Goal: Answer question/provide support: Share knowledge or assist other users

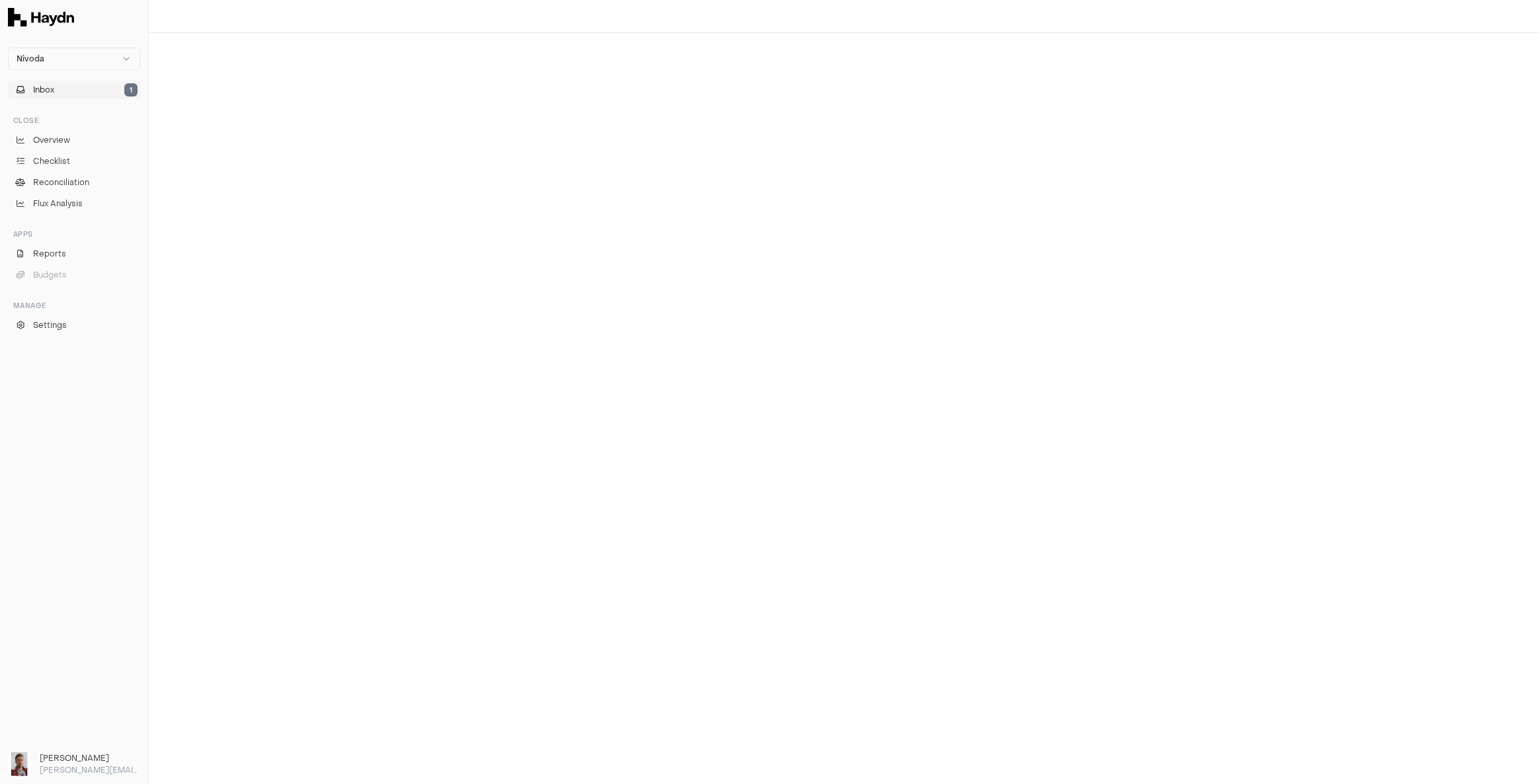
click at [63, 93] on button "Inbox 1" at bounding box center [74, 90] width 132 height 19
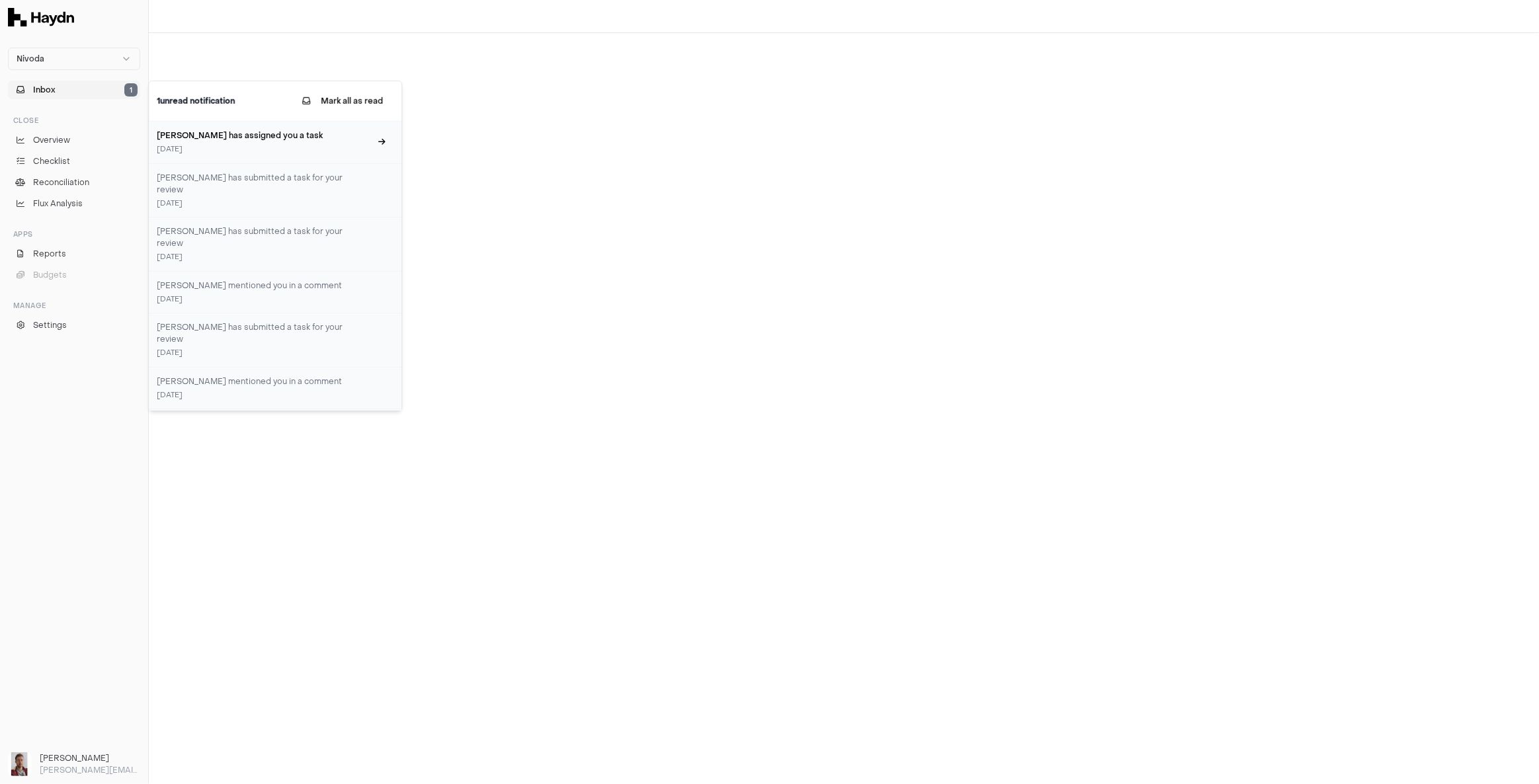
click at [253, 144] on div "[DATE]" at bounding box center [263, 150] width 214 height 11
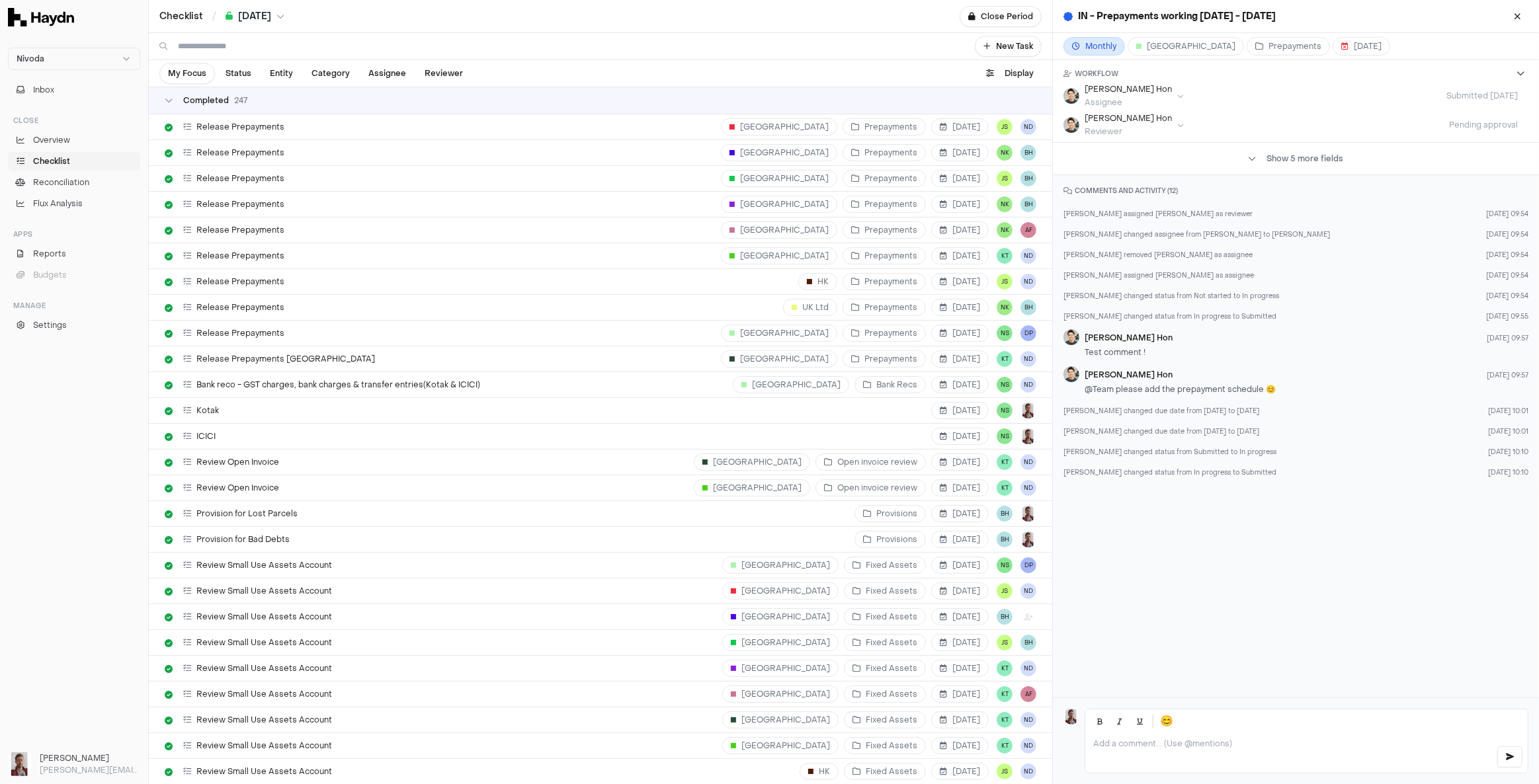
click at [279, 13] on button "[DATE]" at bounding box center [255, 17] width 59 height 13
click at [193, 126] on button "Sep" at bounding box center [195, 125] width 55 height 23
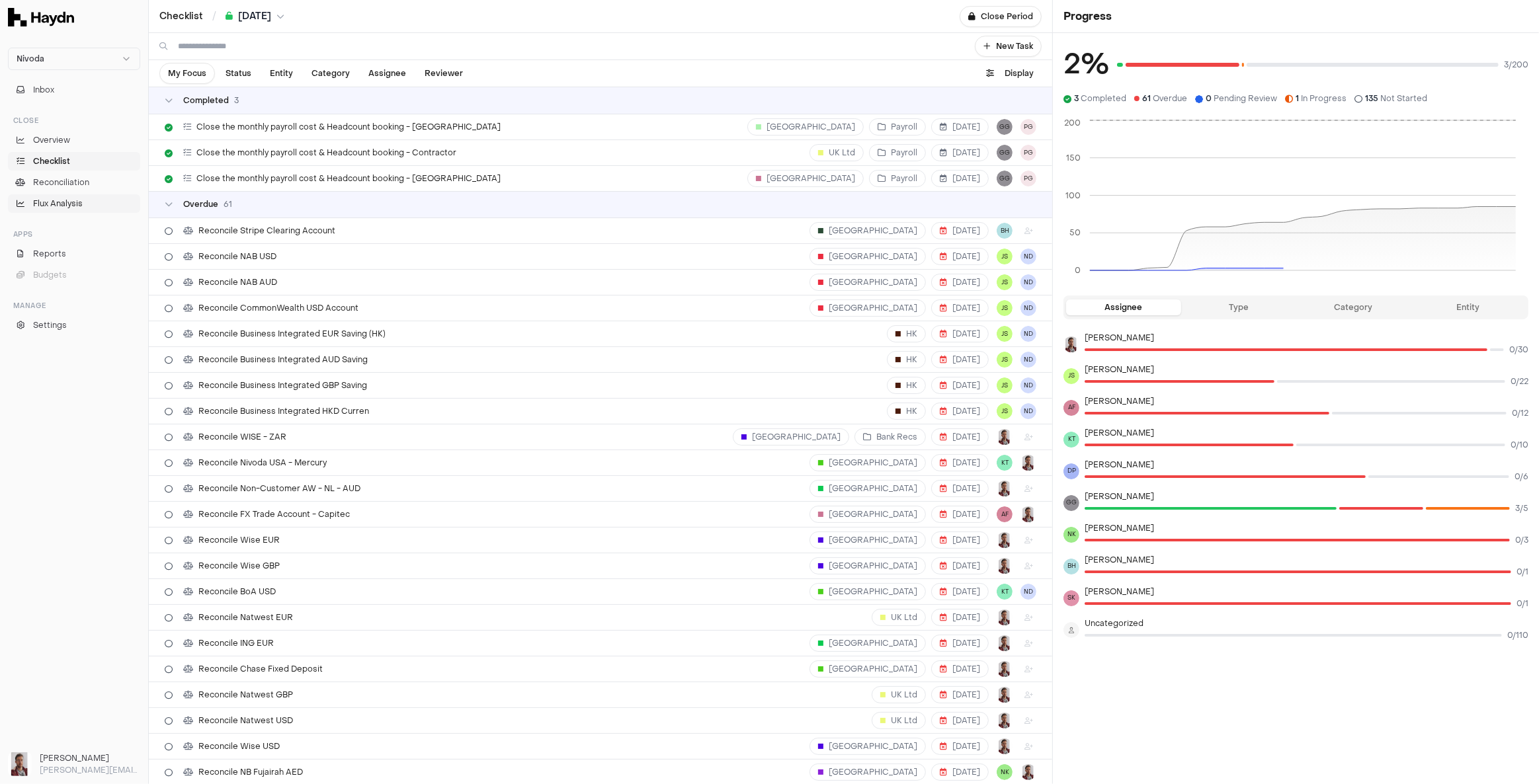
click at [69, 204] on span "Flux Analysis" at bounding box center [58, 203] width 50 height 12
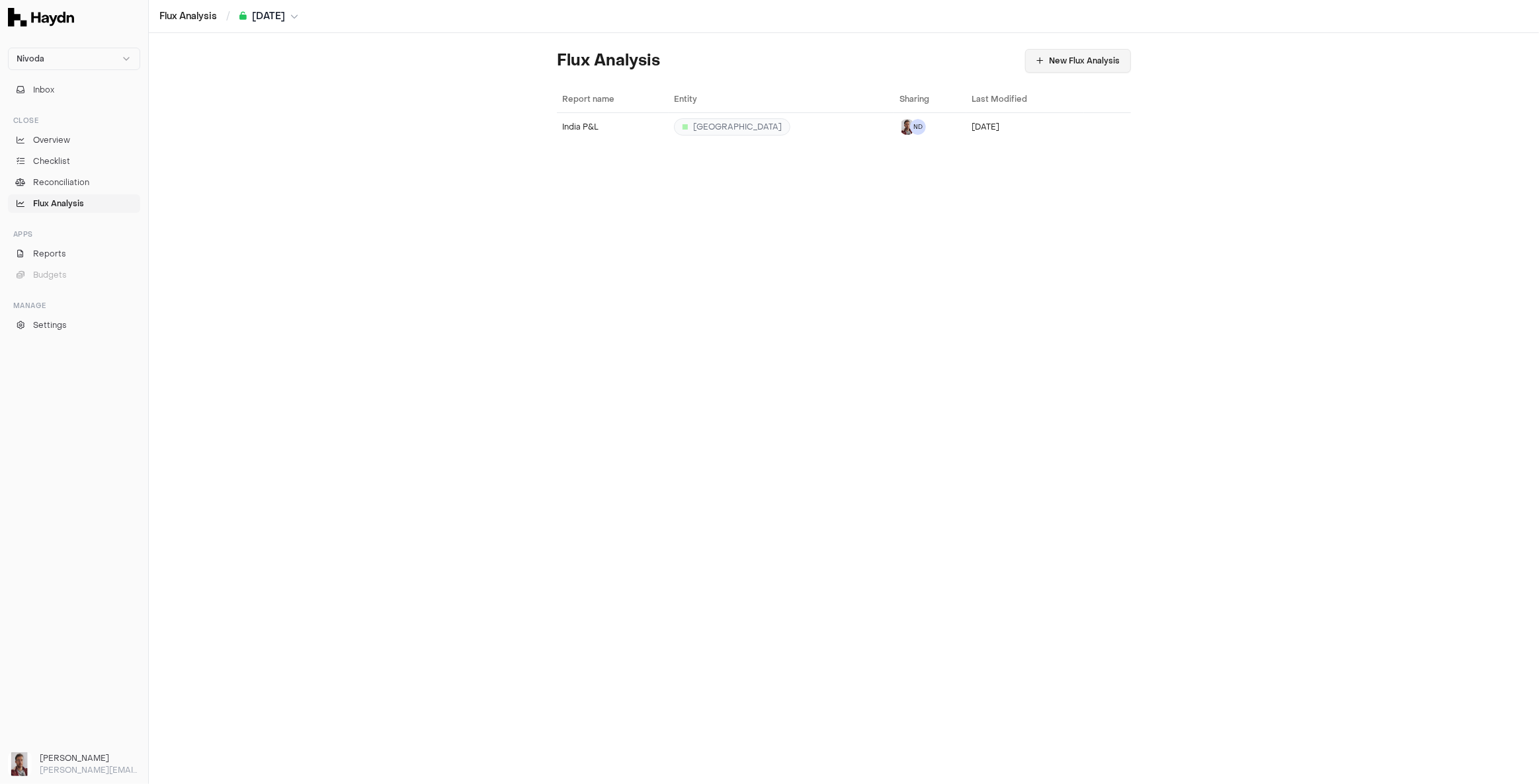
click at [1043, 66] on button "New Flux Analysis" at bounding box center [1078, 60] width 106 height 23
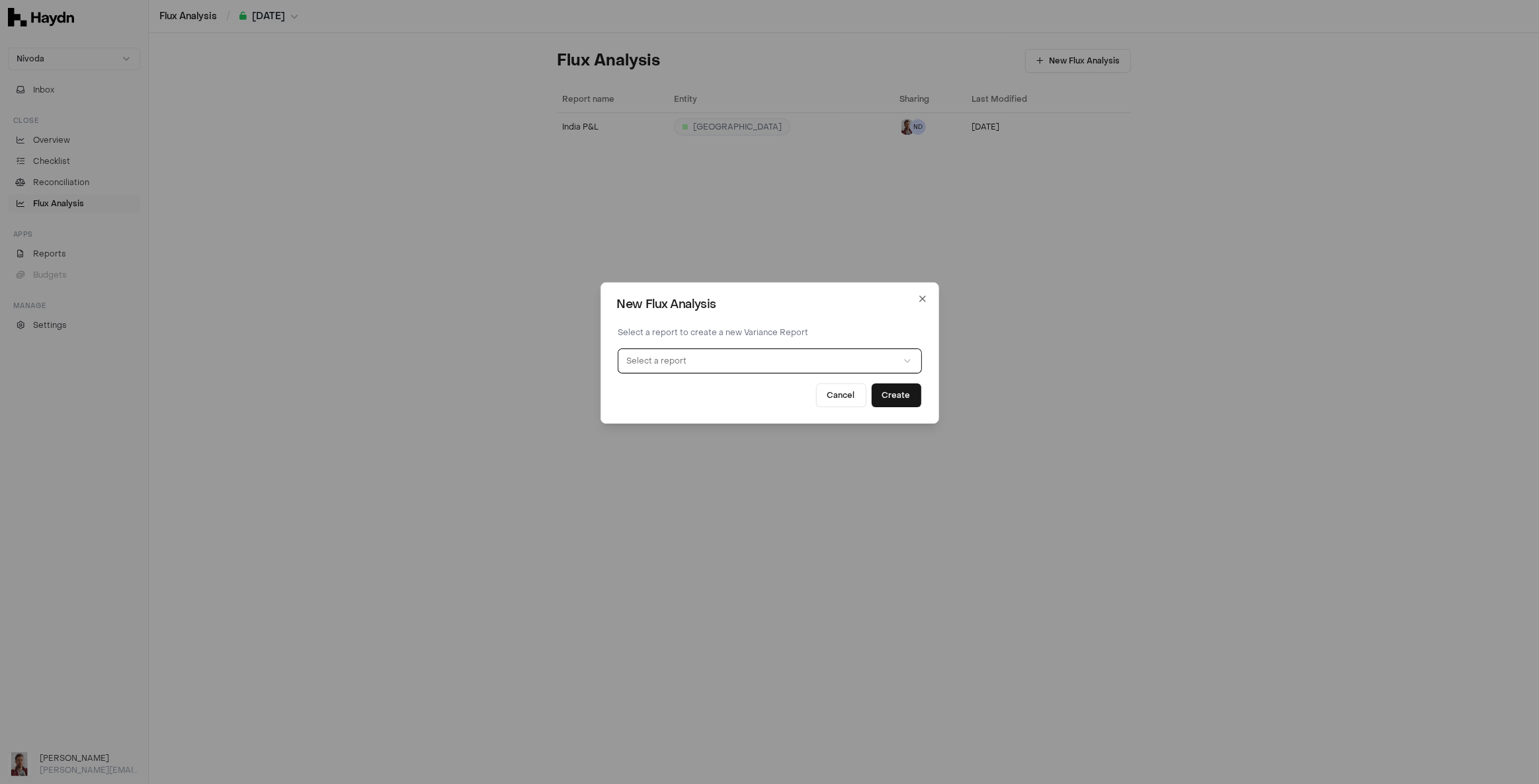
click at [759, 356] on button "Select a report" at bounding box center [770, 360] width 303 height 23
click at [924, 297] on icon "button" at bounding box center [923, 299] width 5 height 5
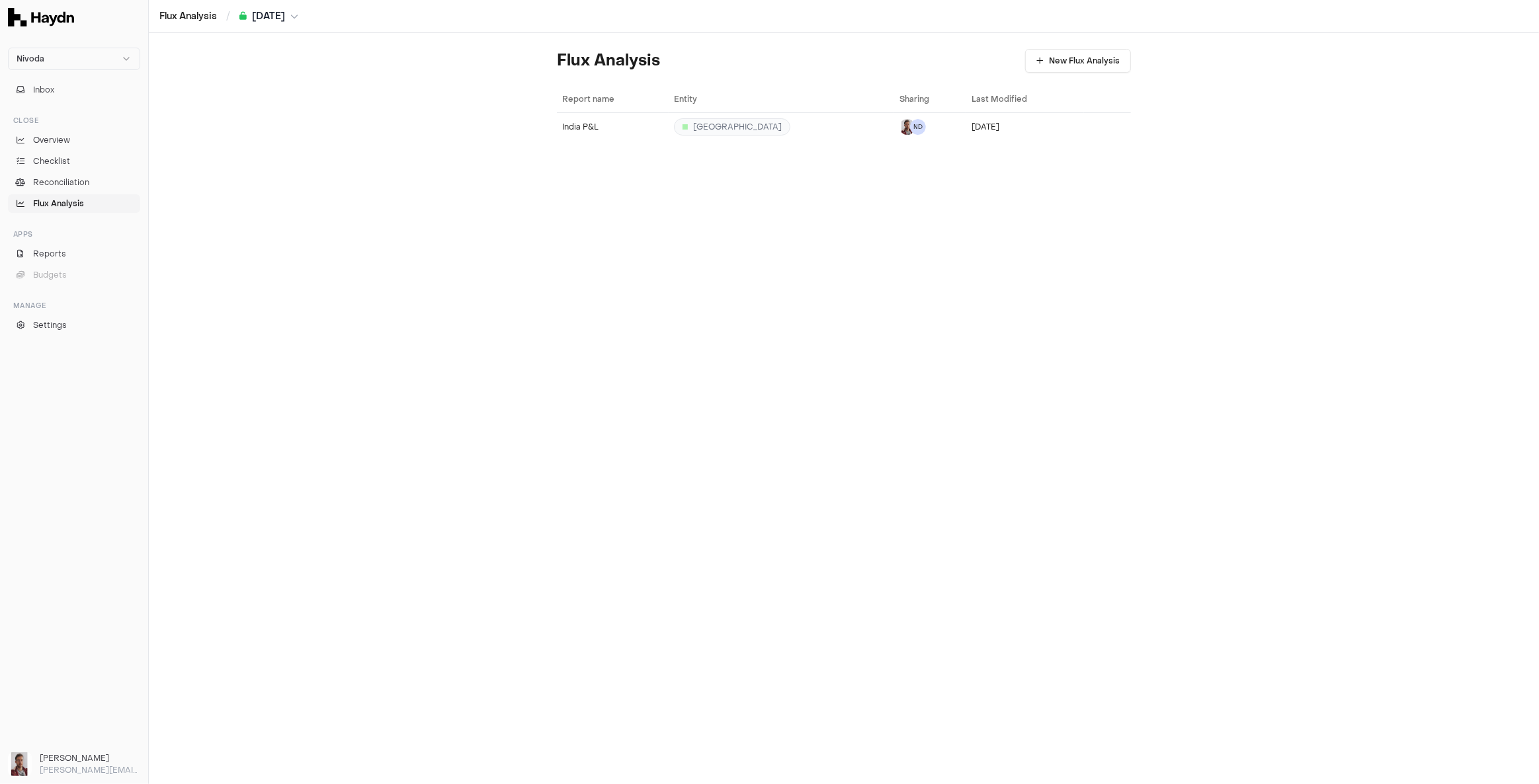
click at [451, 213] on div "Flux Analysis New Flux Analysis Report name Entity Sharing Last Modified [GEOGR…" at bounding box center [844, 408] width 1390 height 751
click at [67, 248] on link "Reports" at bounding box center [74, 254] width 132 height 19
click at [1062, 64] on icon "button" at bounding box center [1065, 61] width 7 height 8
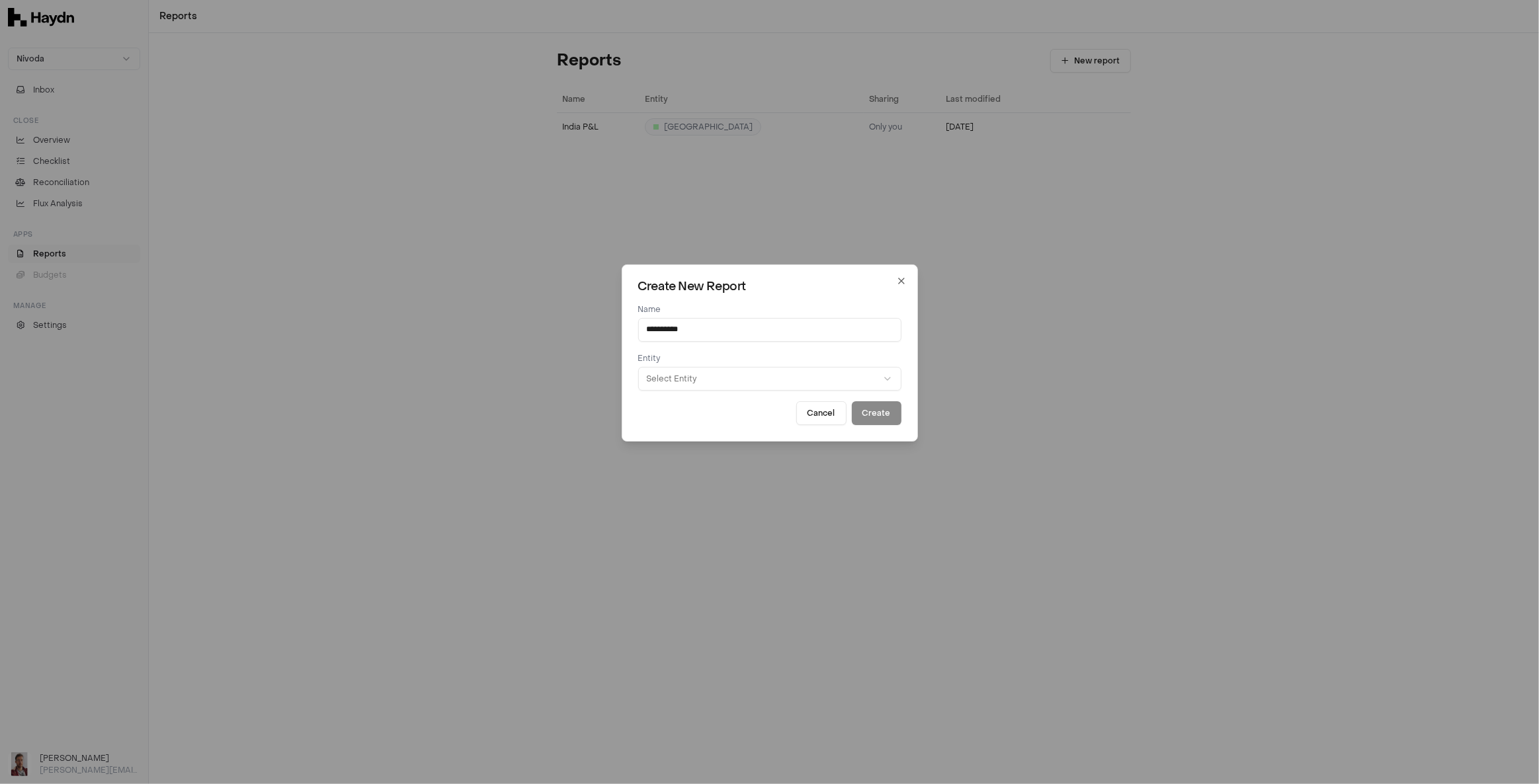
type input "**********"
click at [690, 372] on button "Select Entity" at bounding box center [770, 379] width 263 height 23
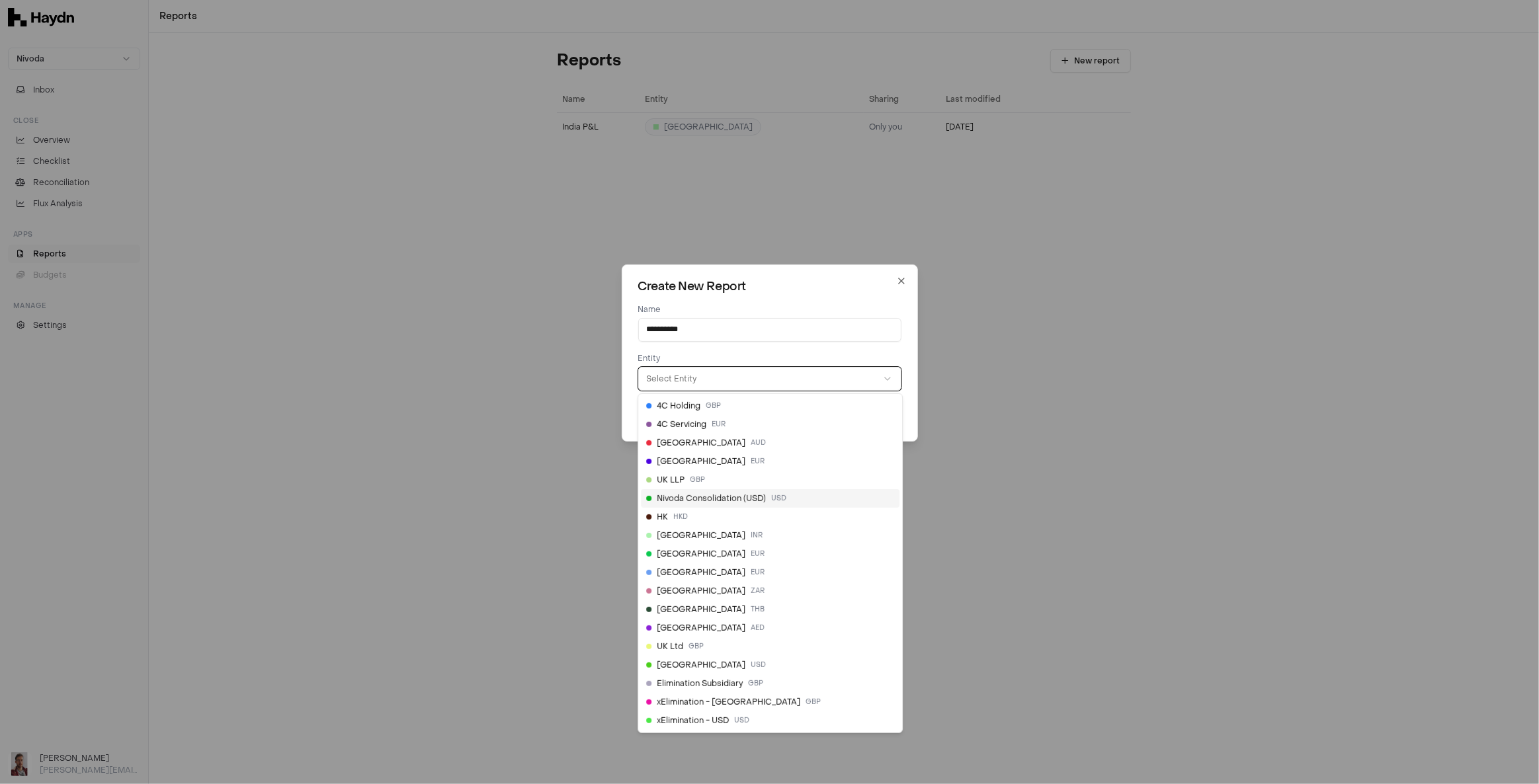
select select "**"
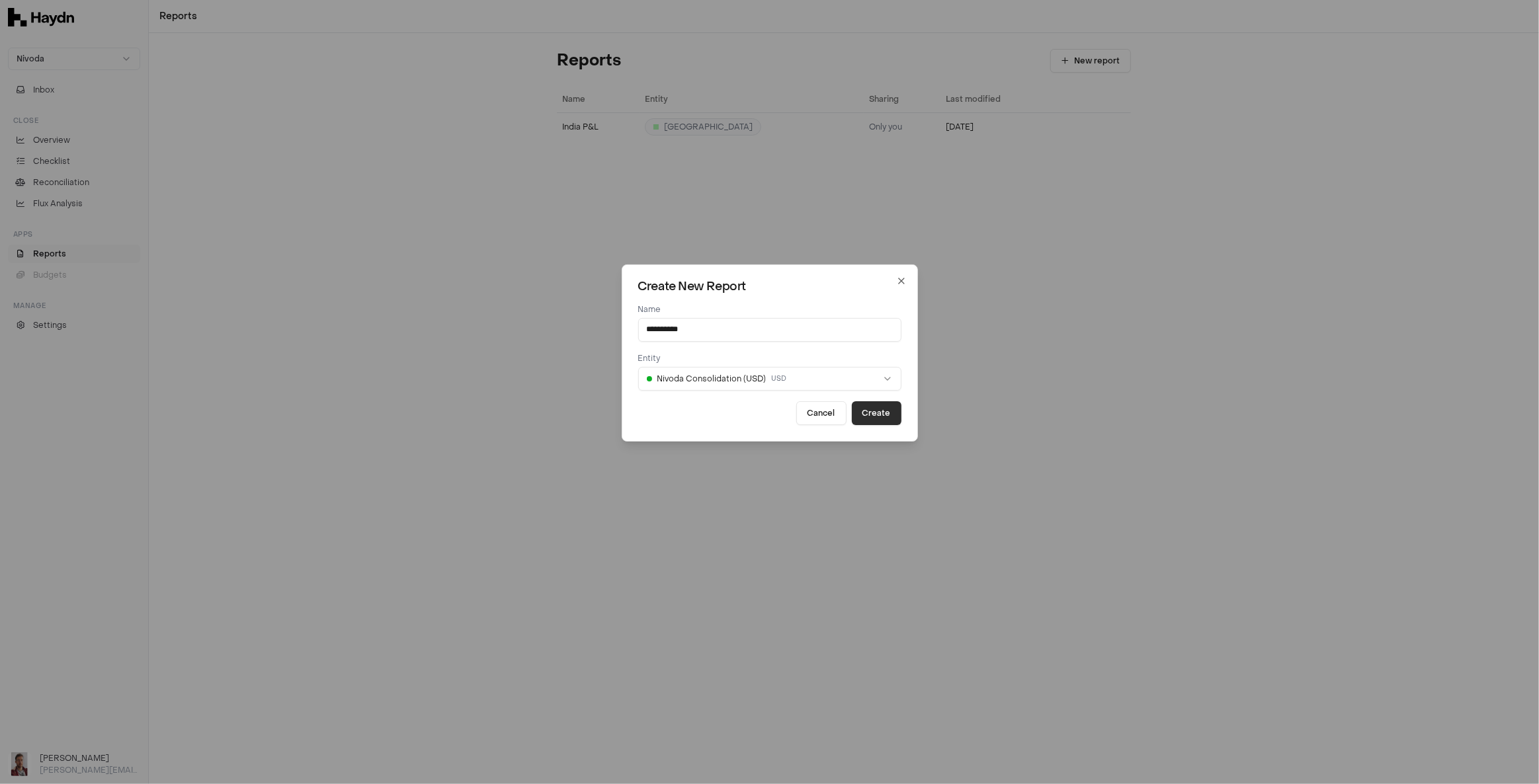
click at [890, 415] on button "Create" at bounding box center [877, 413] width 50 height 23
select select
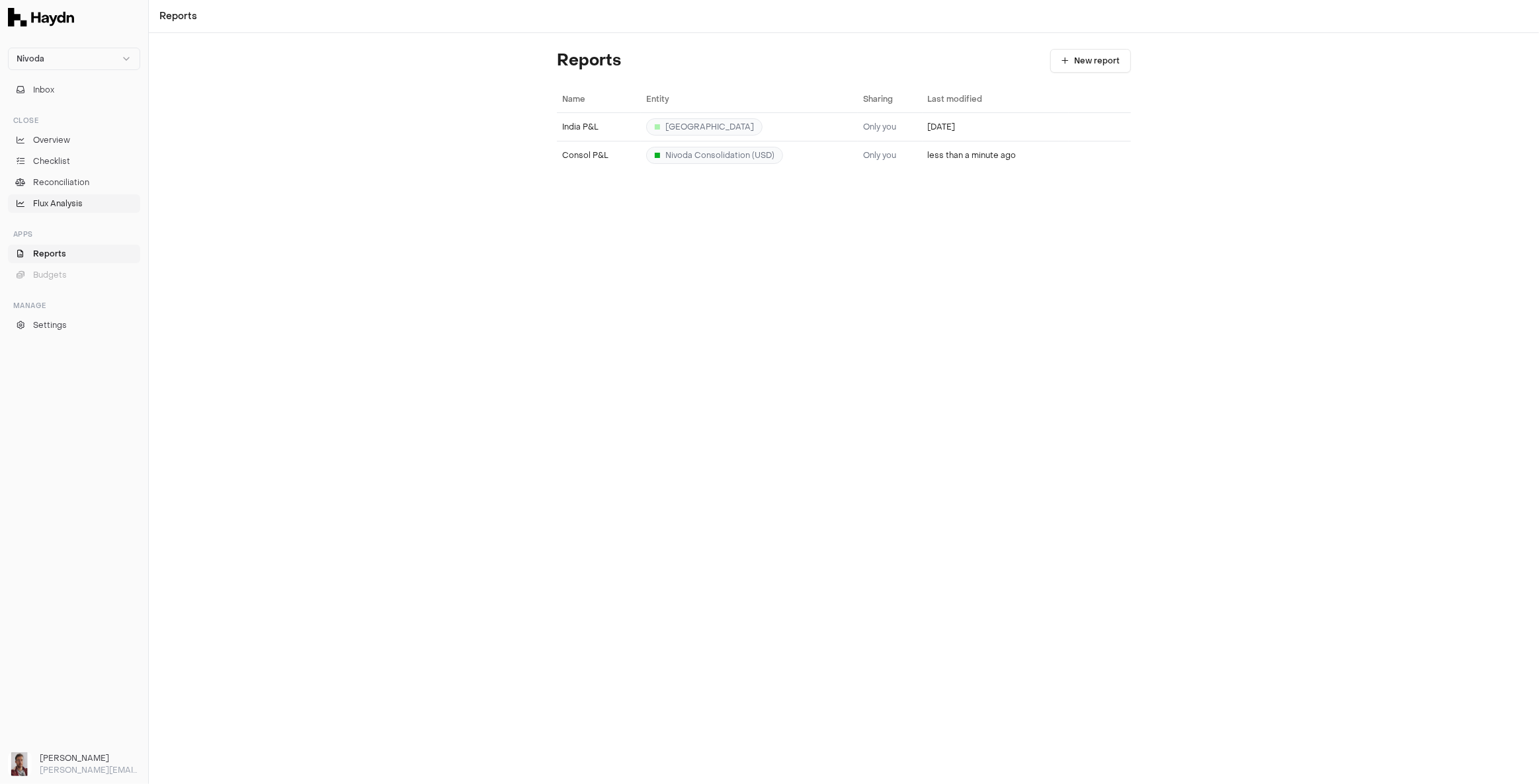
click at [65, 203] on span "Flux Analysis" at bounding box center [58, 203] width 50 height 12
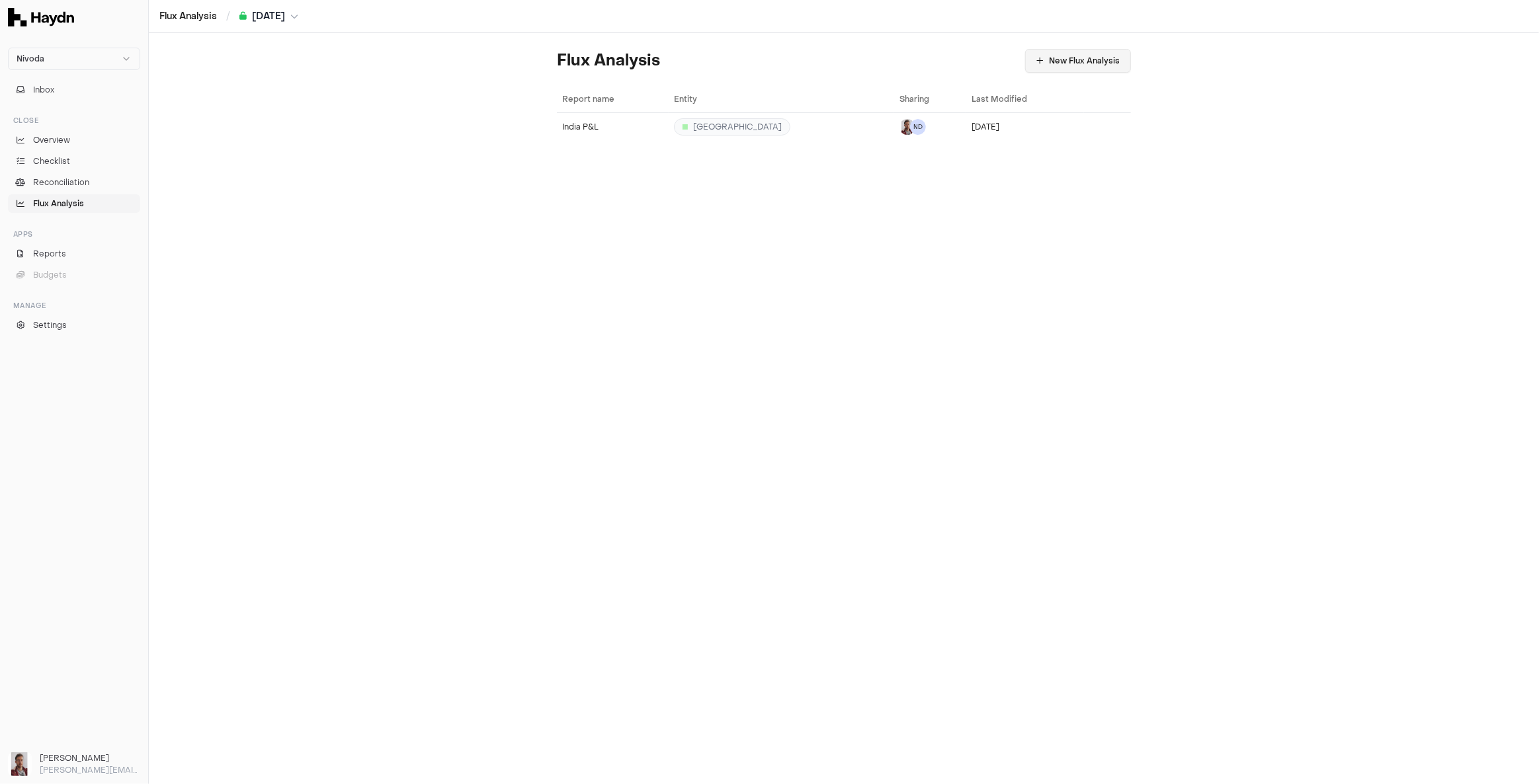
click at [1070, 52] on button "New Flux Analysis" at bounding box center [1078, 60] width 106 height 23
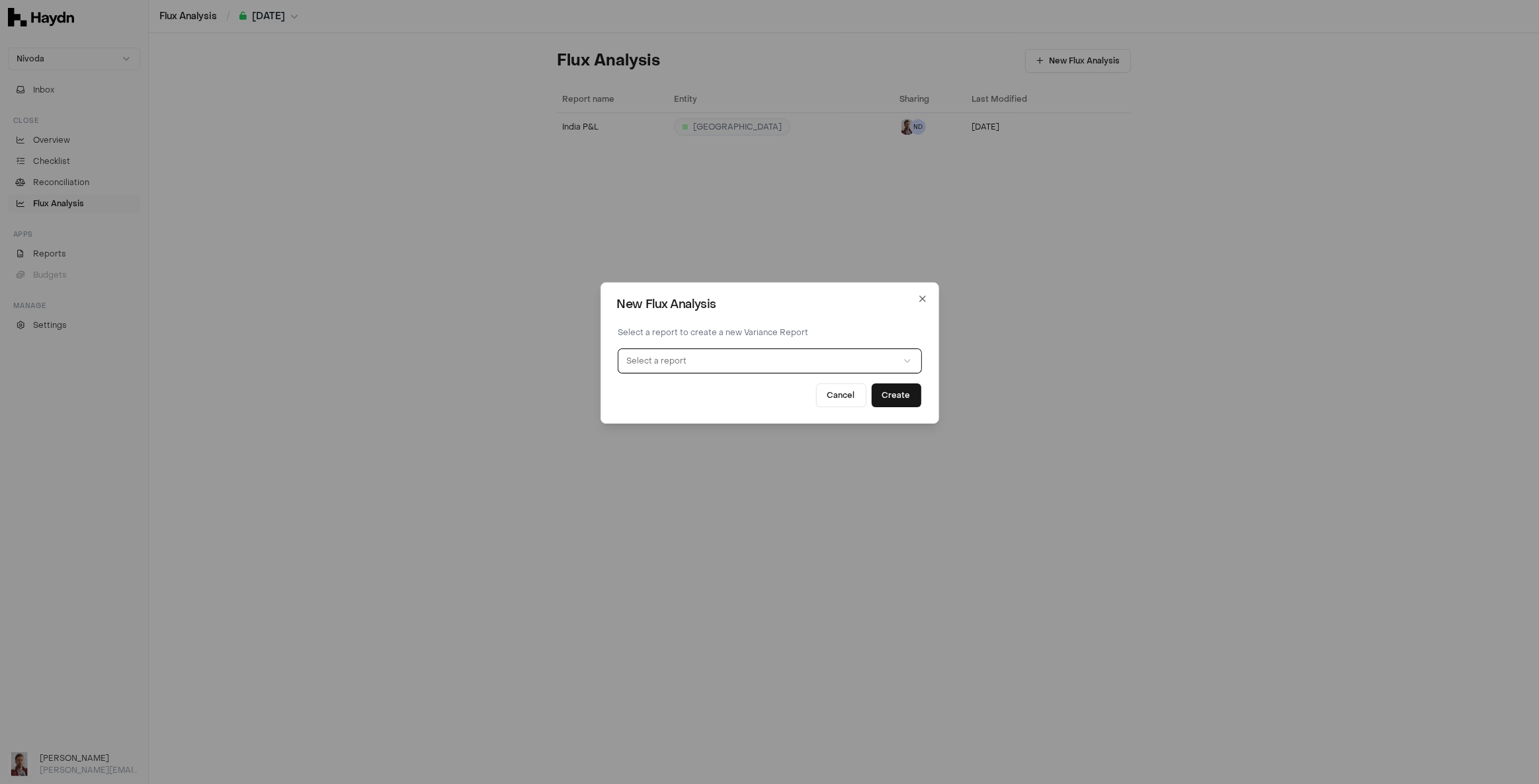
click at [719, 358] on button "Select a report" at bounding box center [770, 360] width 303 height 23
click at [909, 396] on button "Create" at bounding box center [896, 395] width 50 height 23
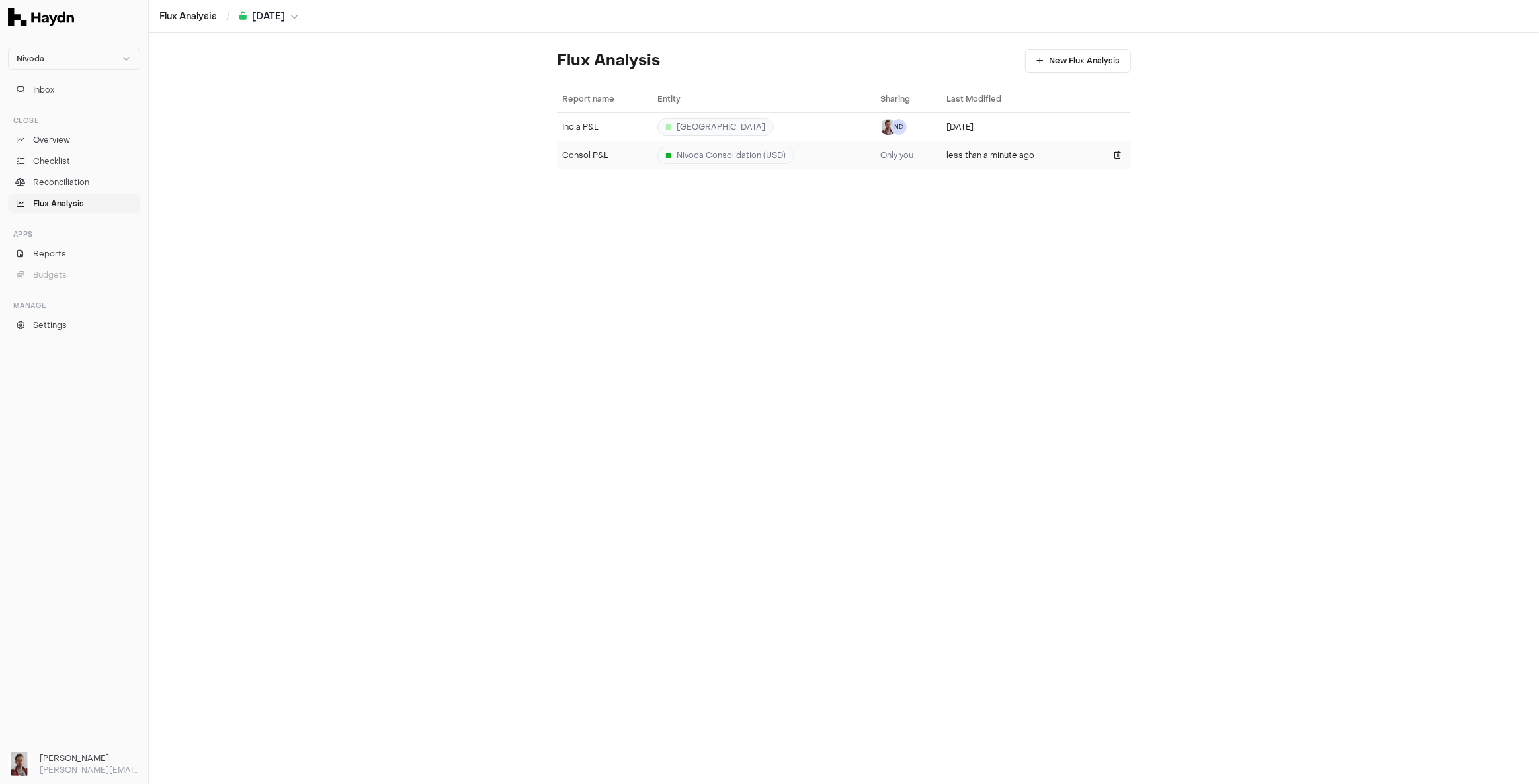
click at [590, 150] on div "Consol P&L" at bounding box center [604, 156] width 85 height 11
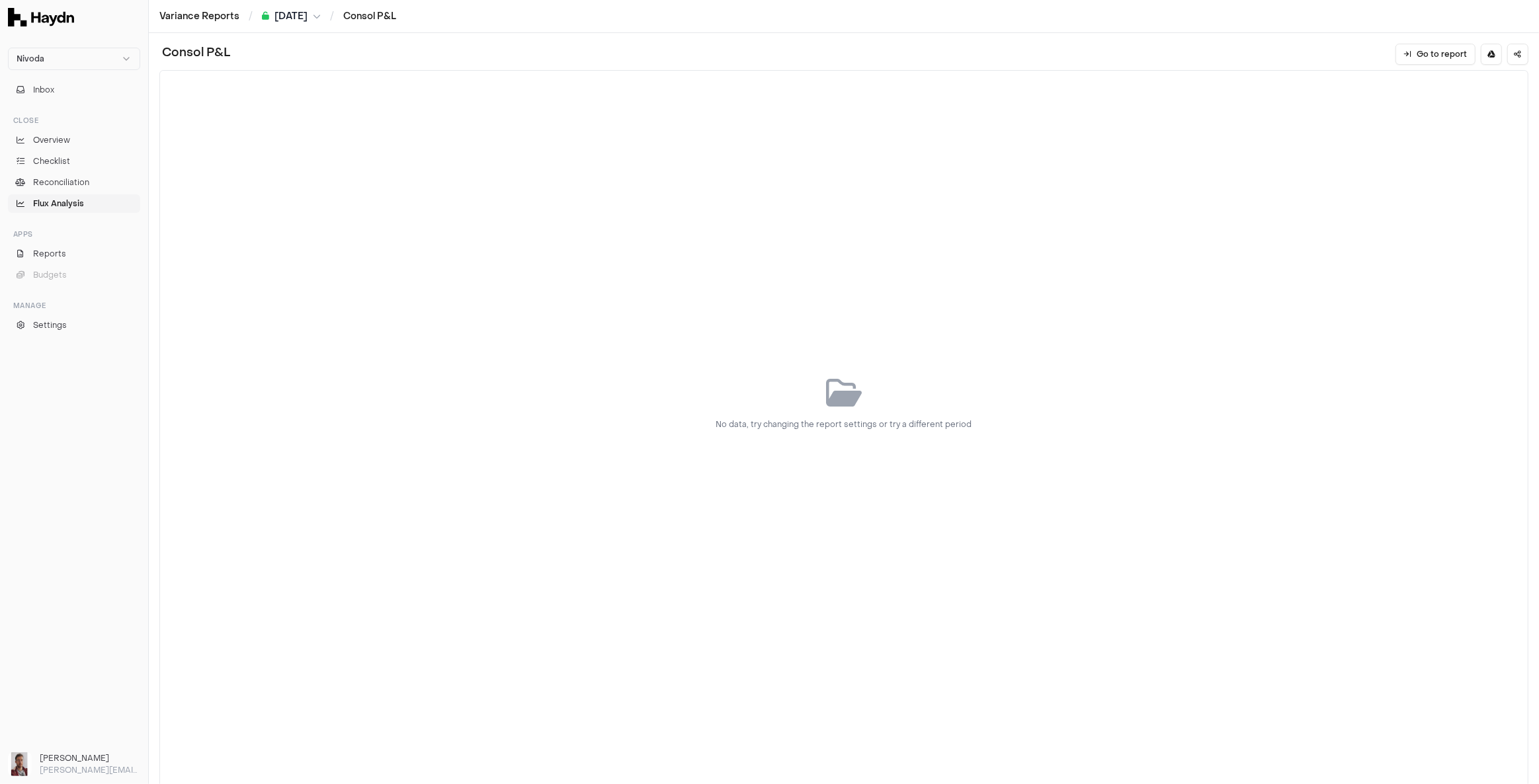
click at [828, 396] on icon at bounding box center [843, 392] width 36 height 32
click at [64, 252] on span "Reports" at bounding box center [49, 254] width 33 height 12
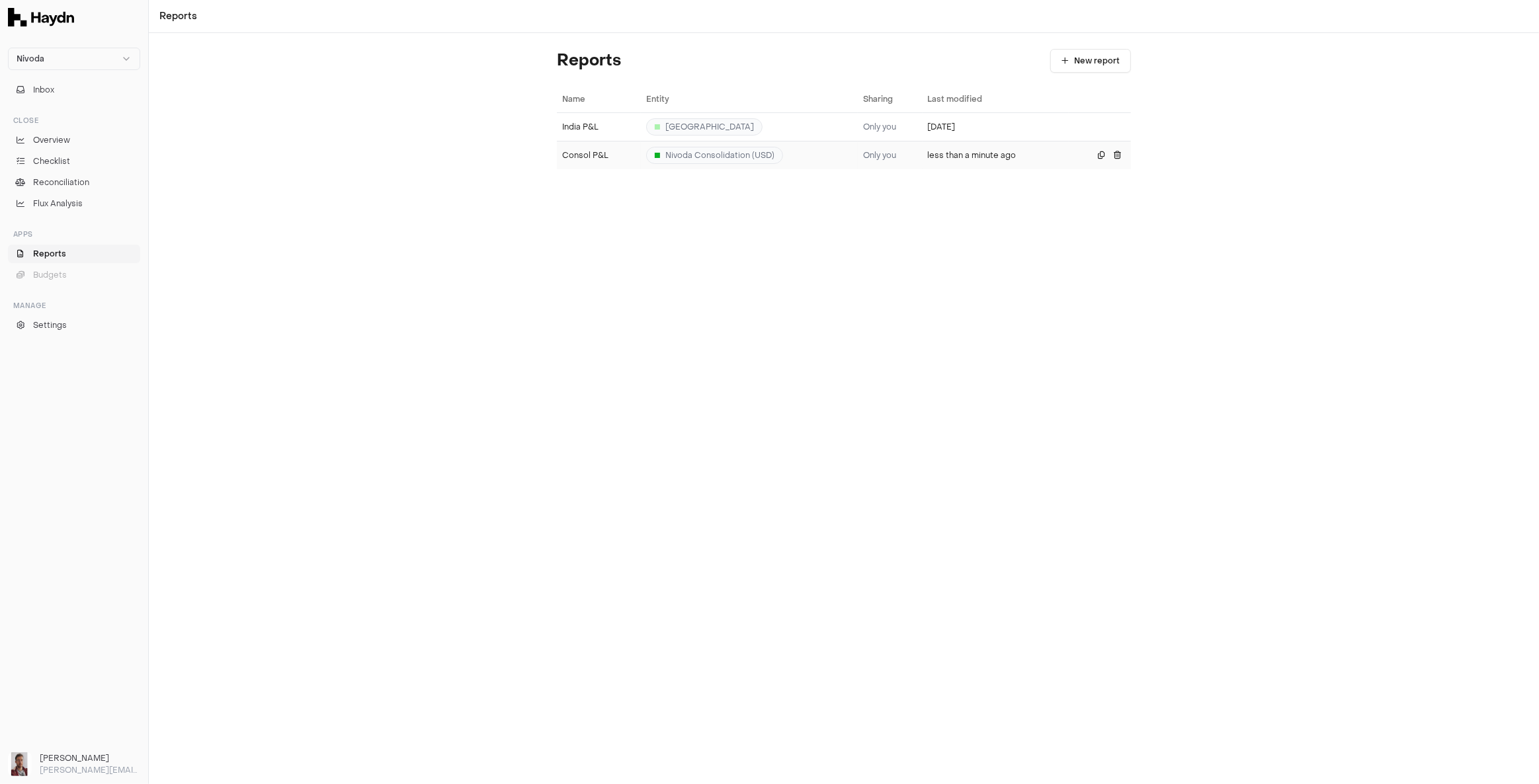
click at [583, 153] on div "Consol P&L" at bounding box center [598, 156] width 73 height 11
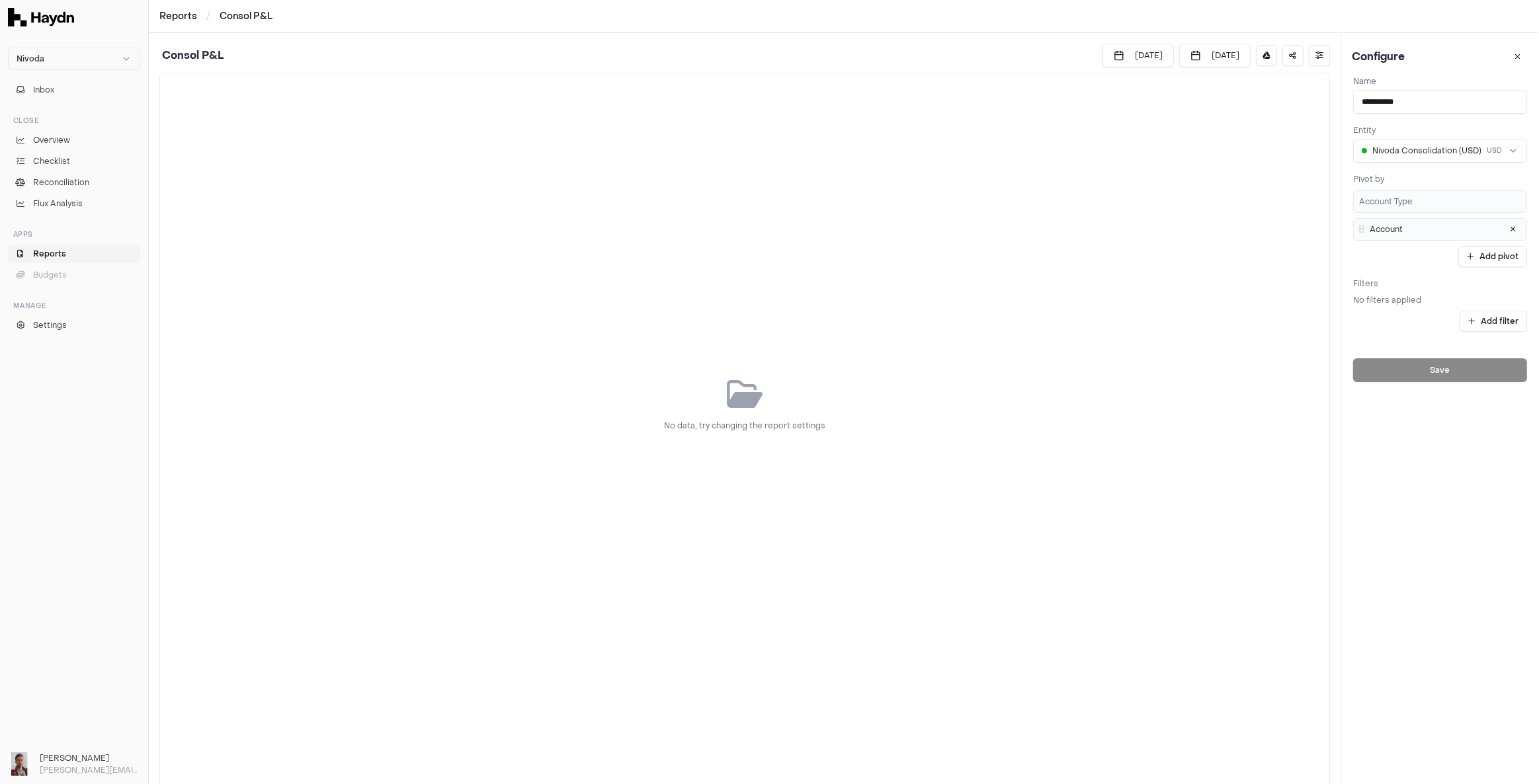
click at [1448, 198] on li "Account Type" at bounding box center [1440, 201] width 174 height 22
click at [1405, 236] on li "Account" at bounding box center [1440, 229] width 174 height 22
click at [1468, 324] on html "**********" at bounding box center [770, 392] width 1539 height 784
click at [1469, 322] on html "**********" at bounding box center [770, 392] width 1539 height 784
click at [1319, 57] on icon "button" at bounding box center [1319, 56] width 8 height 8
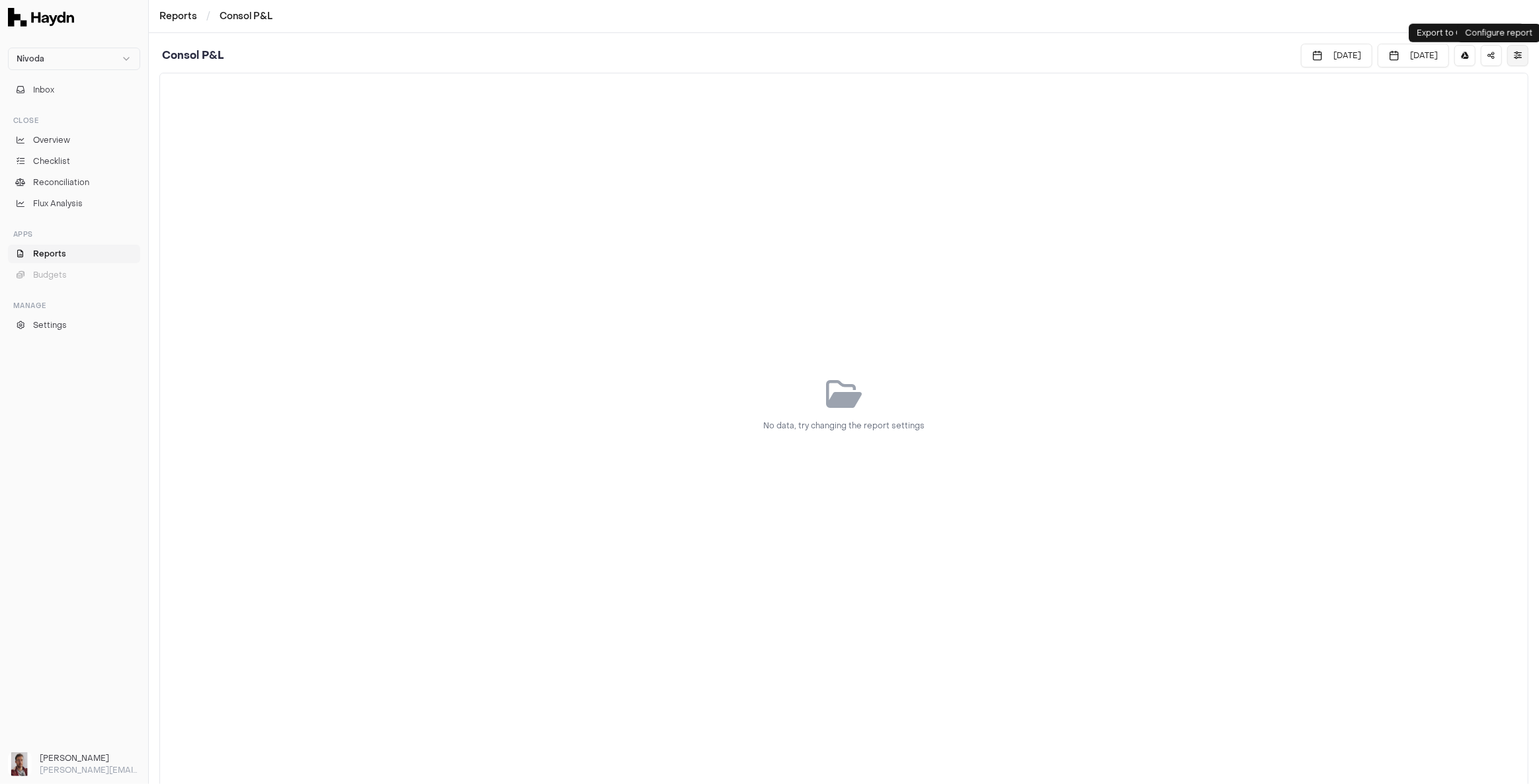
click at [1514, 54] on icon "button" at bounding box center [1518, 56] width 8 height 8
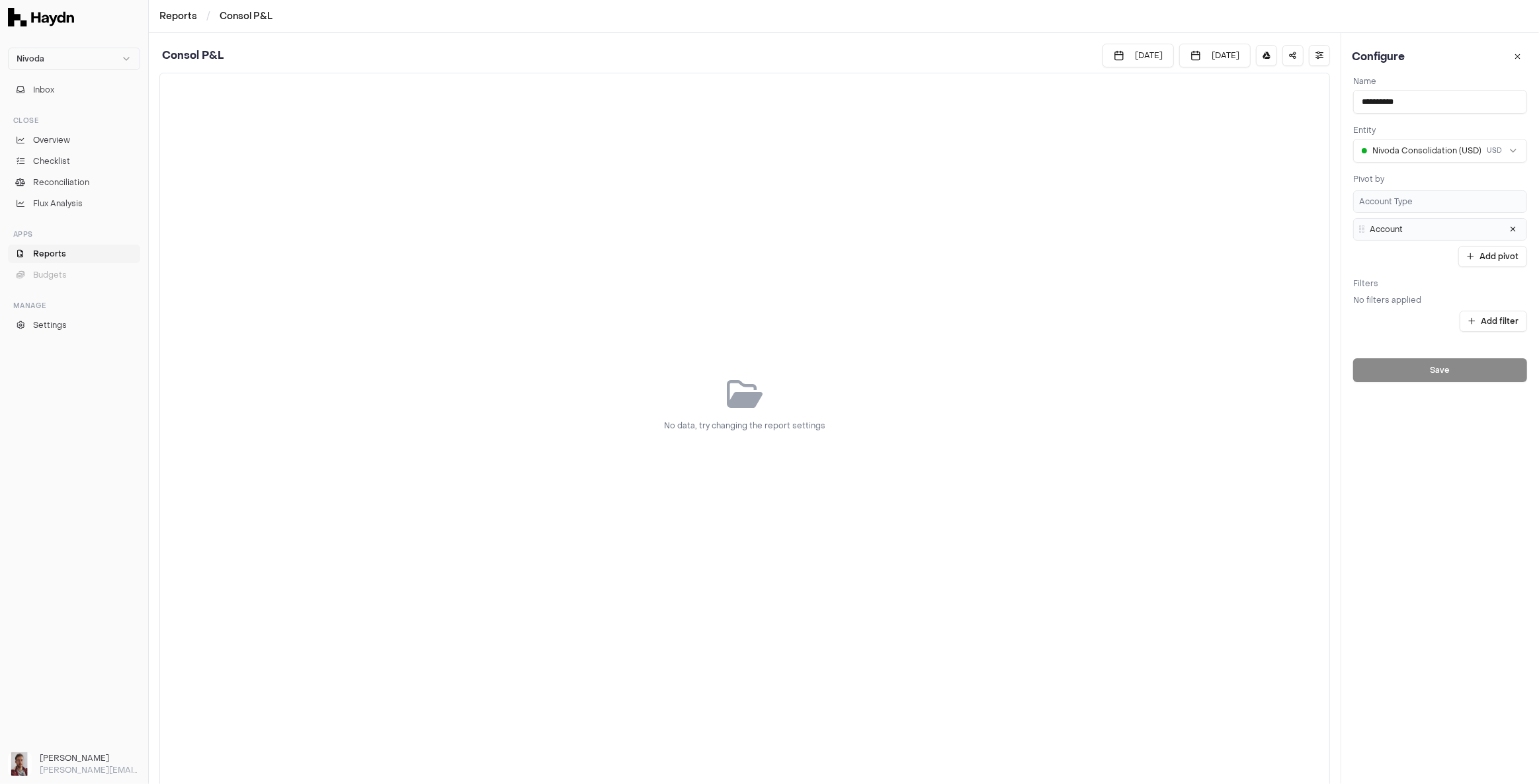
click at [57, 253] on span "Reports" at bounding box center [49, 254] width 33 height 12
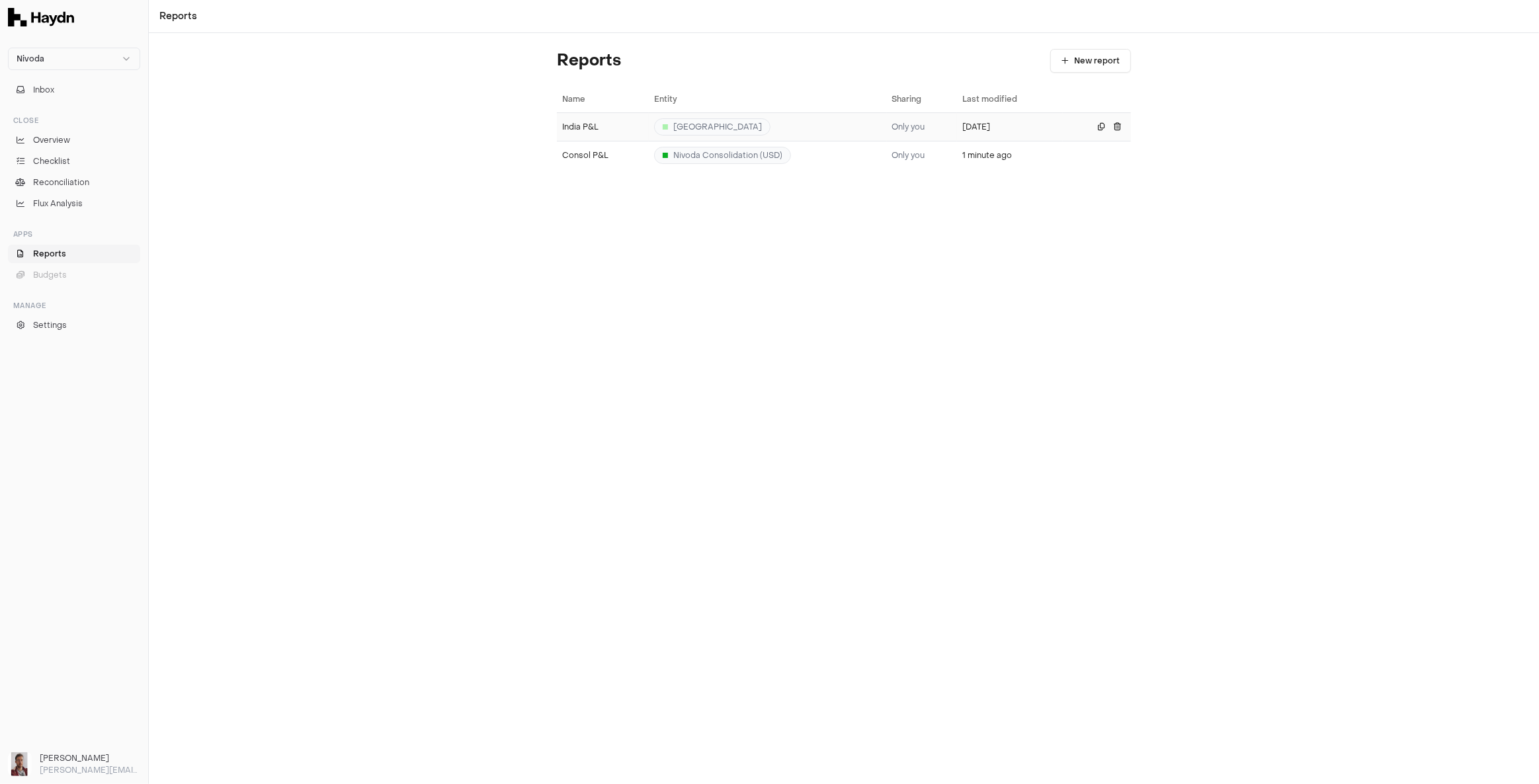
click at [737, 123] on span "[GEOGRAPHIC_DATA]" at bounding box center [767, 127] width 228 height 17
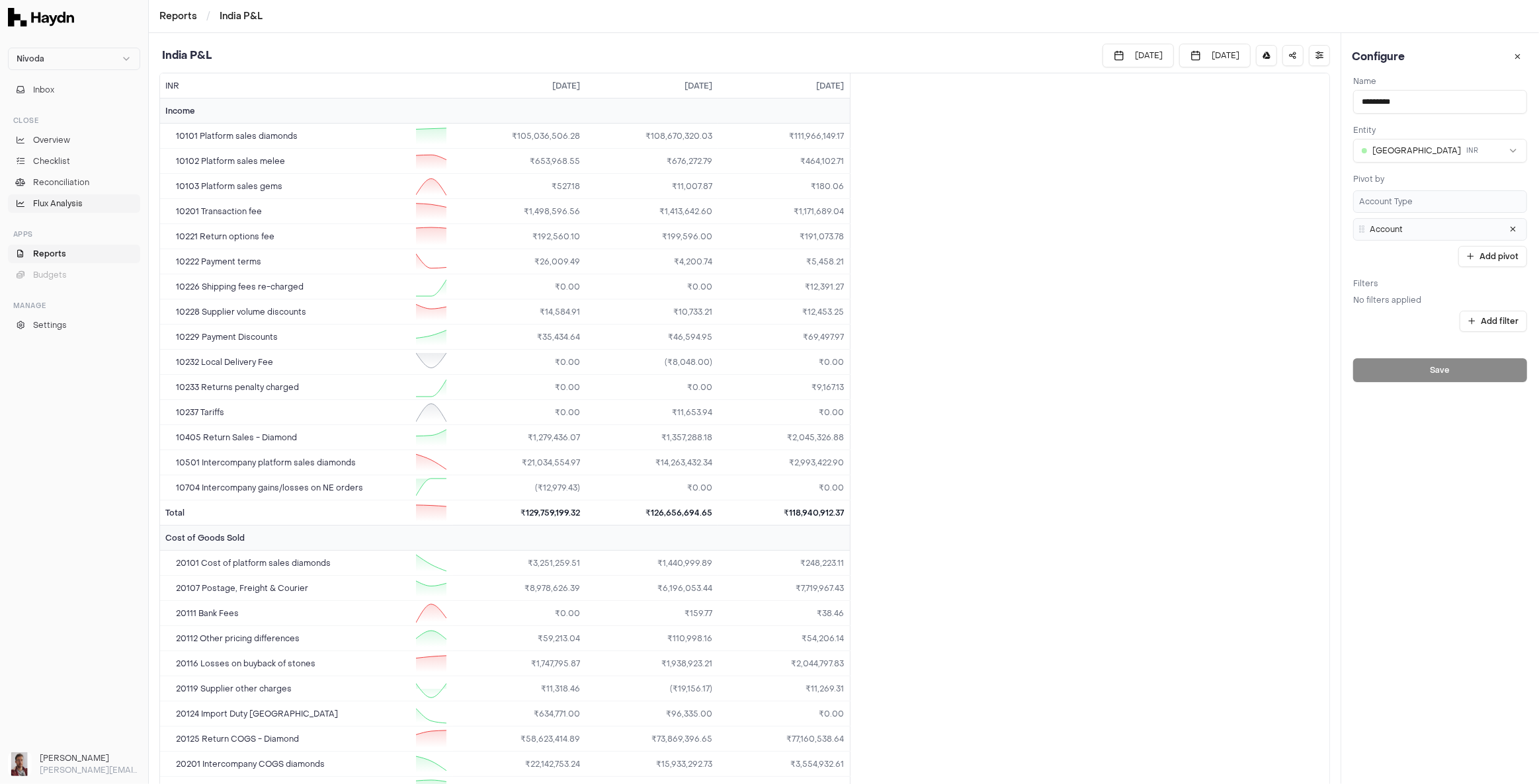
click at [66, 202] on span "Flux Analysis" at bounding box center [58, 203] width 50 height 12
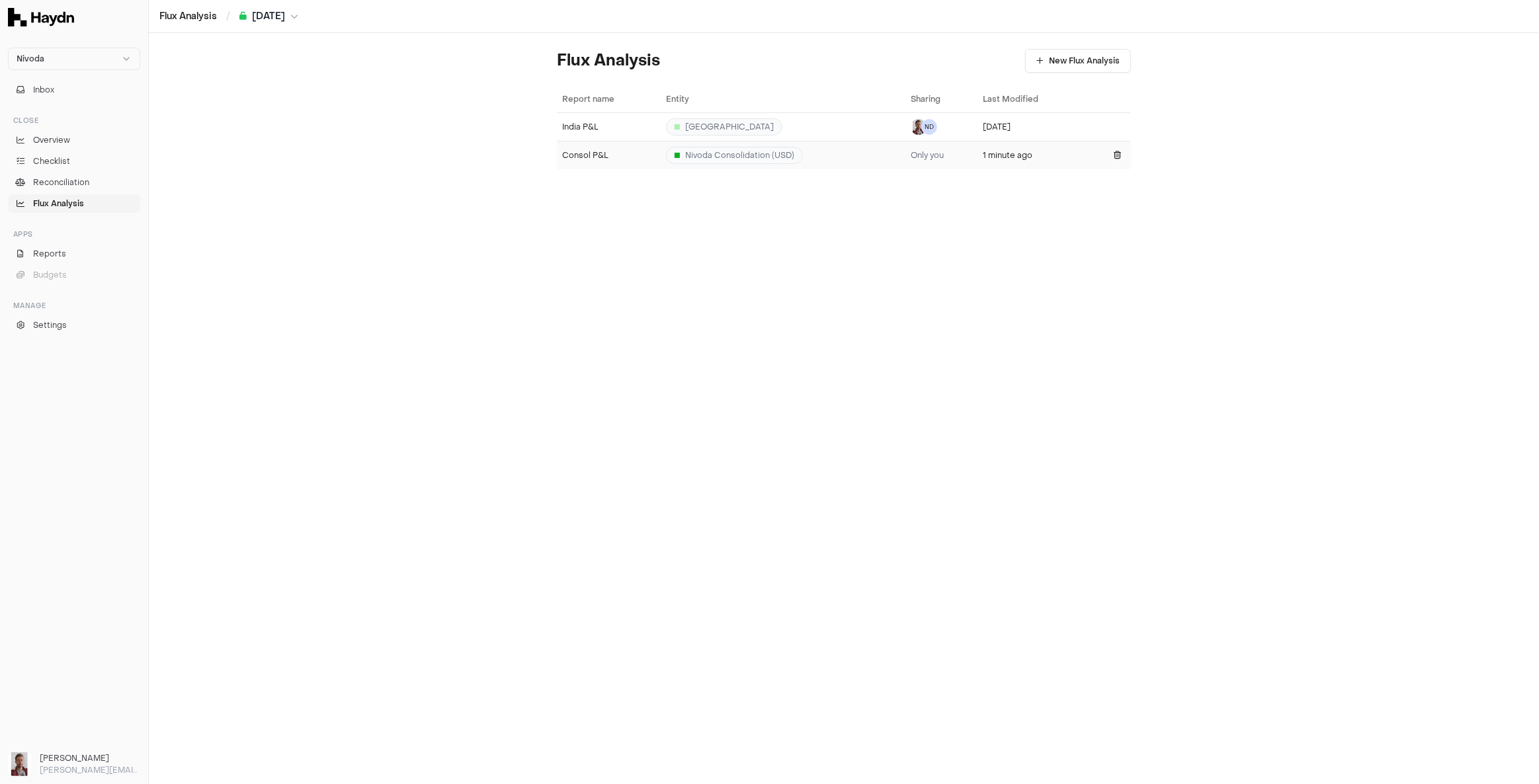
click at [631, 150] on div "Consol P&L" at bounding box center [608, 156] width 93 height 11
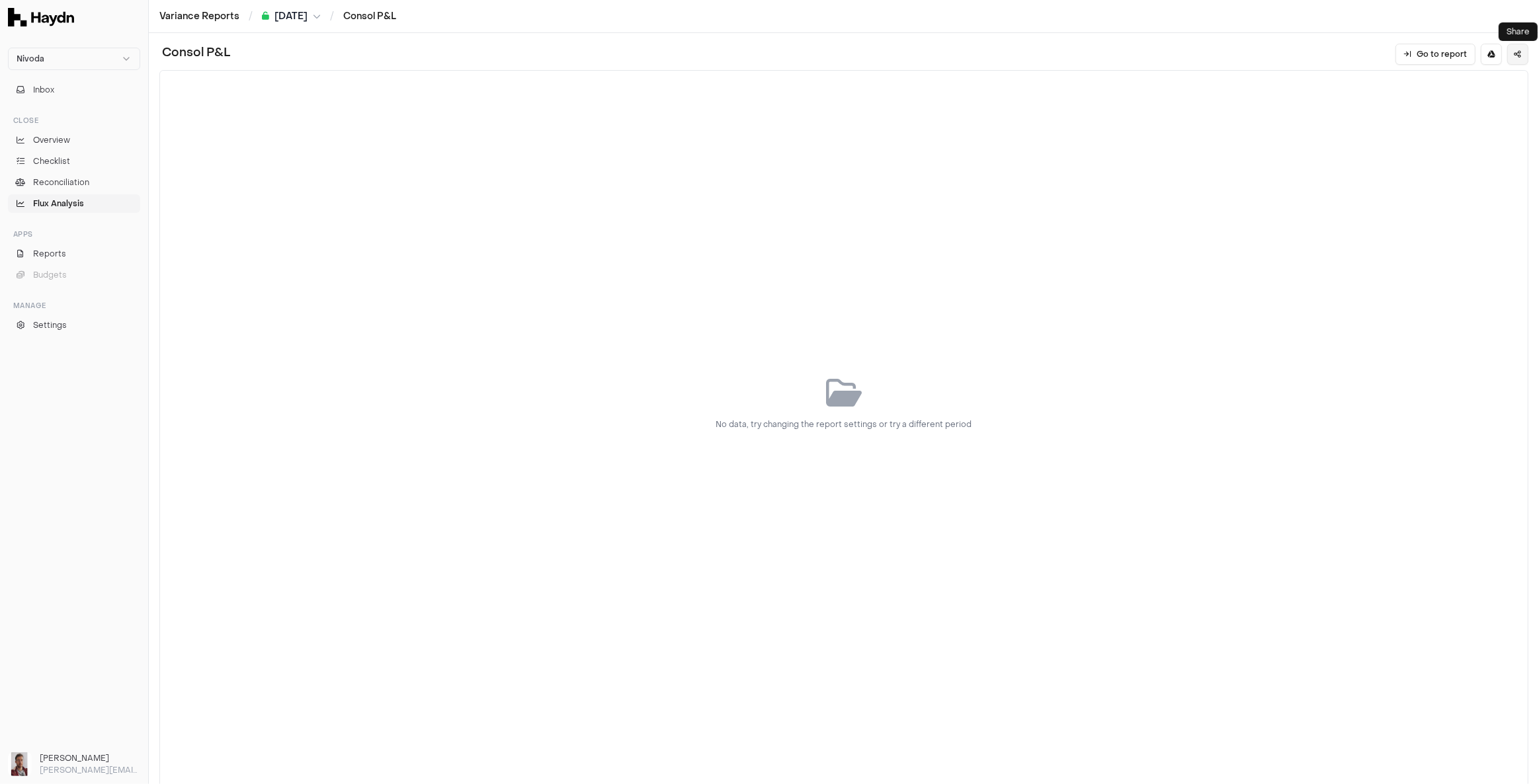
click at [1515, 55] on icon "button" at bounding box center [1518, 54] width 7 height 8
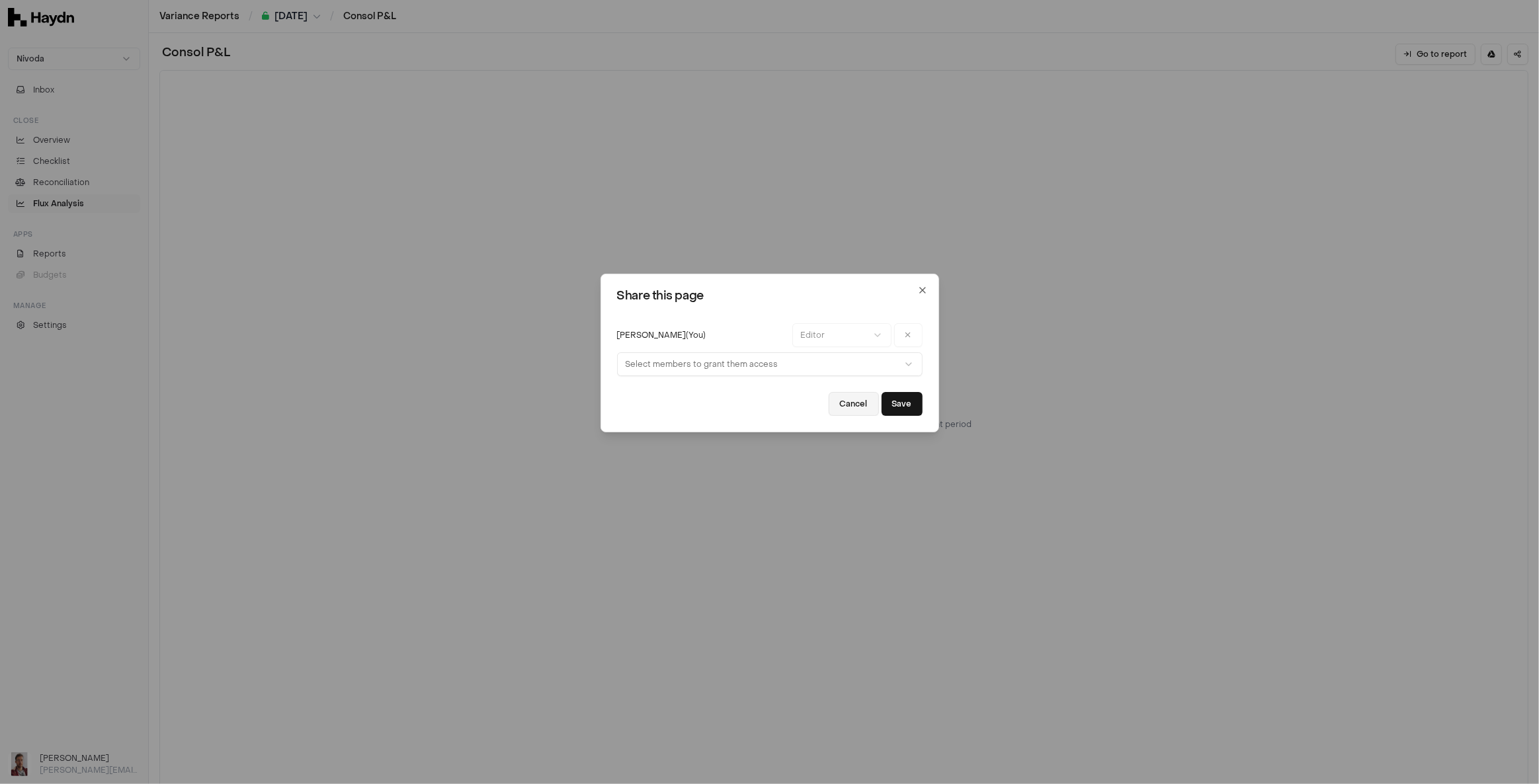
click at [864, 405] on button "Cancel" at bounding box center [853, 403] width 50 height 23
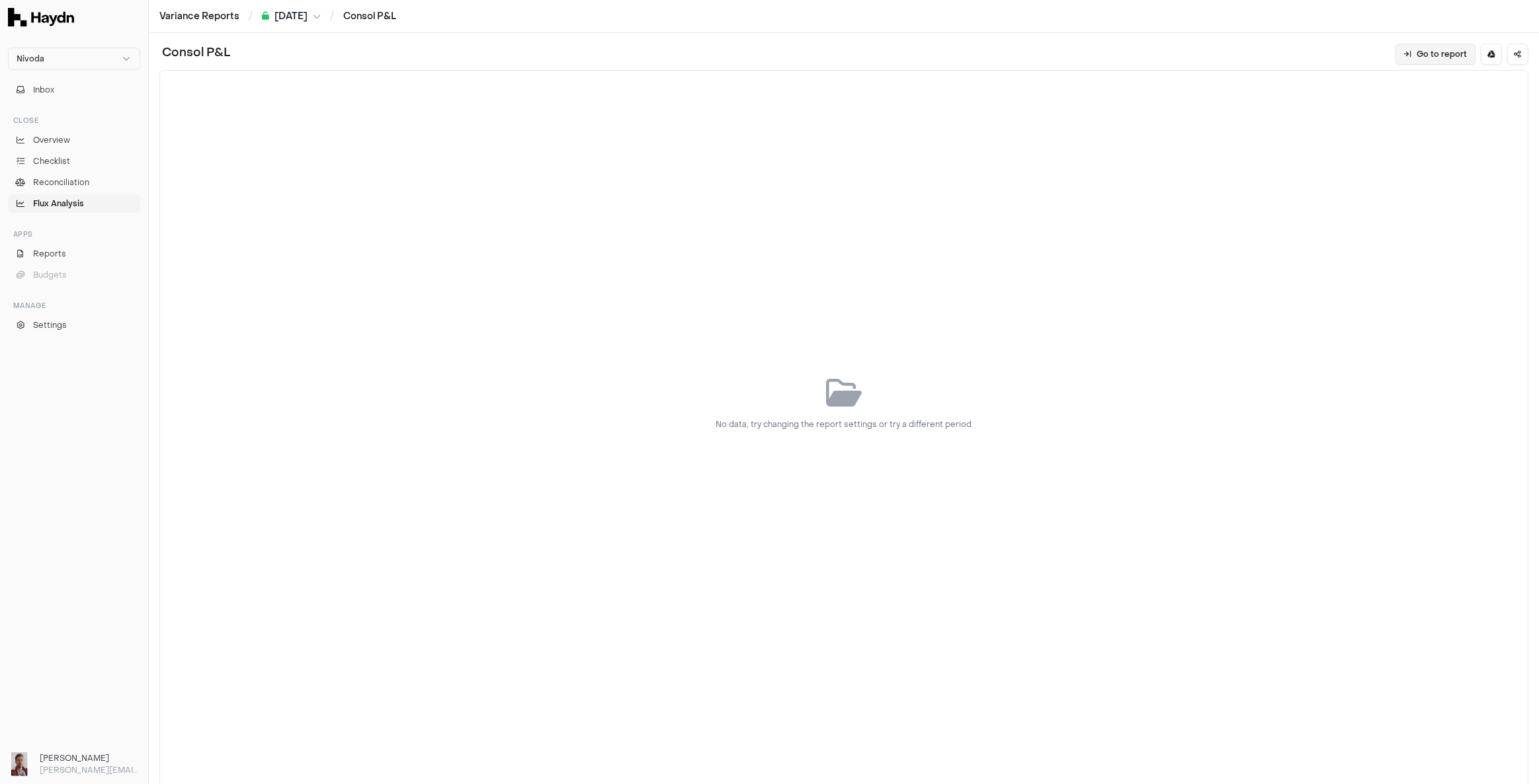
click at [1428, 57] on button "Go to report" at bounding box center [1435, 54] width 80 height 21
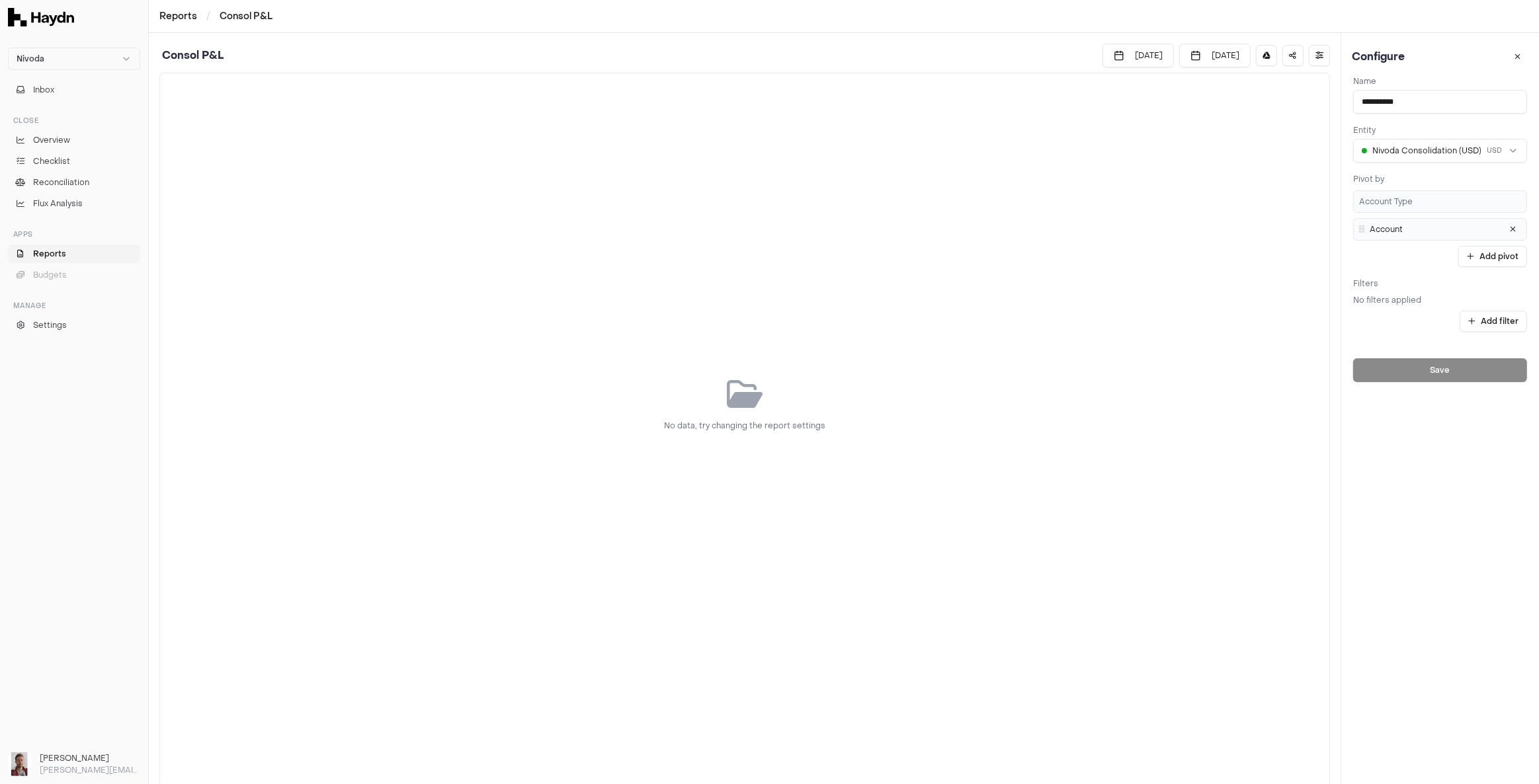
click at [1459, 151] on html "**********" at bounding box center [770, 392] width 1539 height 784
click at [1436, 369] on button "Save" at bounding box center [1440, 370] width 174 height 23
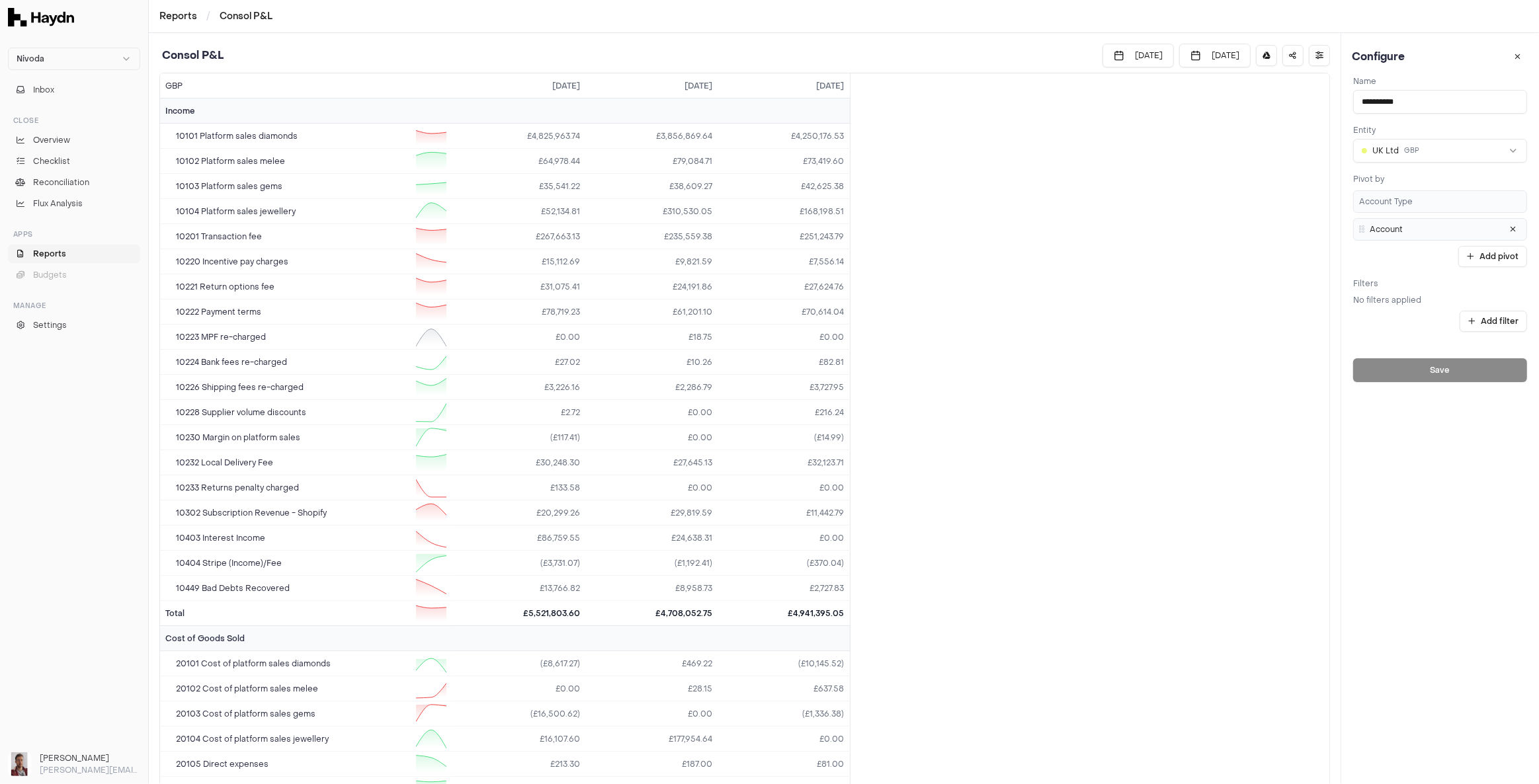
click at [1421, 153] on html "Nivoda Inbox Close Overview Checklist Reconciliation Flux Analysis Apps Reports…" at bounding box center [770, 392] width 1539 height 784
click at [1421, 372] on button "Save" at bounding box center [1440, 370] width 174 height 23
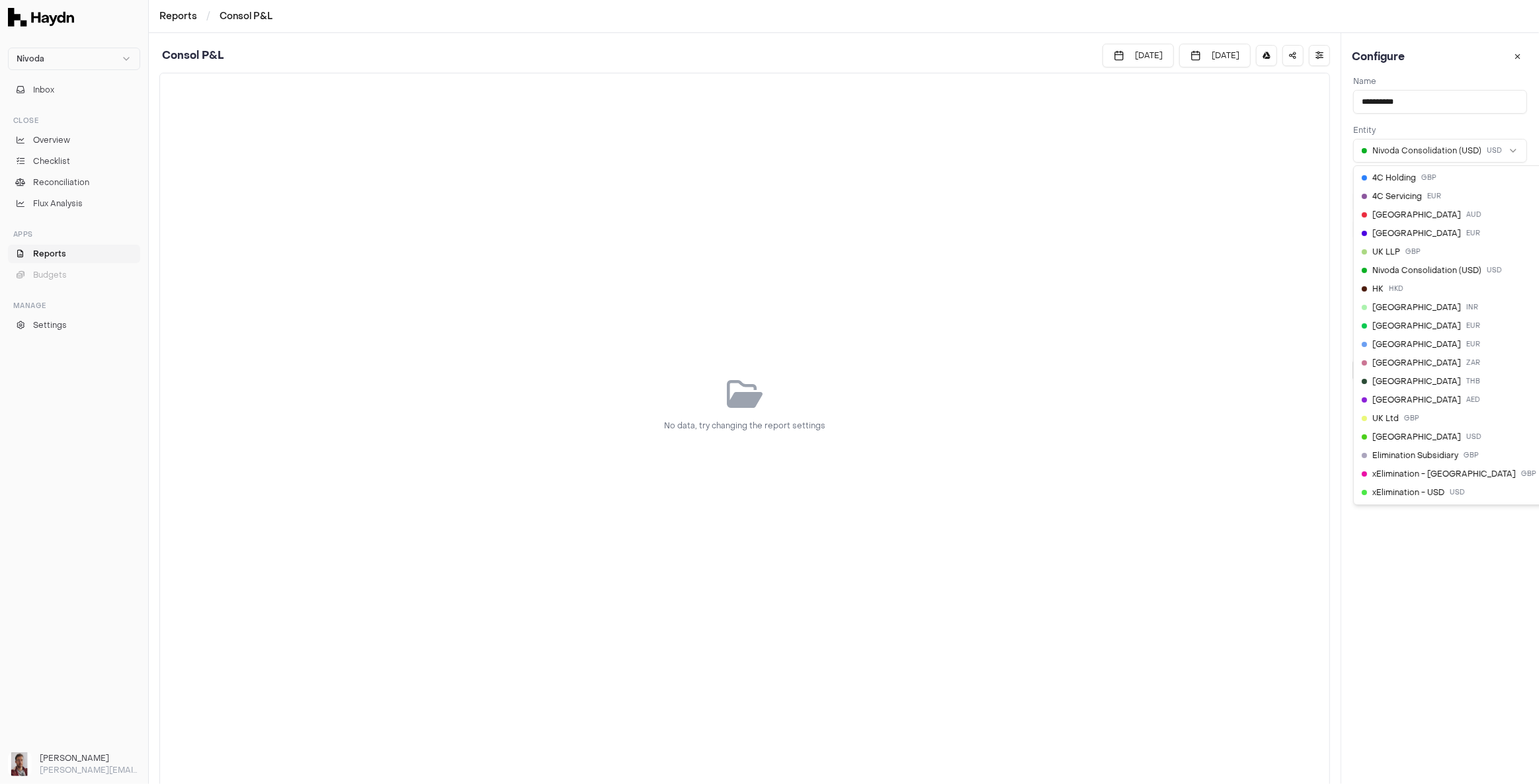
click at [1428, 147] on html "**********" at bounding box center [770, 392] width 1539 height 784
select select "**"
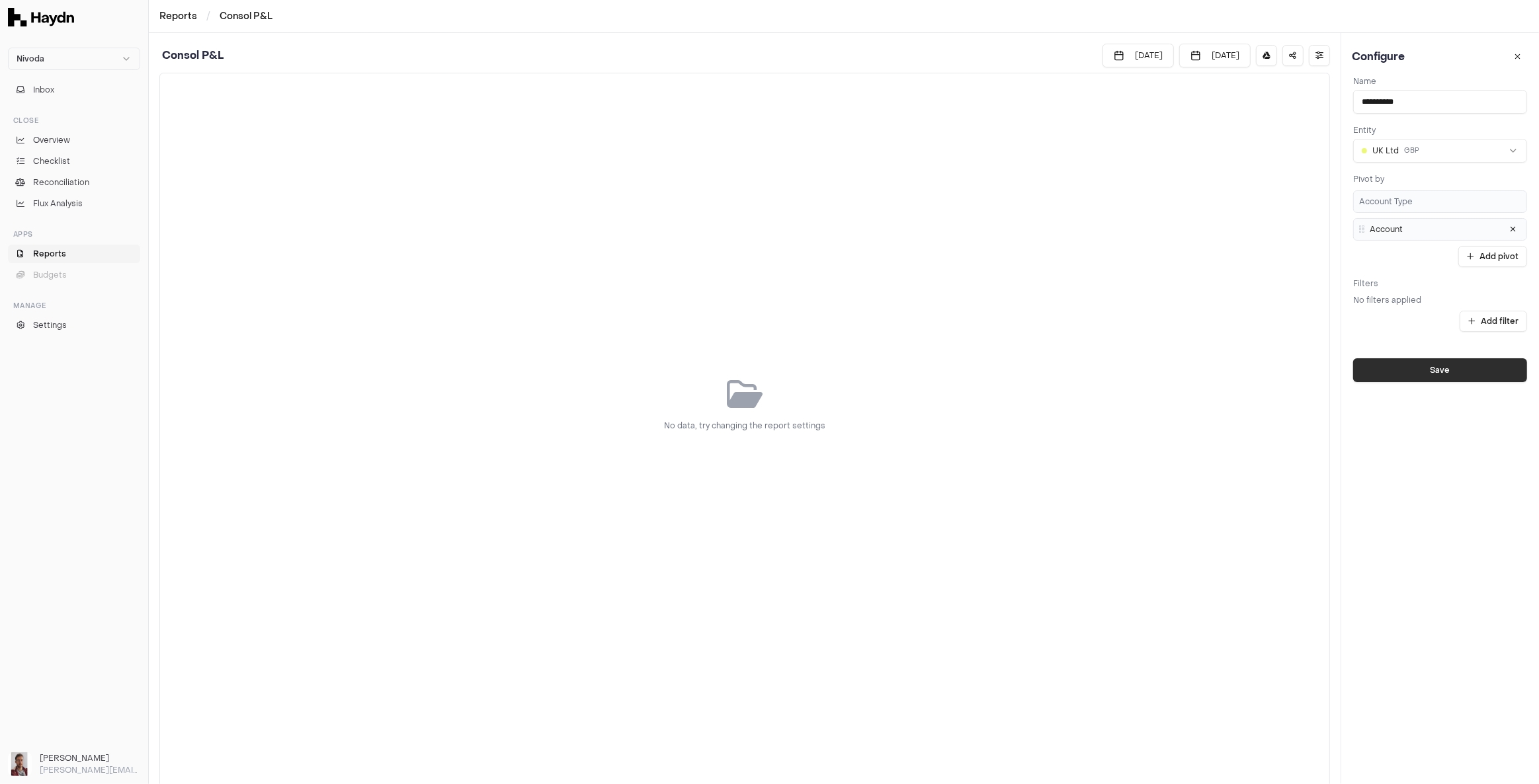
click at [1444, 372] on button "Save" at bounding box center [1440, 370] width 174 height 23
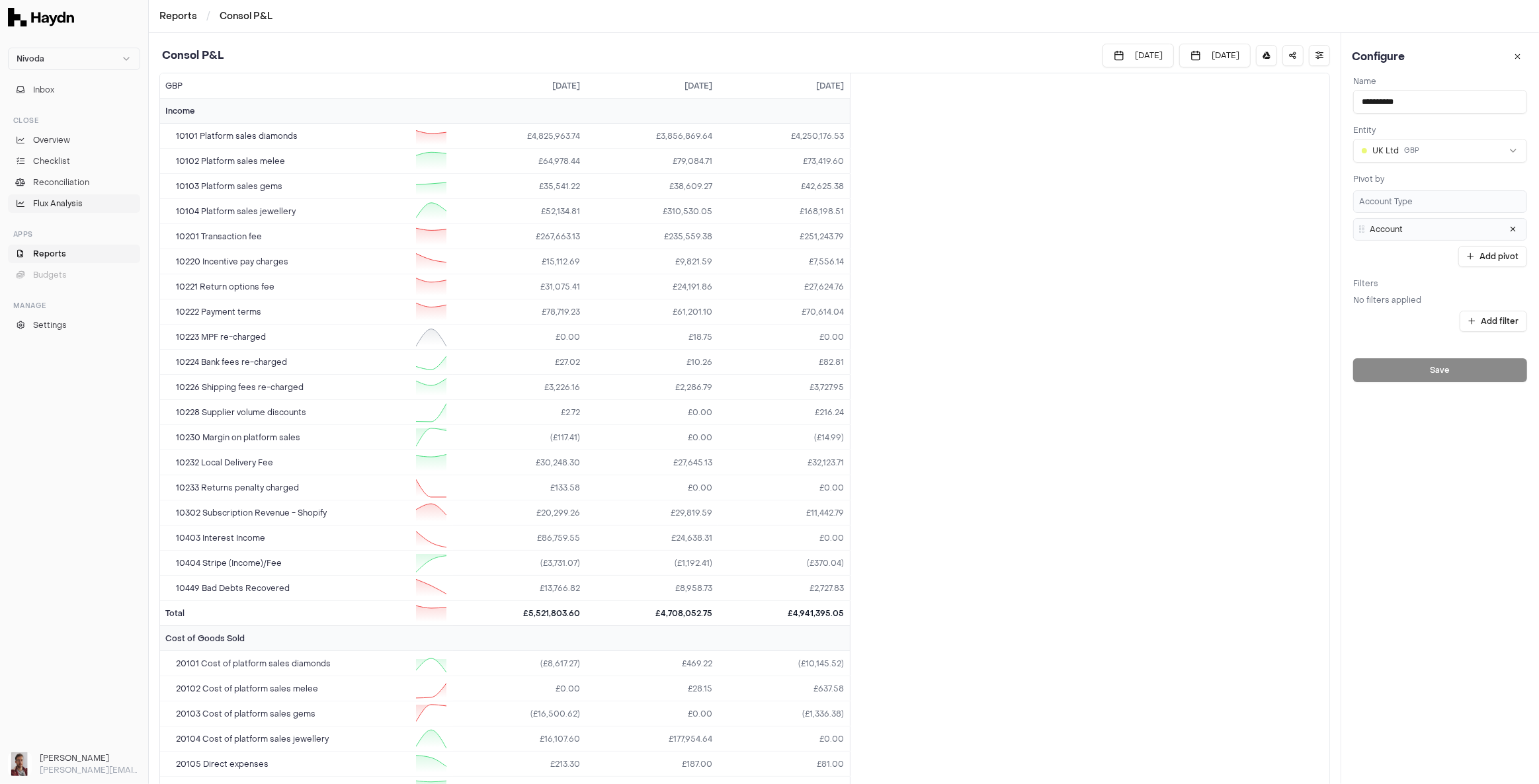
click at [50, 204] on span "Flux Analysis" at bounding box center [58, 203] width 50 height 12
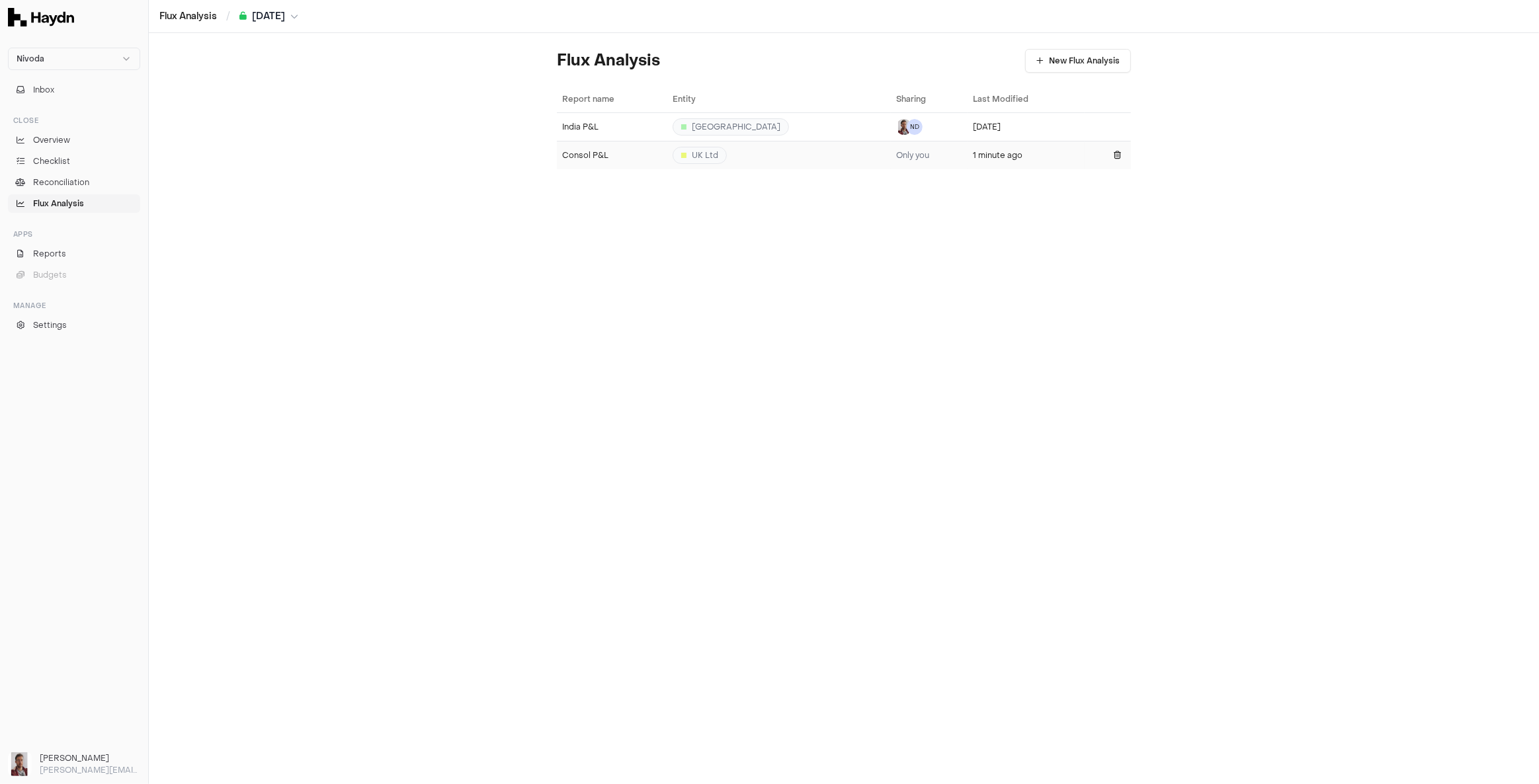
click at [641, 154] on div "Consol P&L" at bounding box center [612, 156] width 100 height 11
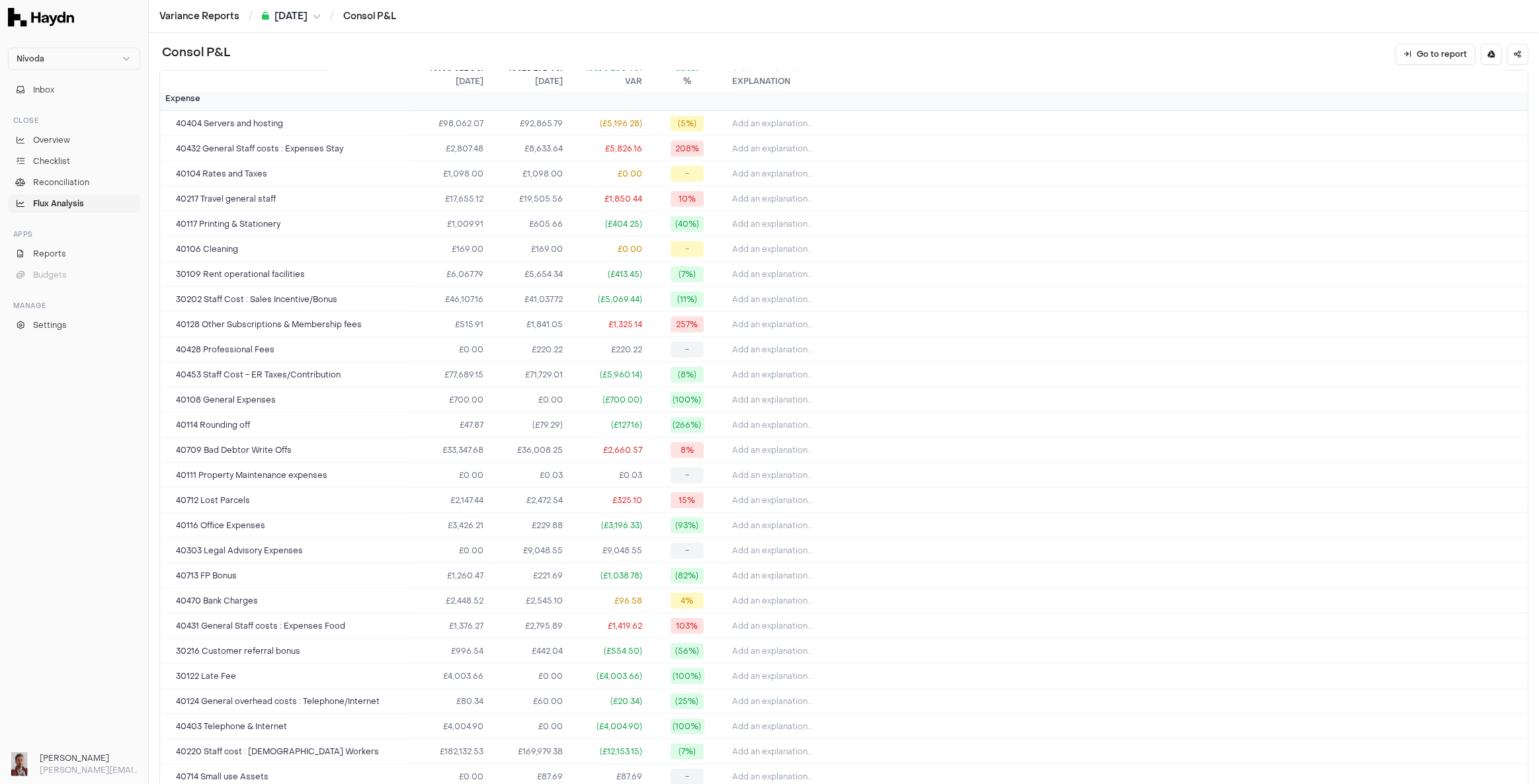
scroll to position [1022, 0]
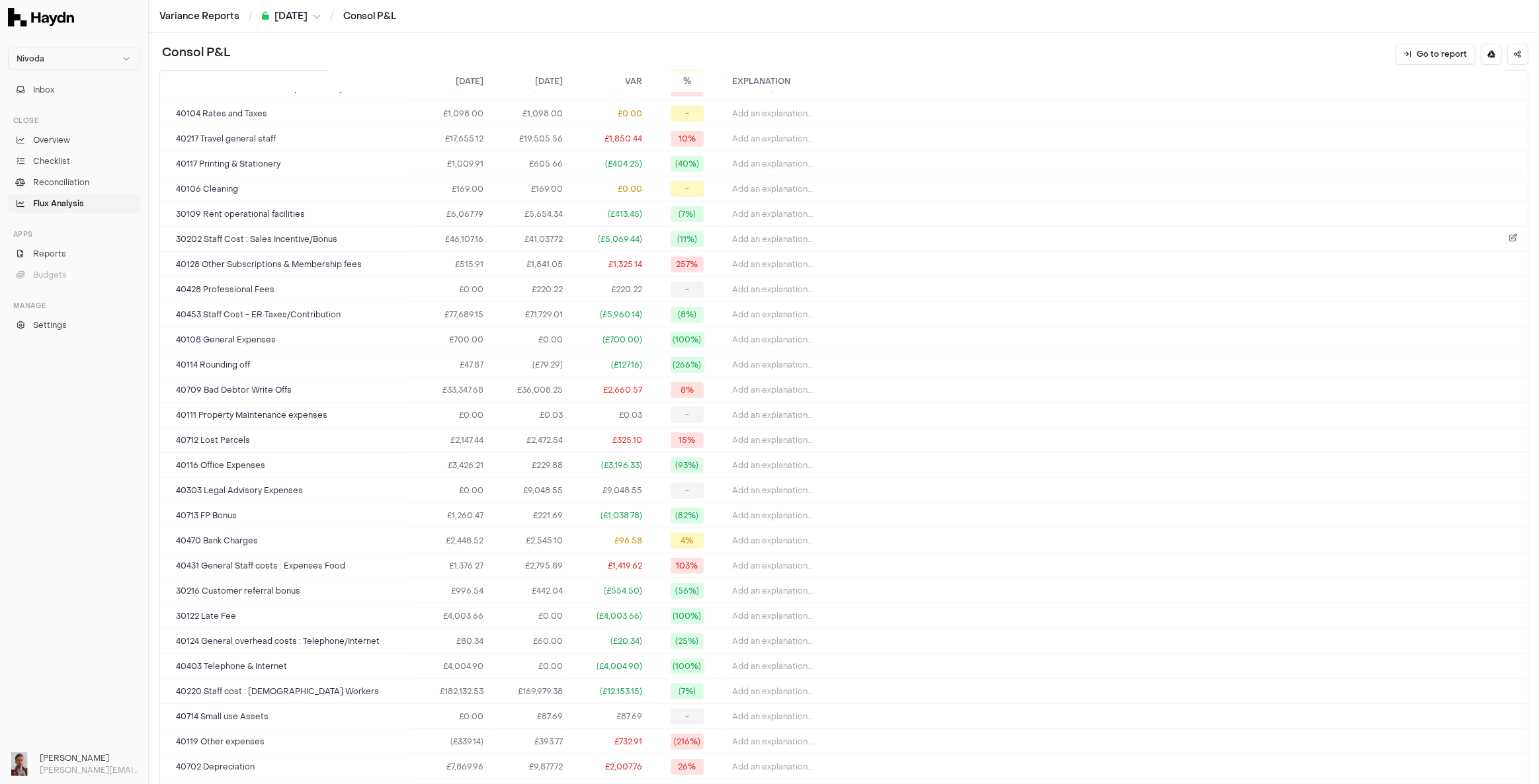
click at [755, 234] on span "Add an explanation..." at bounding box center [772, 240] width 81 height 11
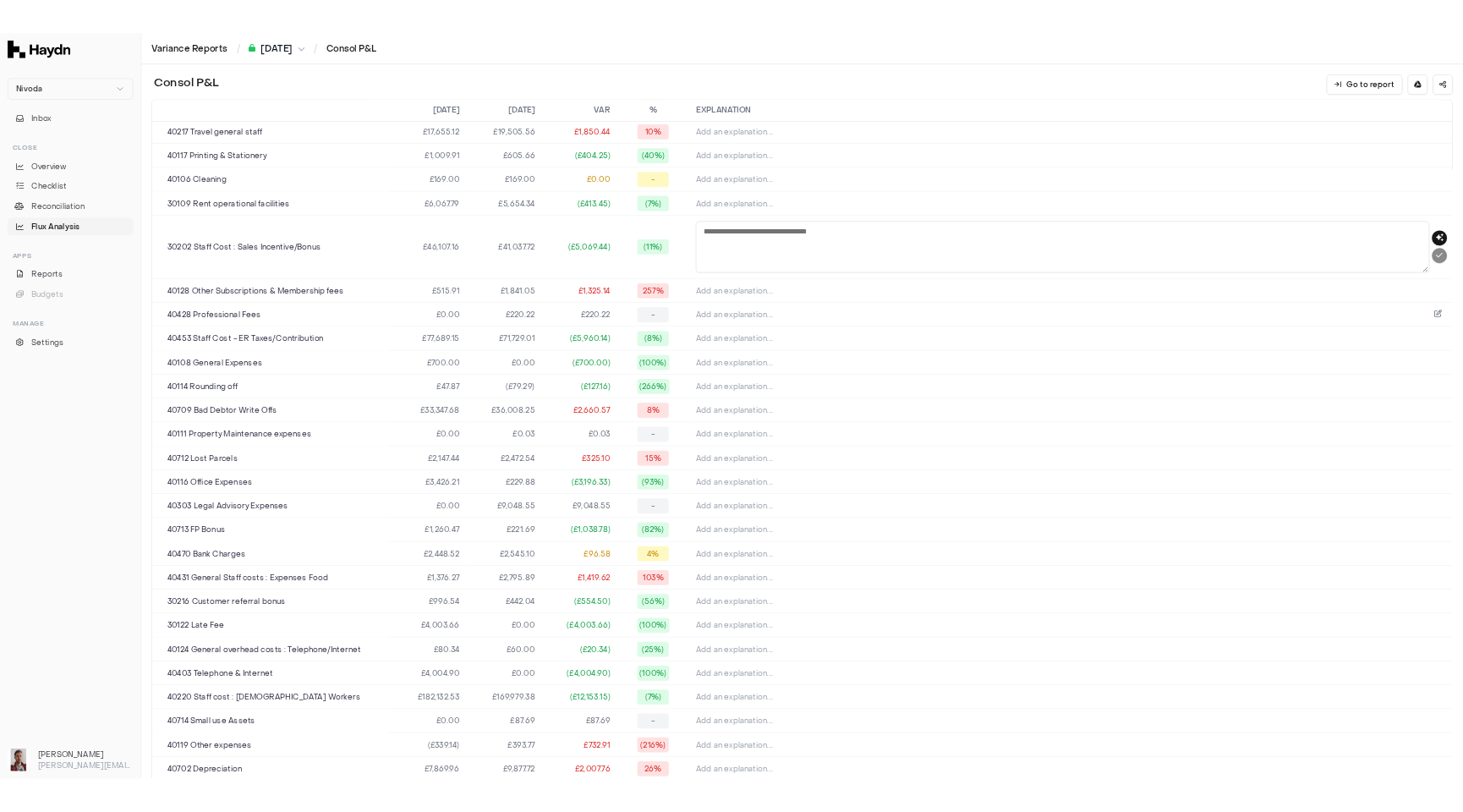
scroll to position [1383, 0]
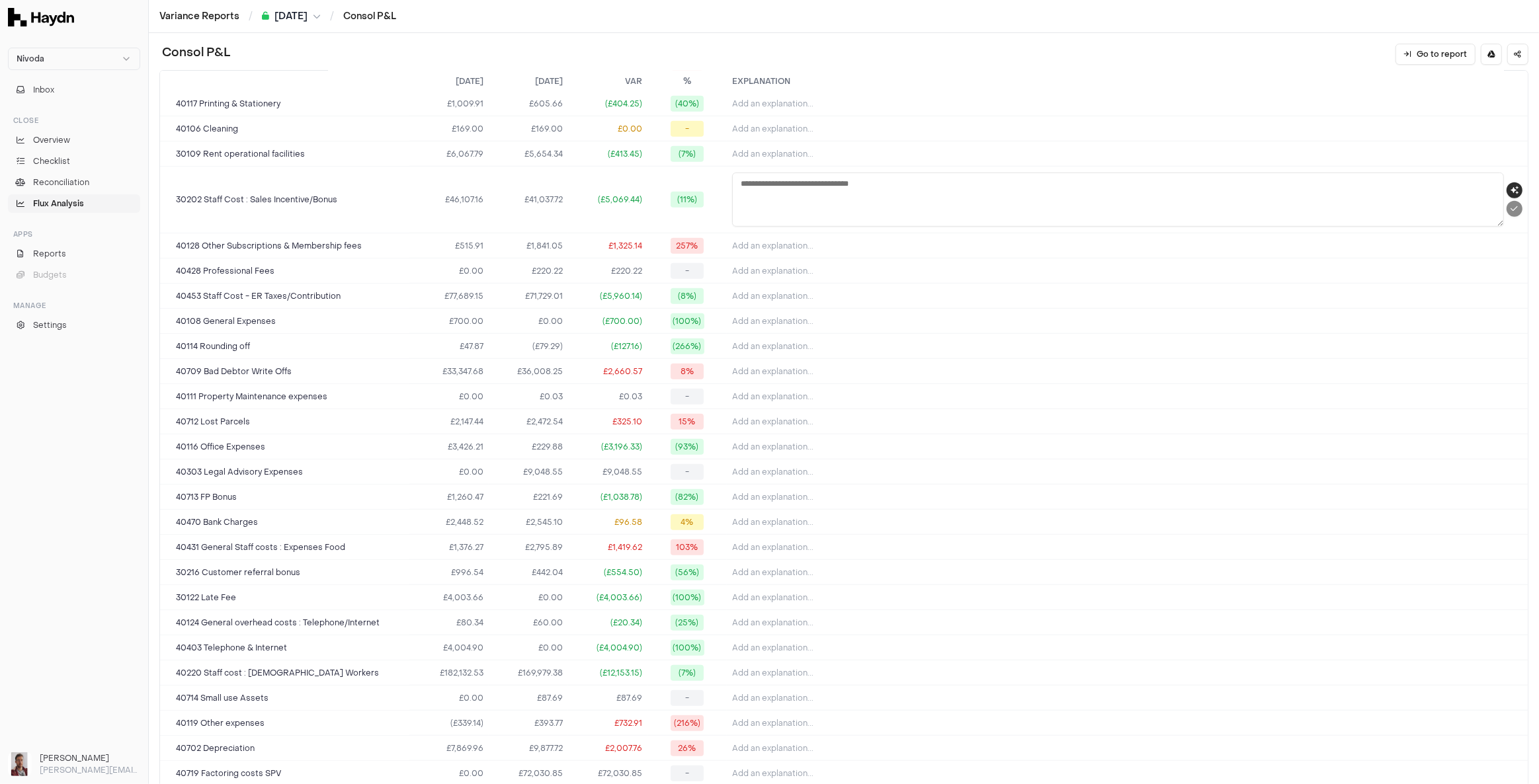
click at [1511, 187] on icon "button" at bounding box center [1515, 191] width 8 height 8
type textarea "**********"
click at [522, 53] on div "Consol P&L Go to report" at bounding box center [843, 54] width 1369 height 21
click at [1511, 205] on icon "submit" at bounding box center [1514, 209] width 7 height 8
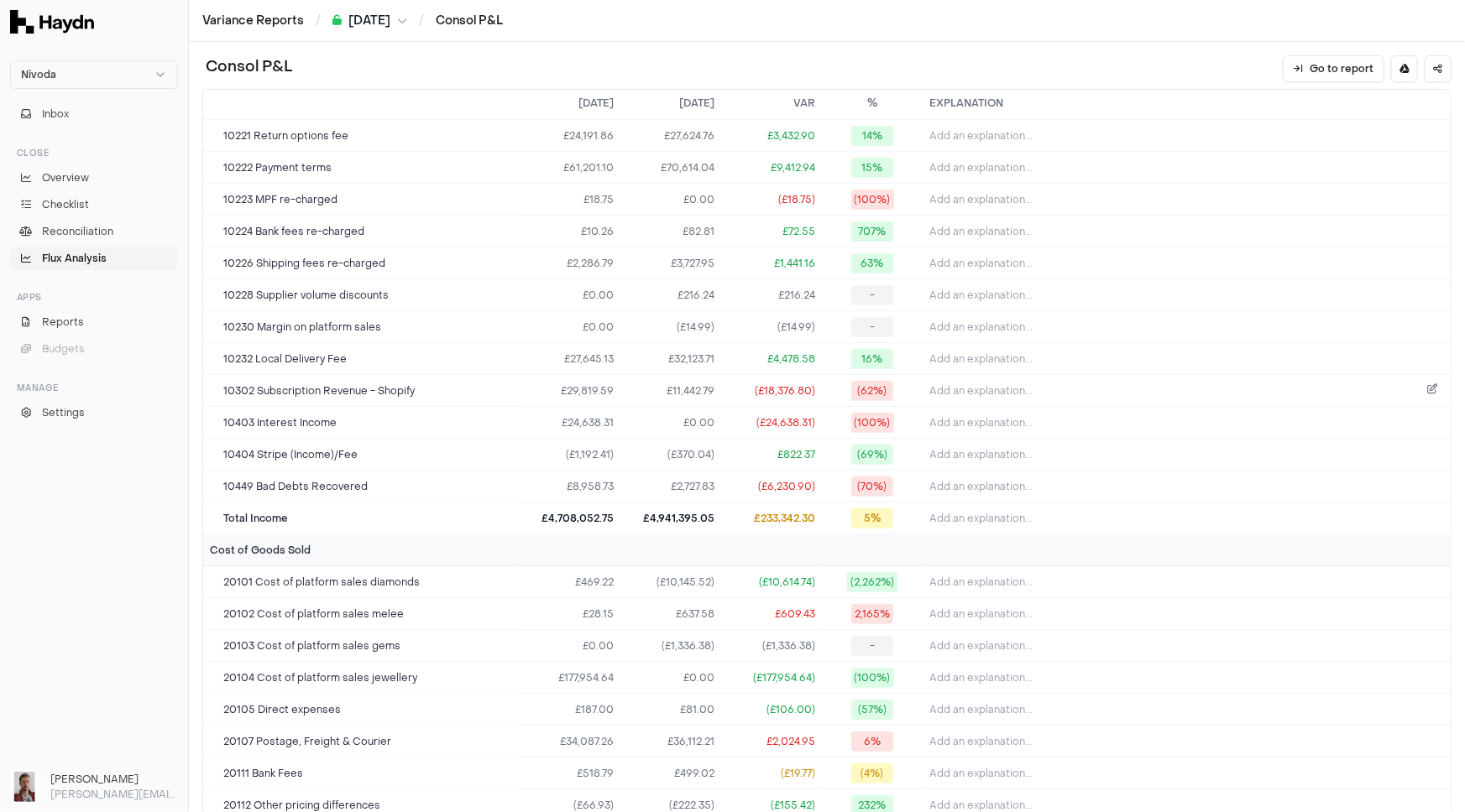
scroll to position [228, 0]
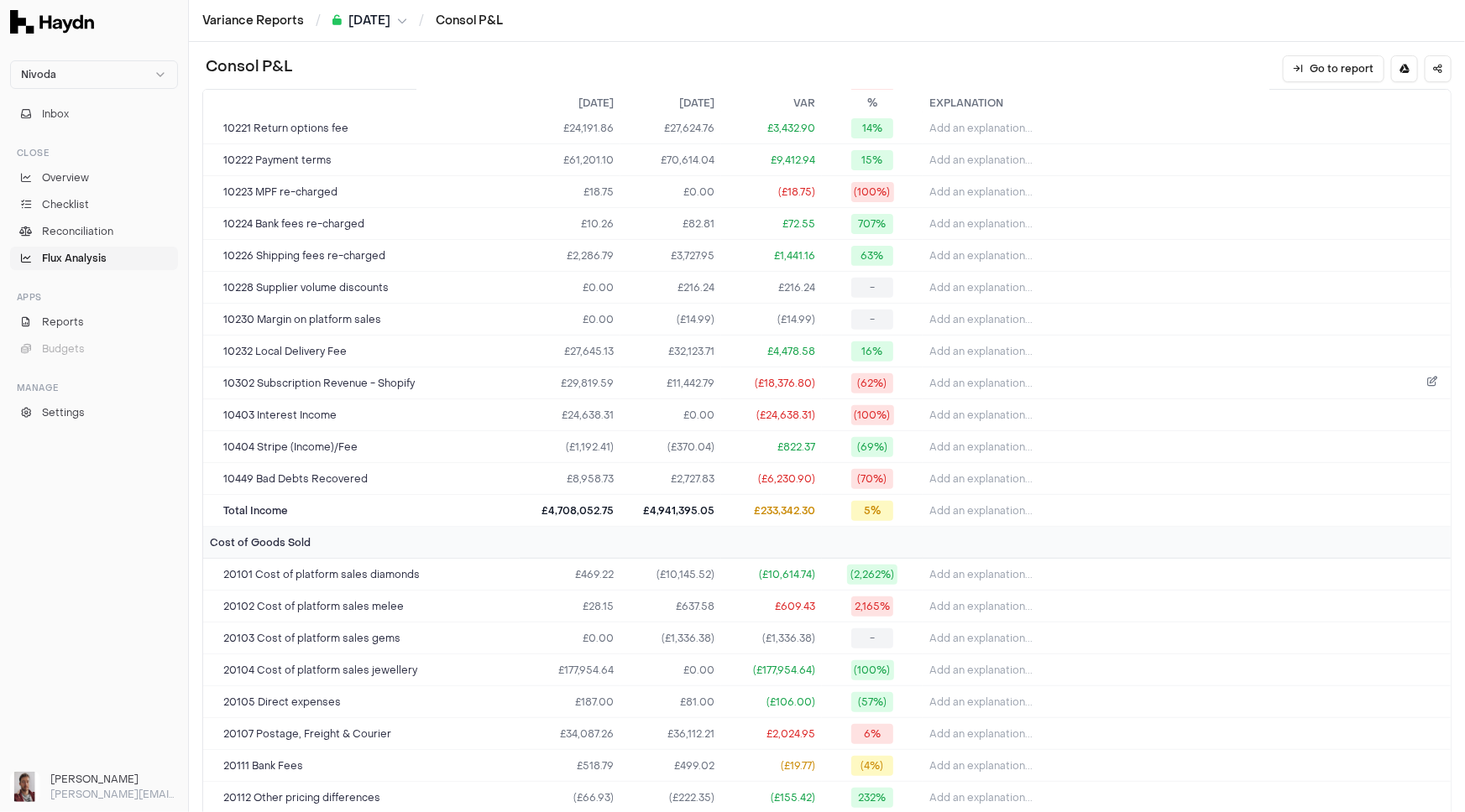
click at [1181, 383] on button "Add an explanation..." at bounding box center [1186, 383] width 515 height 24
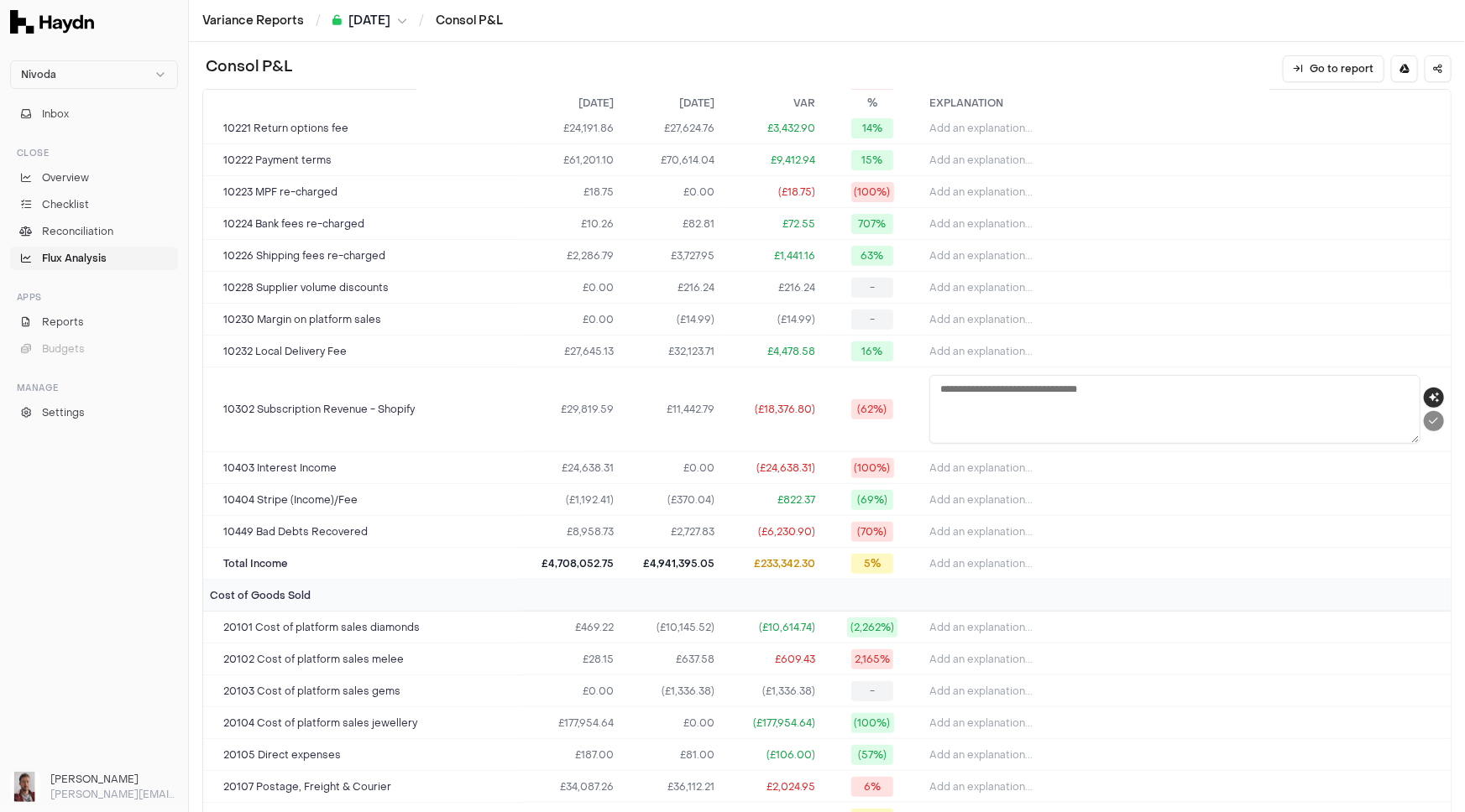
click at [1428, 396] on icon "button" at bounding box center [1433, 398] width 10 height 10
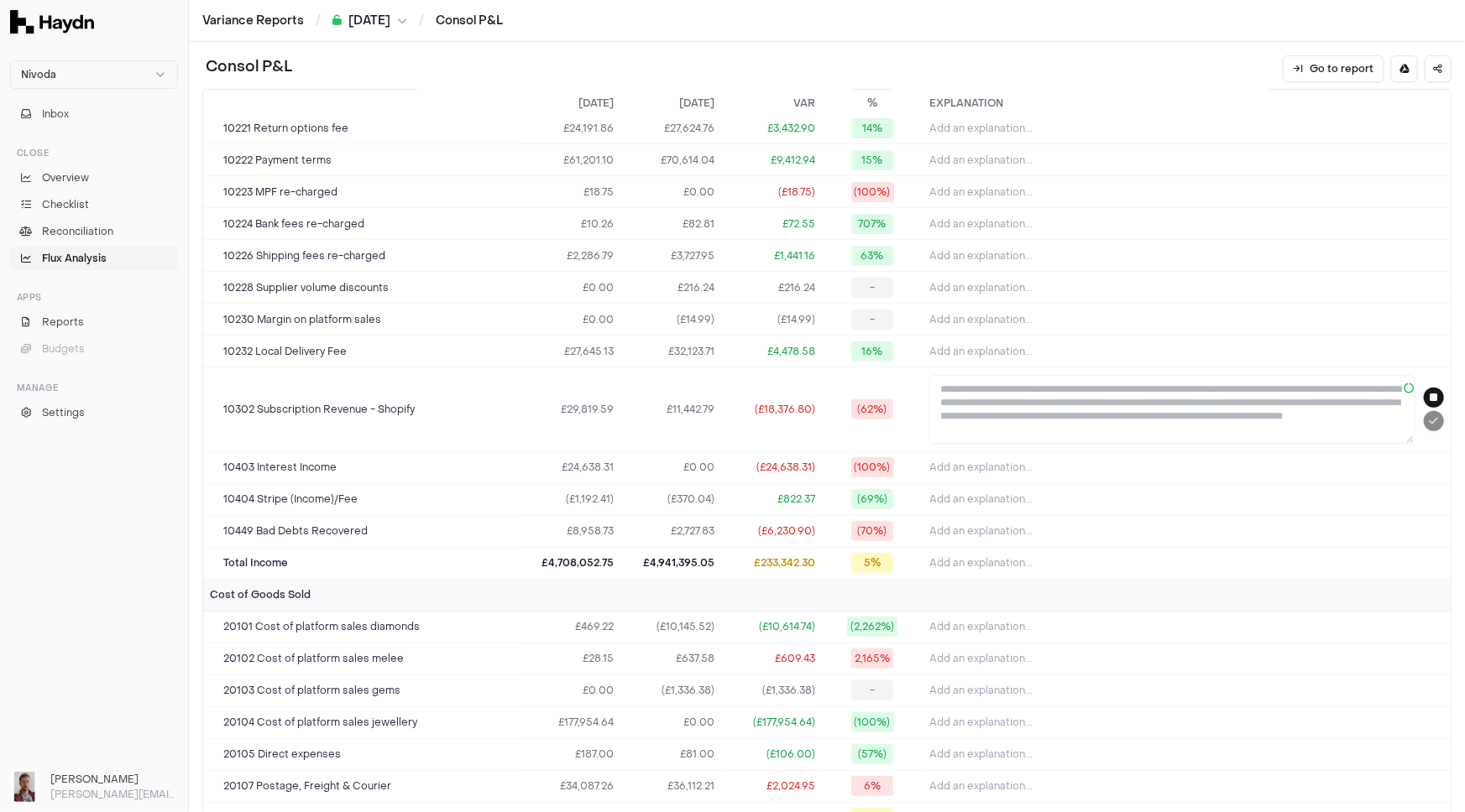
type textarea "**********"
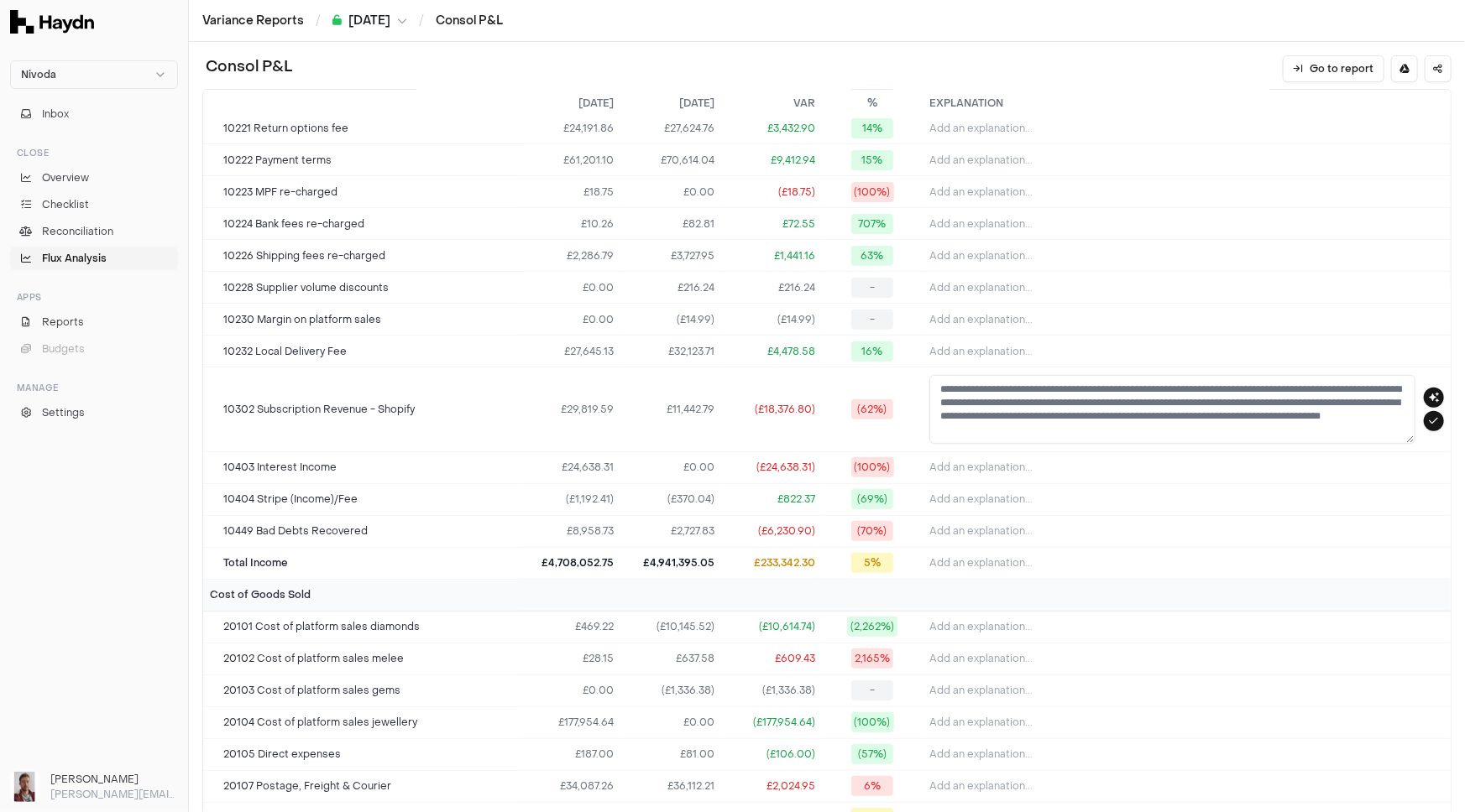
drag, startPoint x: 1151, startPoint y: 425, endPoint x: 910, endPoint y: 379, distance: 245.4
click at [910, 379] on tr "**********" at bounding box center [827, 409] width 1248 height 84
paste textarea
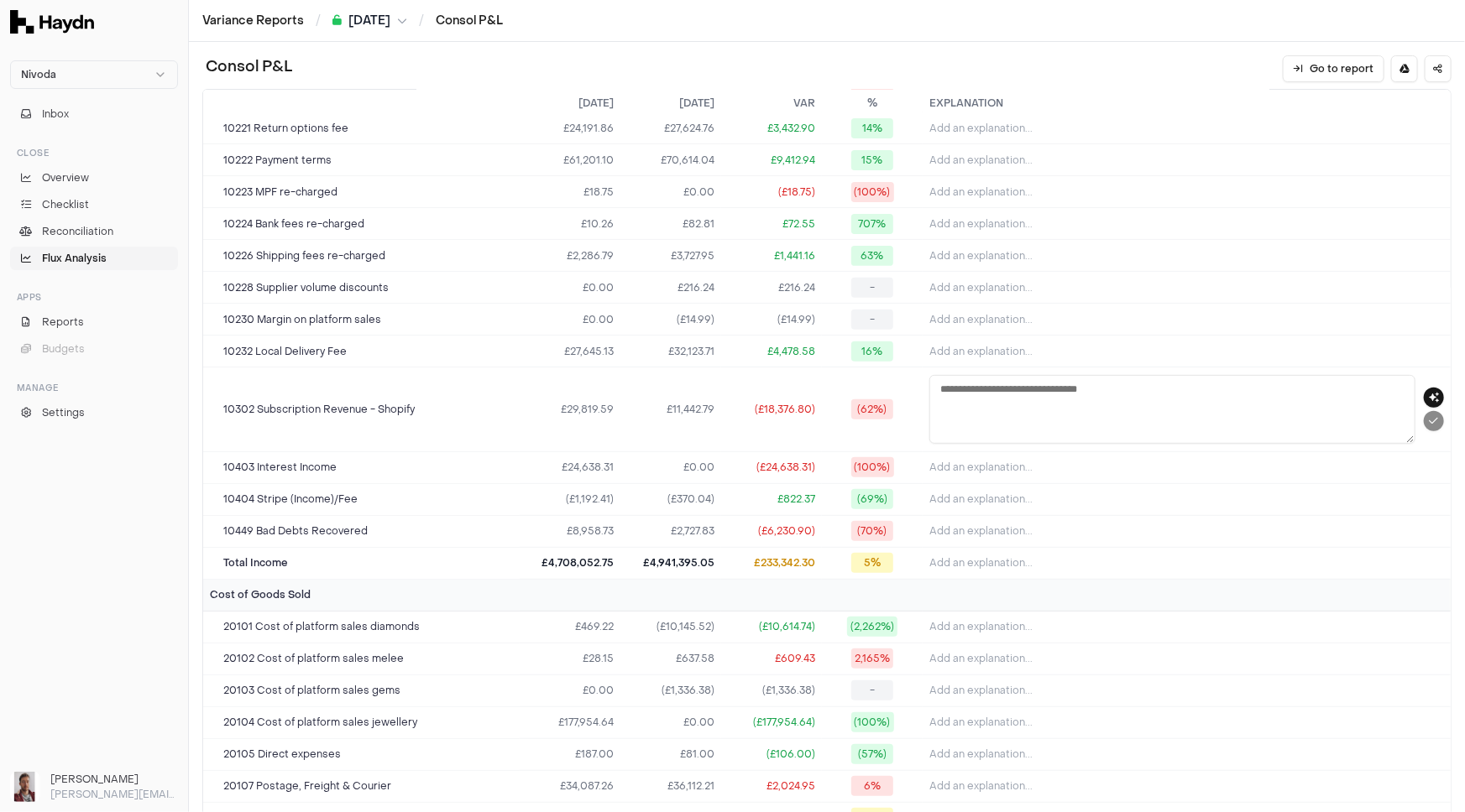
type textarea "**********"
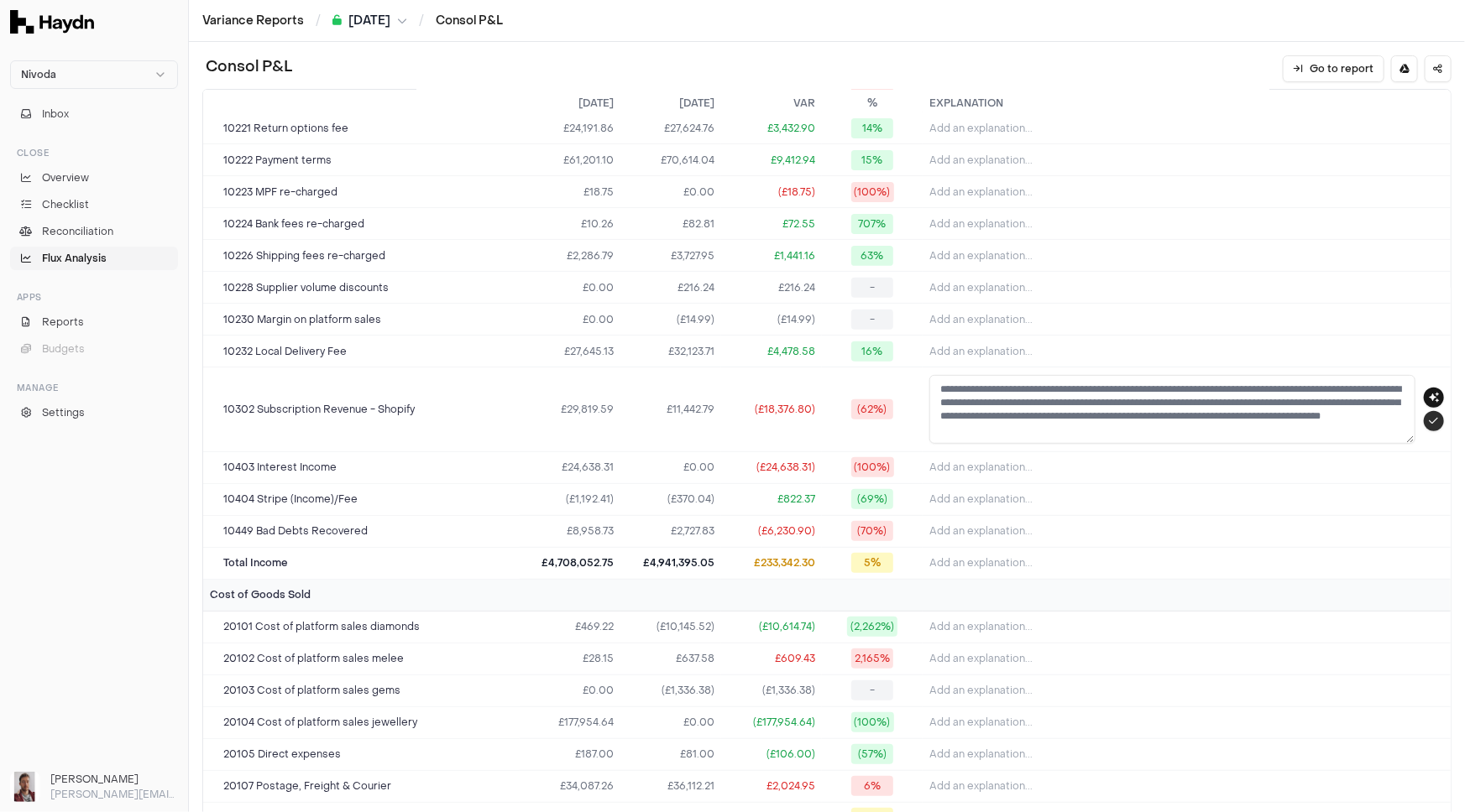
click at [1429, 422] on icon "submit" at bounding box center [1433, 422] width 9 height 10
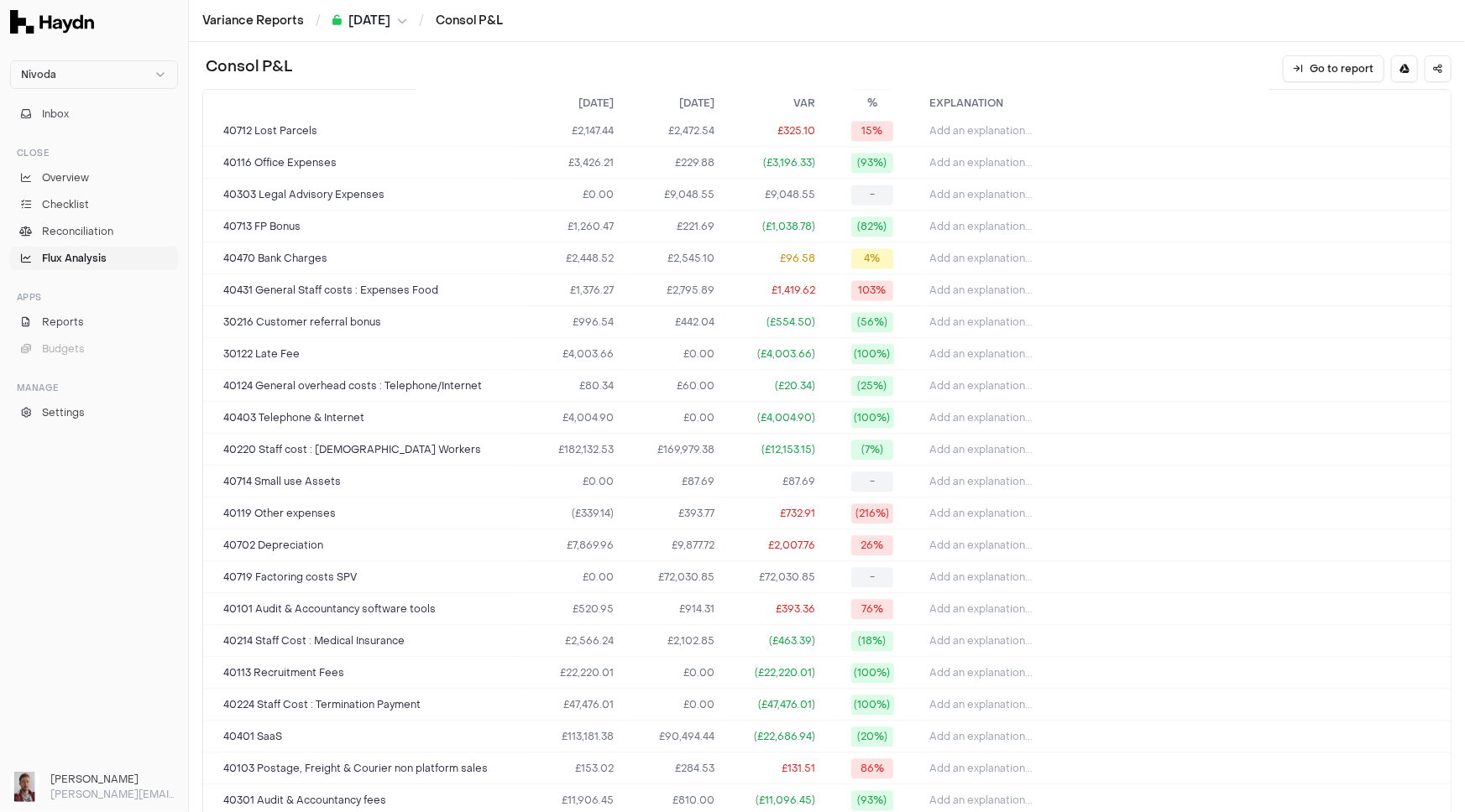
scroll to position [1830, 0]
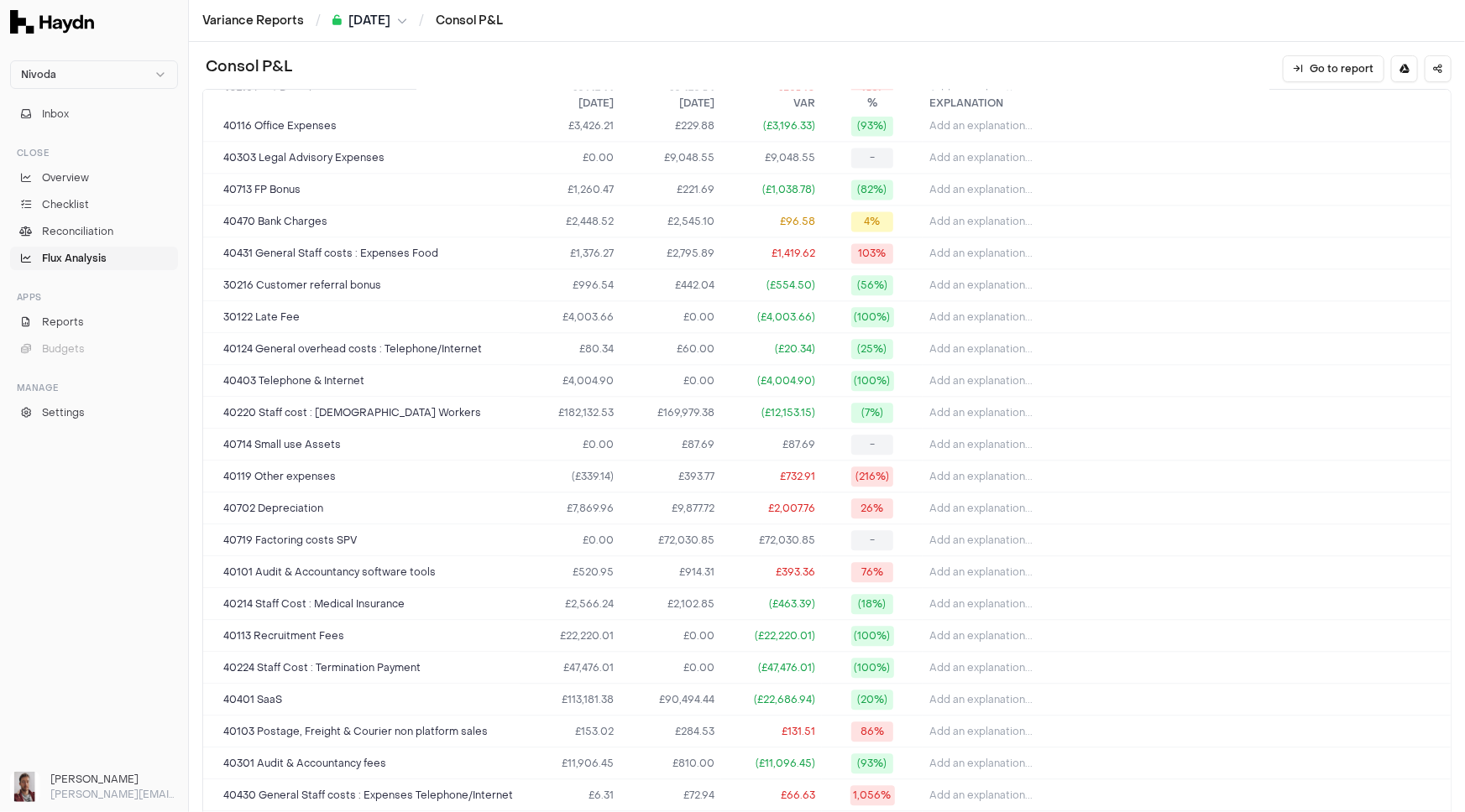
click at [1051, 63] on div "Consol P&L Go to report" at bounding box center [827, 69] width 1249 height 27
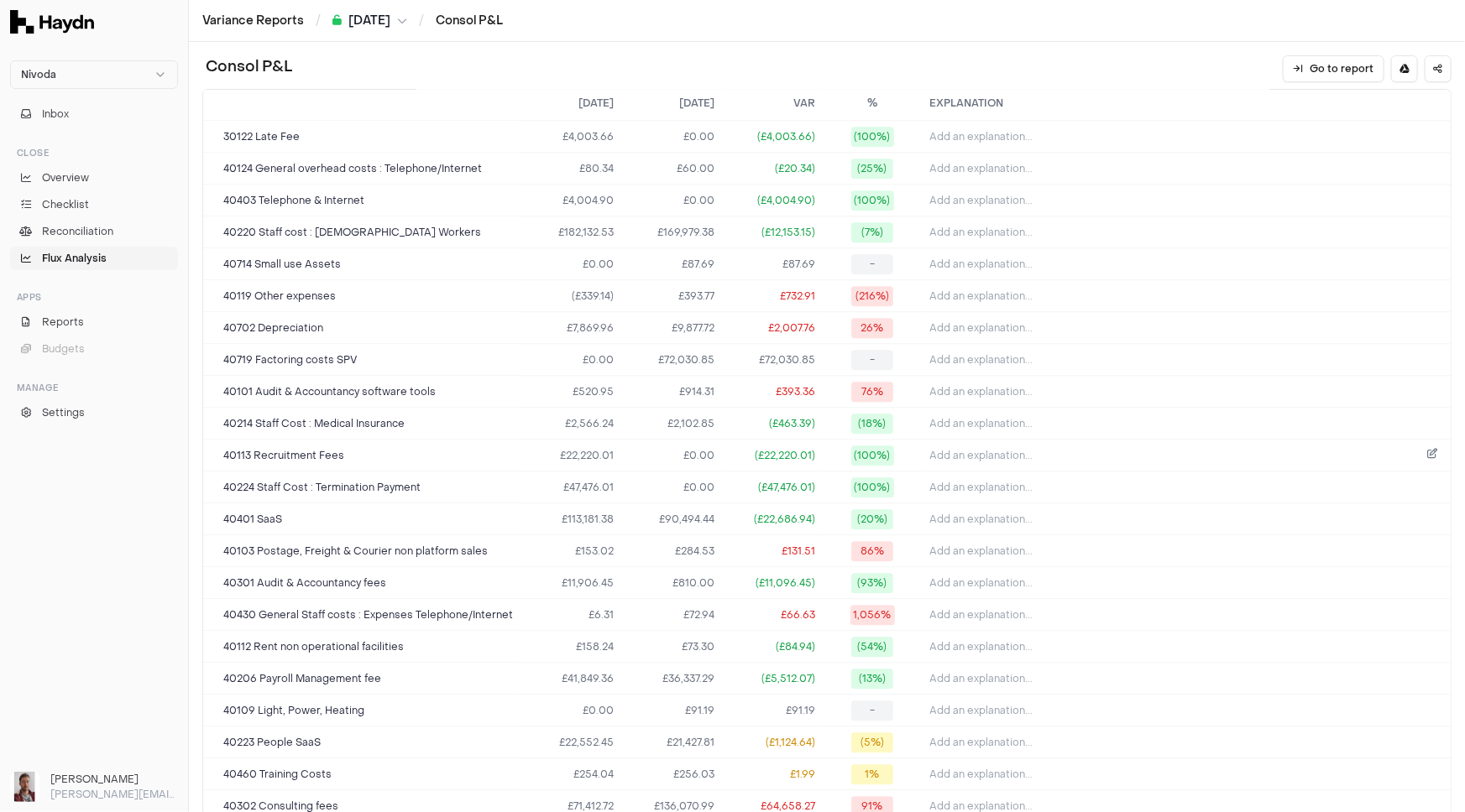
click at [1427, 449] on icon at bounding box center [1432, 456] width 10 height 14
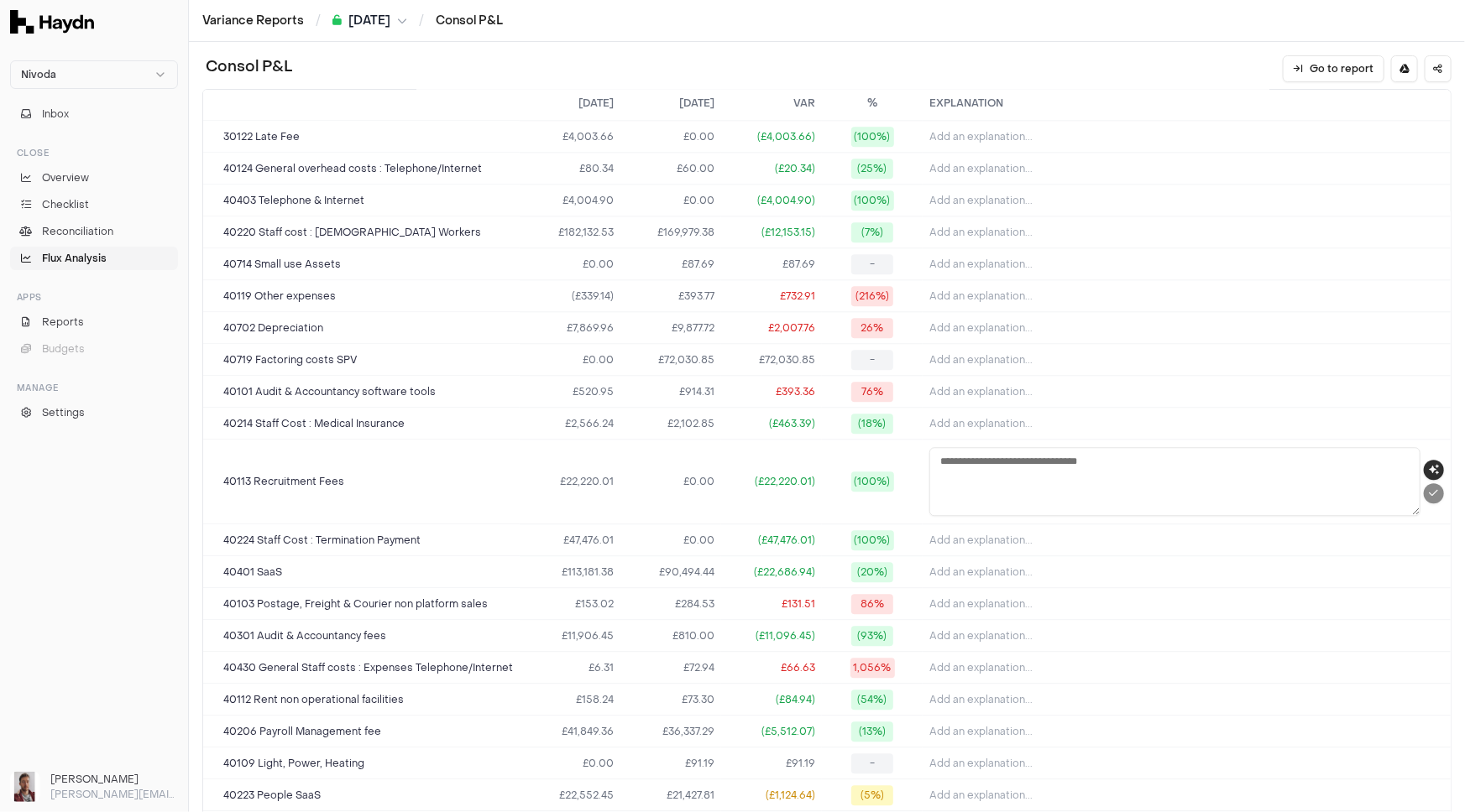
click at [1428, 465] on icon "button" at bounding box center [1433, 470] width 10 height 10
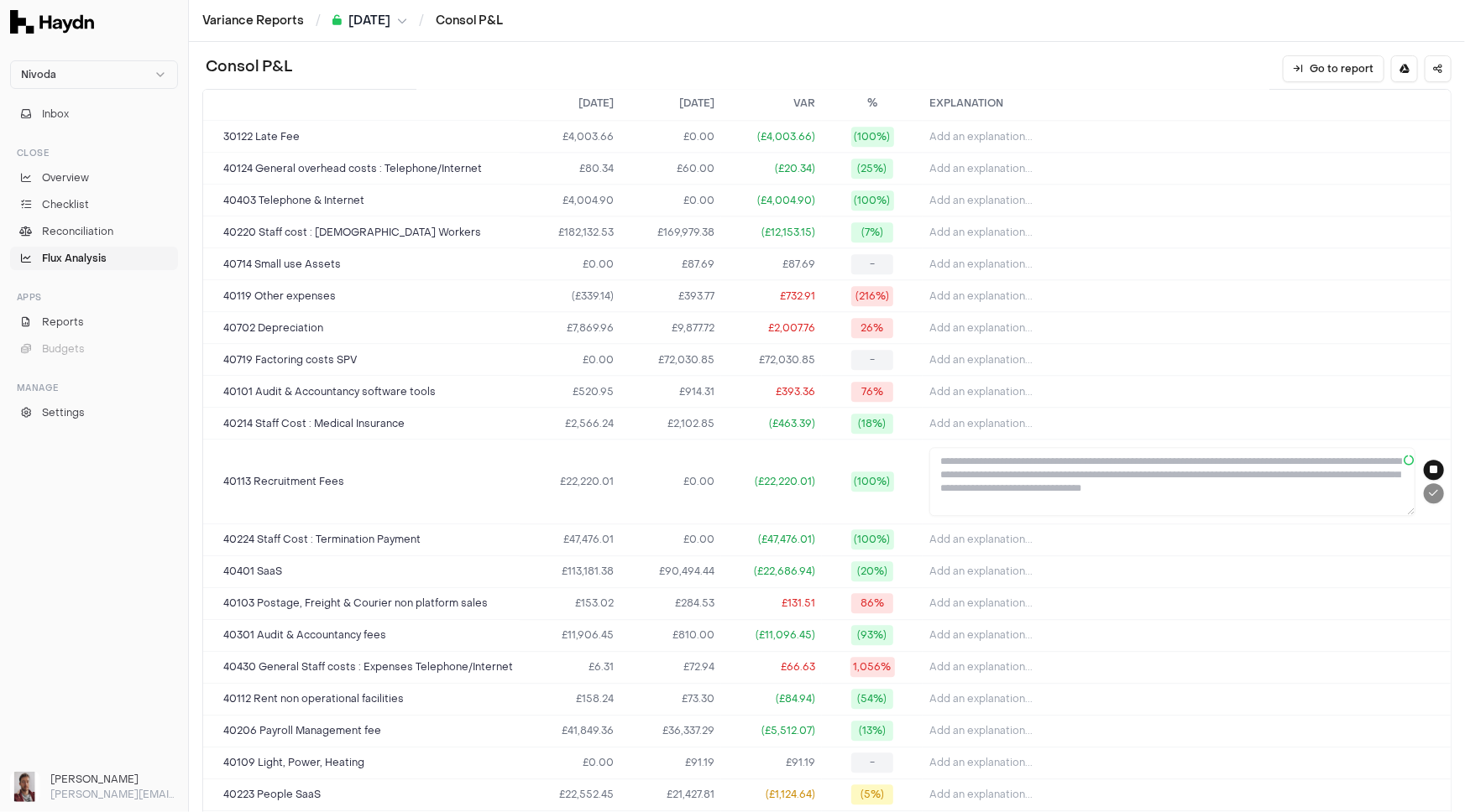
type textarea "**********"
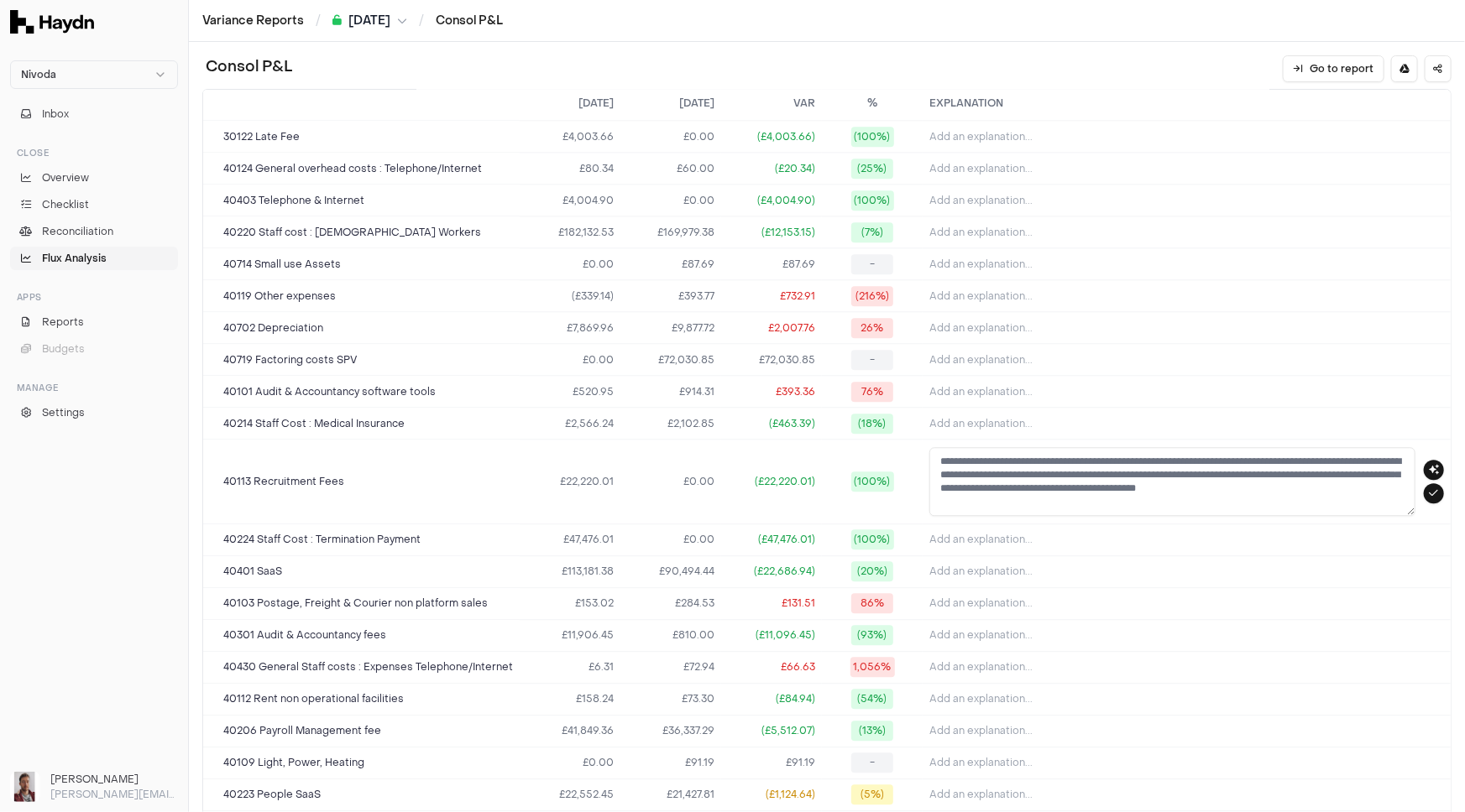
drag, startPoint x: 1385, startPoint y: 483, endPoint x: 898, endPoint y: 446, distance: 488.4
click at [898, 446] on tr "**********" at bounding box center [827, 481] width 1248 height 84
click at [1429, 490] on icon "submit" at bounding box center [1433, 493] width 9 height 10
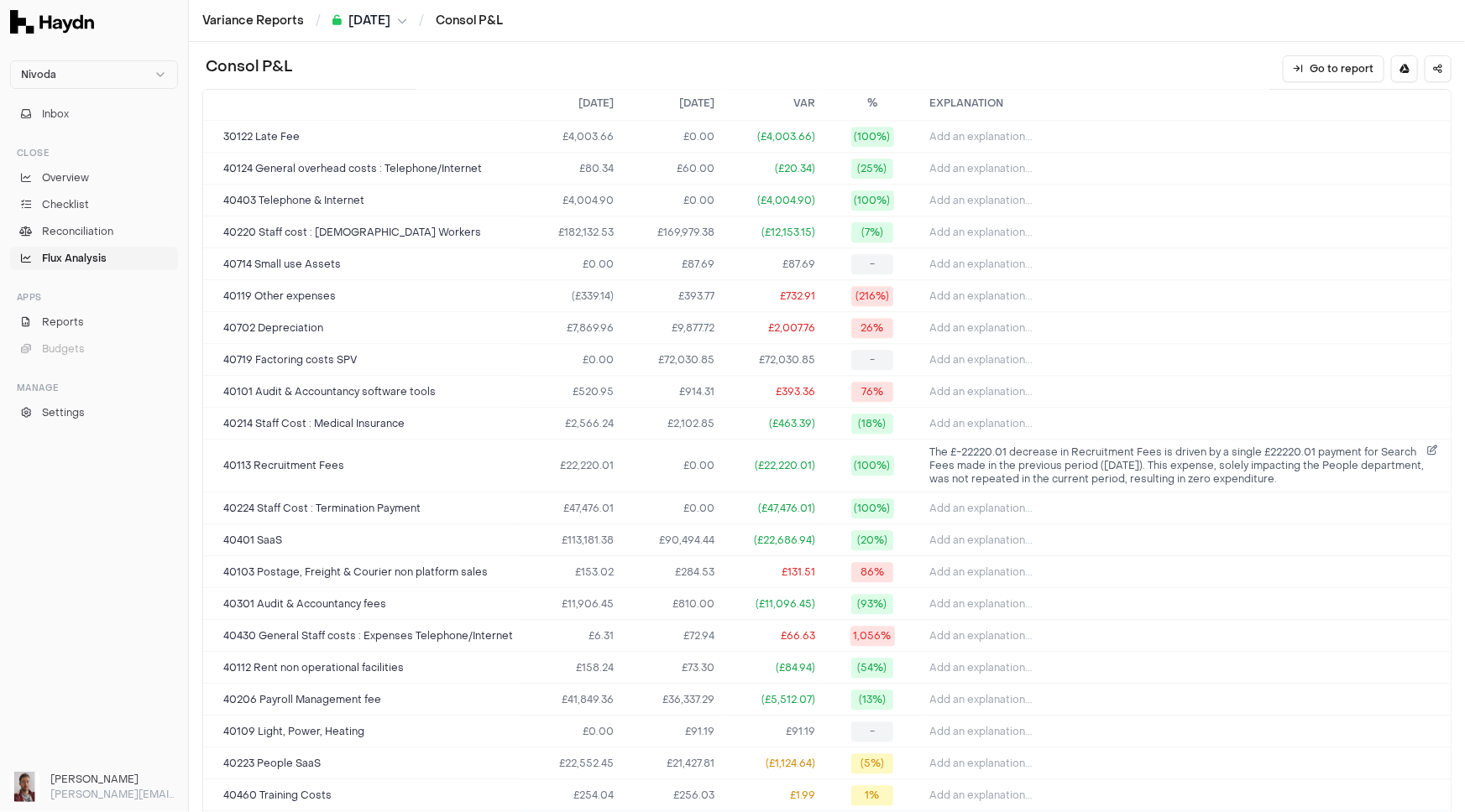
click at [243, 66] on h1 "Consol P&L" at bounding box center [246, 69] width 89 height 27
click at [102, 262] on span "Flux Analysis" at bounding box center [74, 258] width 65 height 15
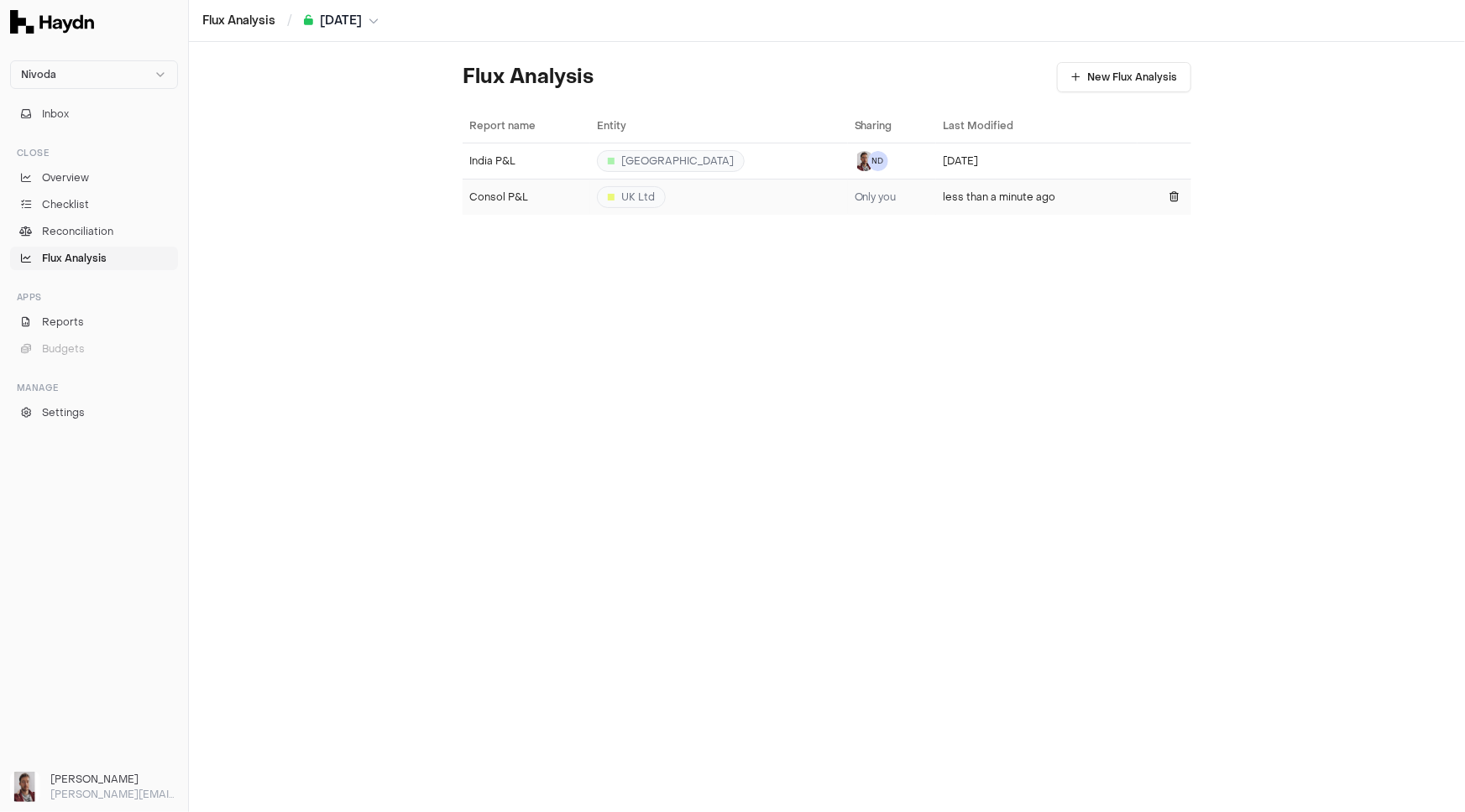
click at [541, 193] on div "Consol P&L" at bounding box center [527, 198] width 114 height 14
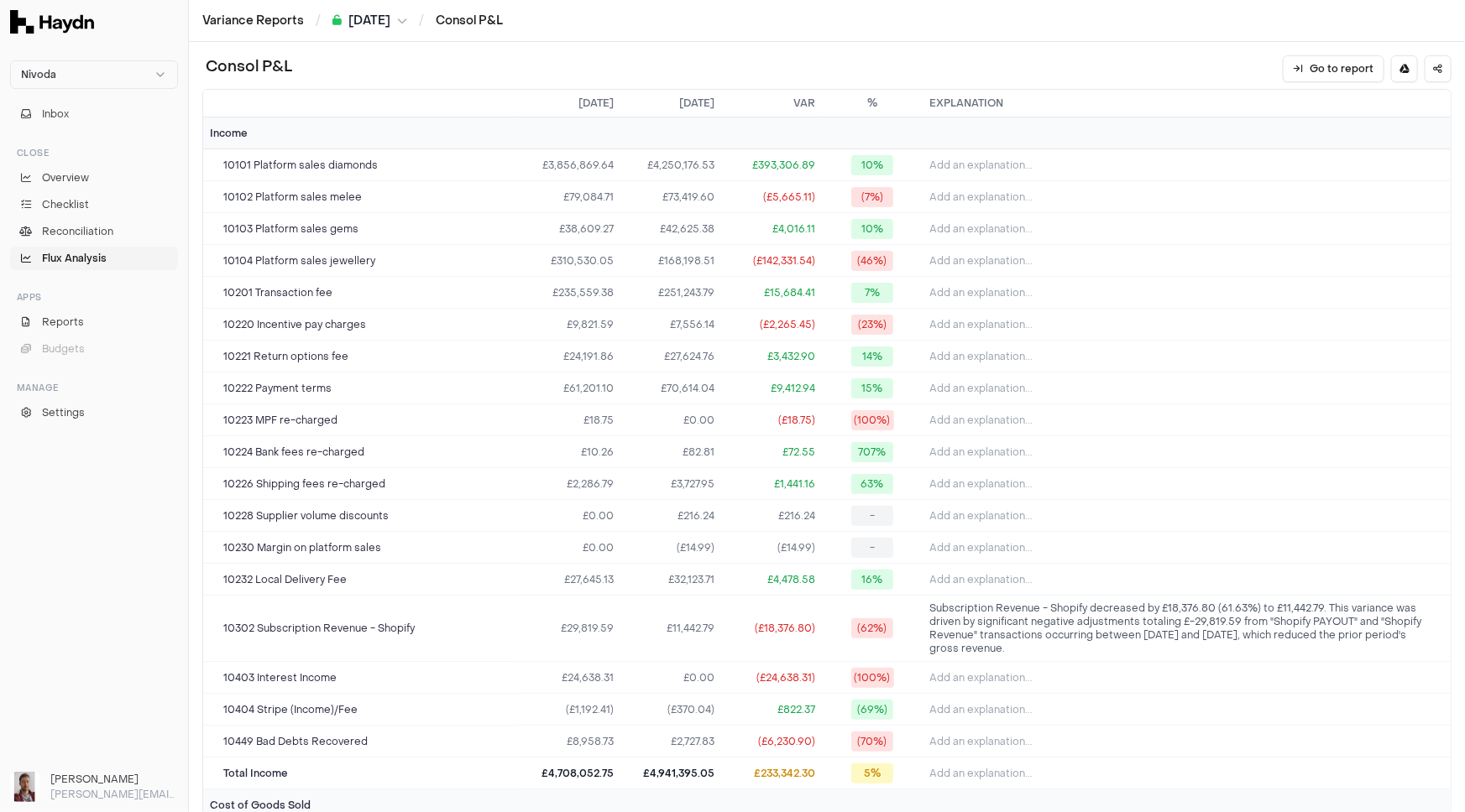
click at [234, 70] on h1 "Consol P&L" at bounding box center [246, 69] width 89 height 27
click at [241, 67] on h1 "Consol P&L" at bounding box center [246, 69] width 89 height 27
drag, startPoint x: 241, startPoint y: 67, endPoint x: 202, endPoint y: 60, distance: 39.6
click at [202, 60] on h1 "Consol P&L" at bounding box center [246, 69] width 89 height 27
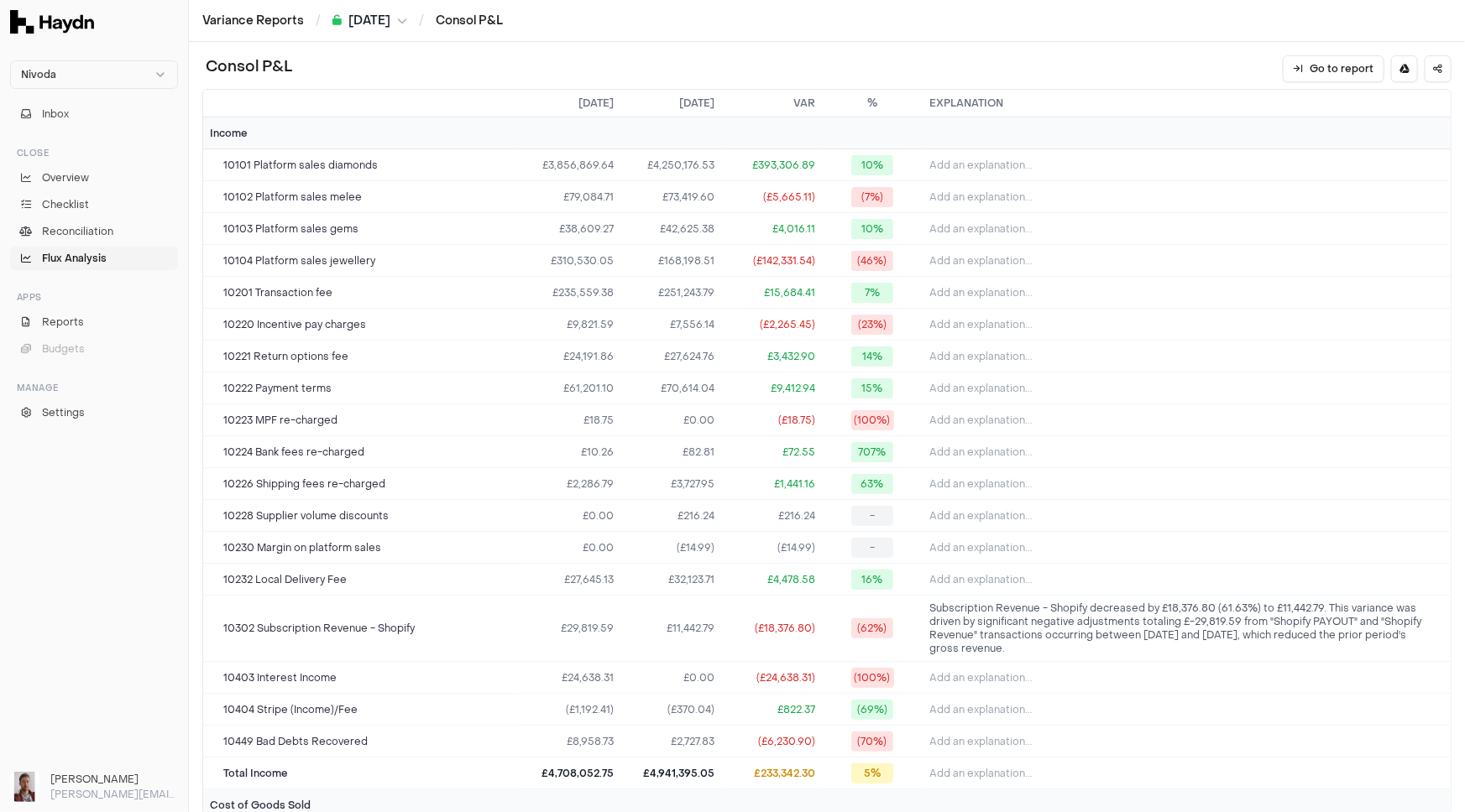
click at [238, 62] on h1 "Consol P&L" at bounding box center [246, 69] width 89 height 27
click at [1319, 71] on button "Go to report" at bounding box center [1333, 69] width 101 height 27
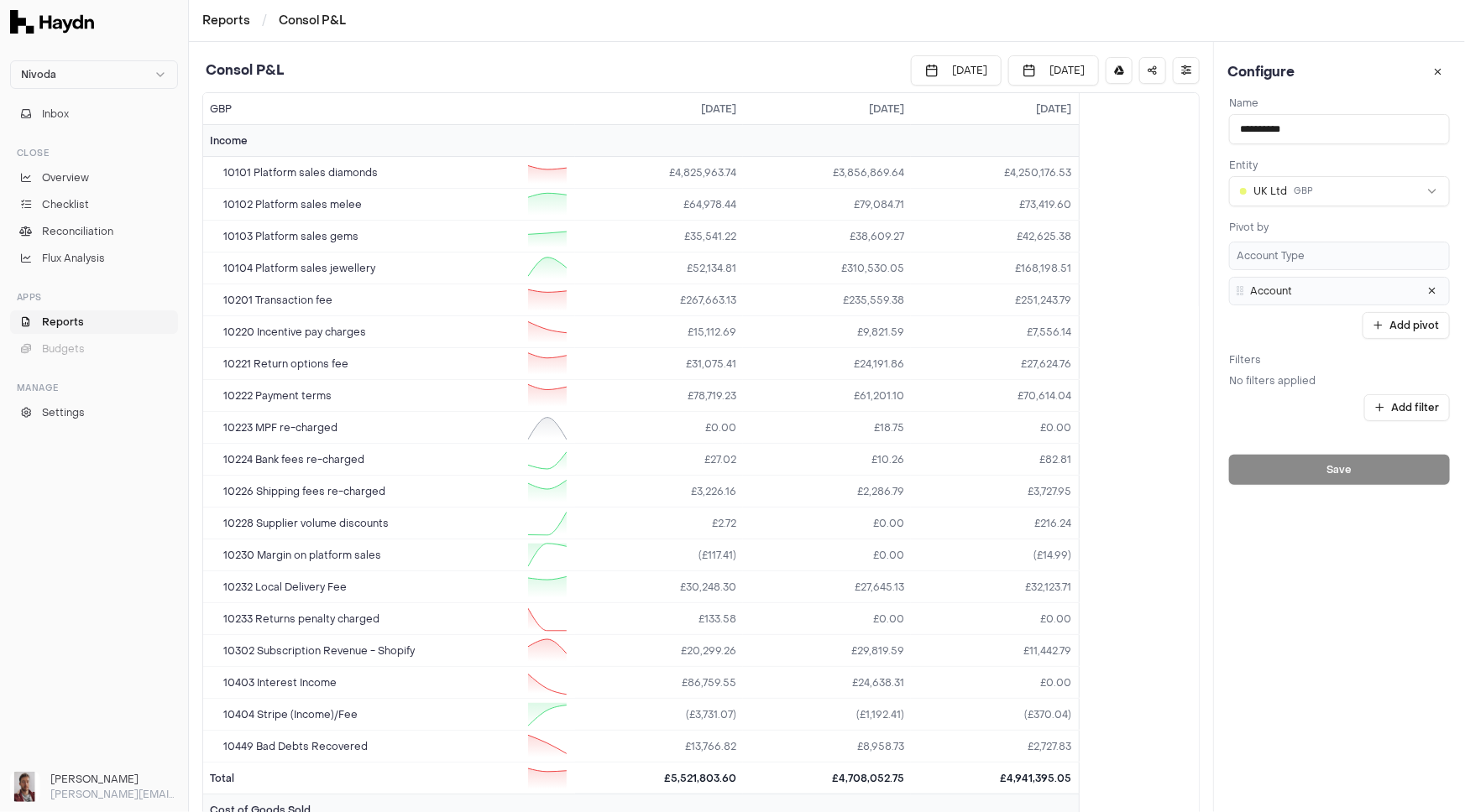
drag, startPoint x: 1275, startPoint y: 130, endPoint x: 1184, endPoint y: 124, distance: 91.2
click at [1184, 124] on div "Consol P&L [DATE] [DATE] GBP [DATE] [DATE] [DATE] Income 10101 Platform sales d…" at bounding box center [827, 427] width 1276 height 770
type input "******"
click at [1323, 468] on button "Save" at bounding box center [1339, 469] width 221 height 30
click at [48, 311] on link "Reports" at bounding box center [94, 322] width 168 height 24
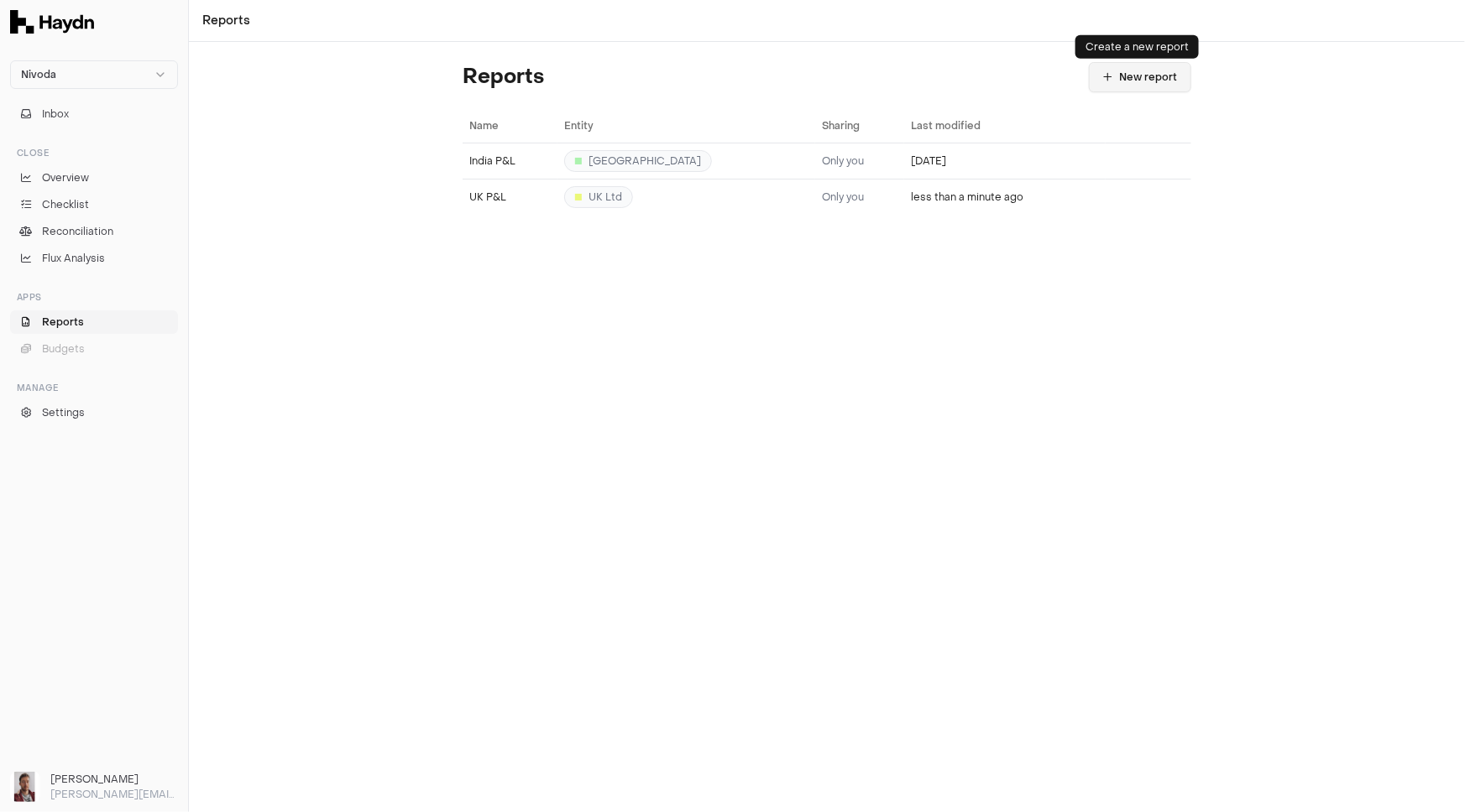
click at [1129, 77] on button "New report" at bounding box center [1139, 77] width 102 height 30
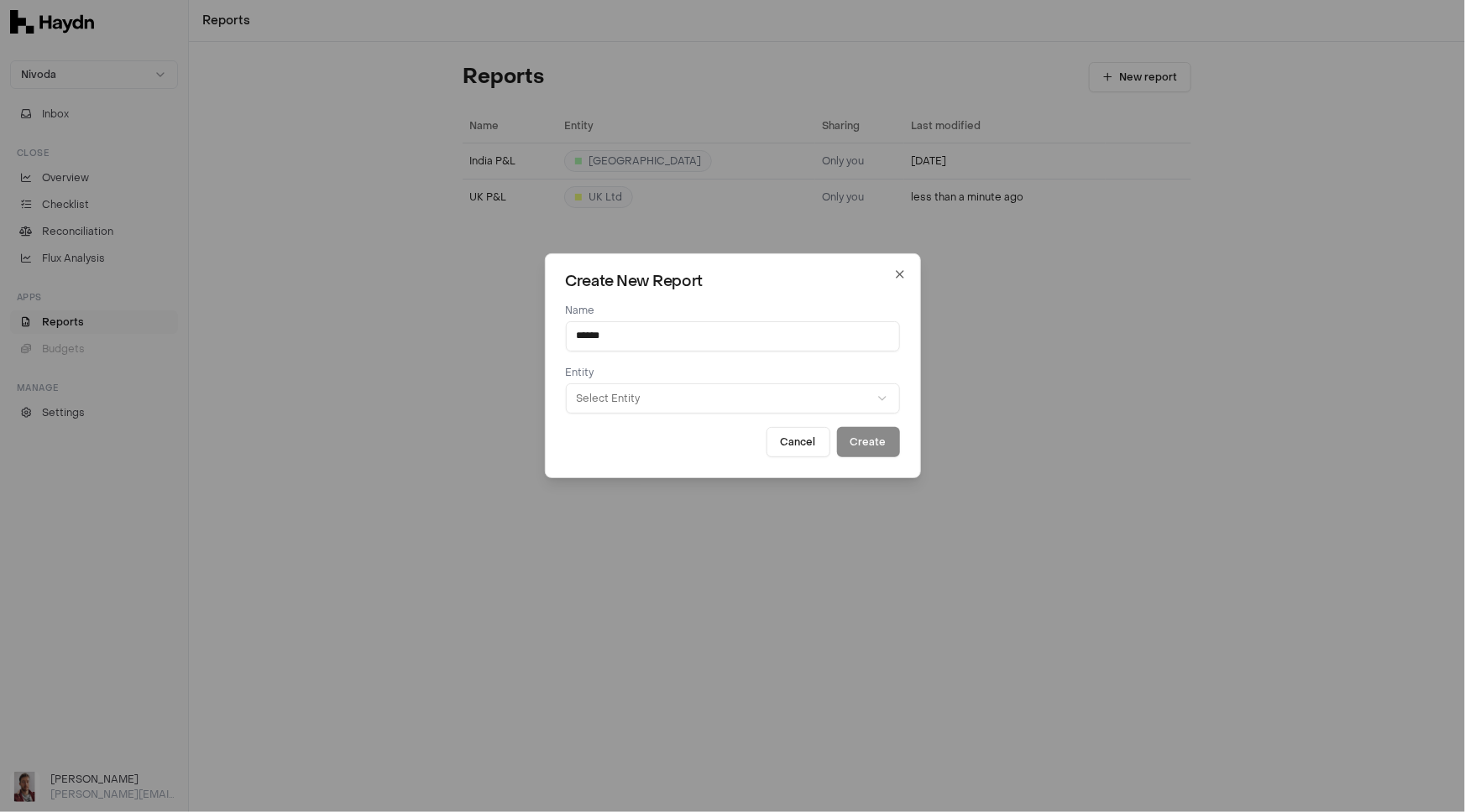
type input "******"
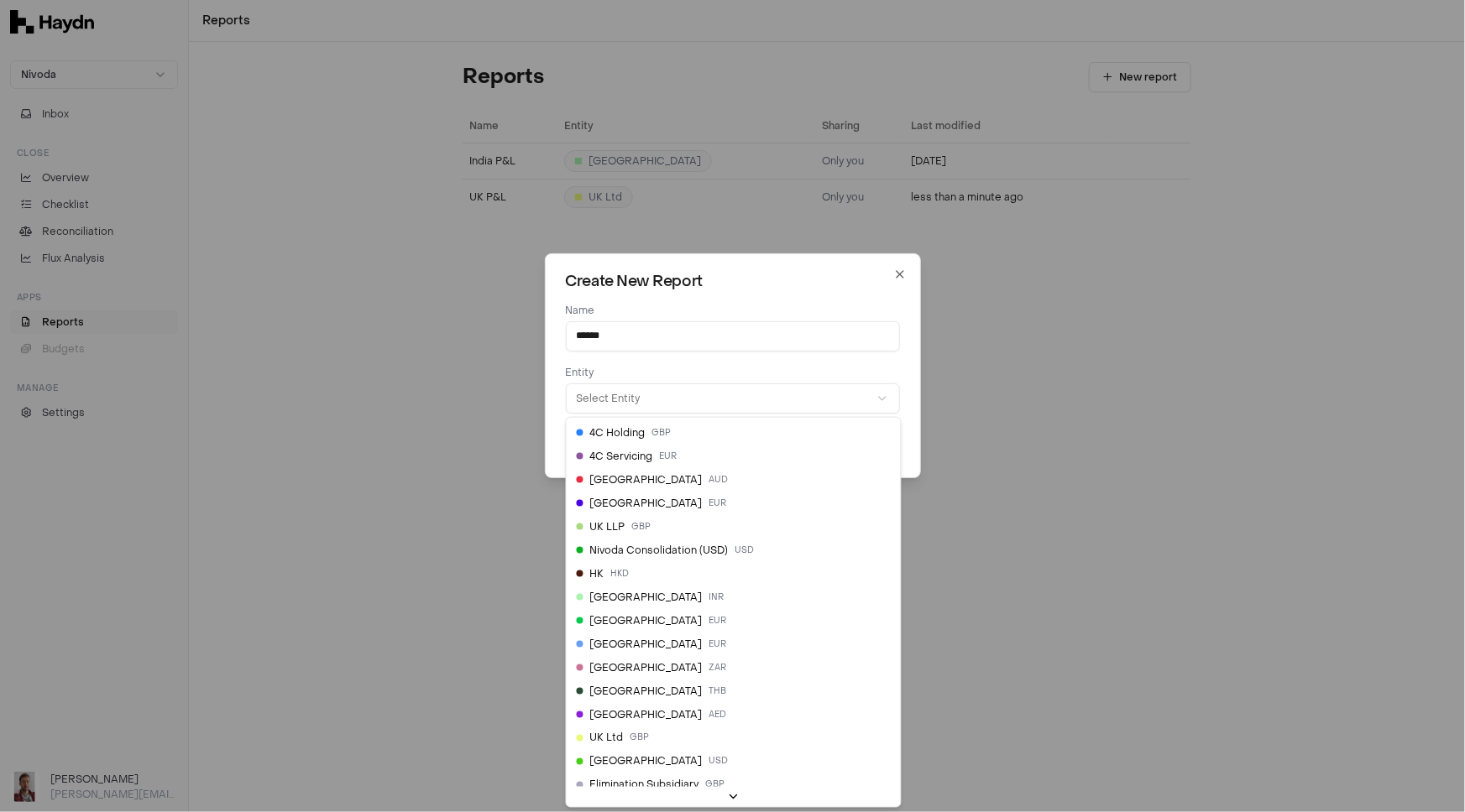
click at [727, 396] on button "Select Entity" at bounding box center [733, 398] width 334 height 30
select select "**"
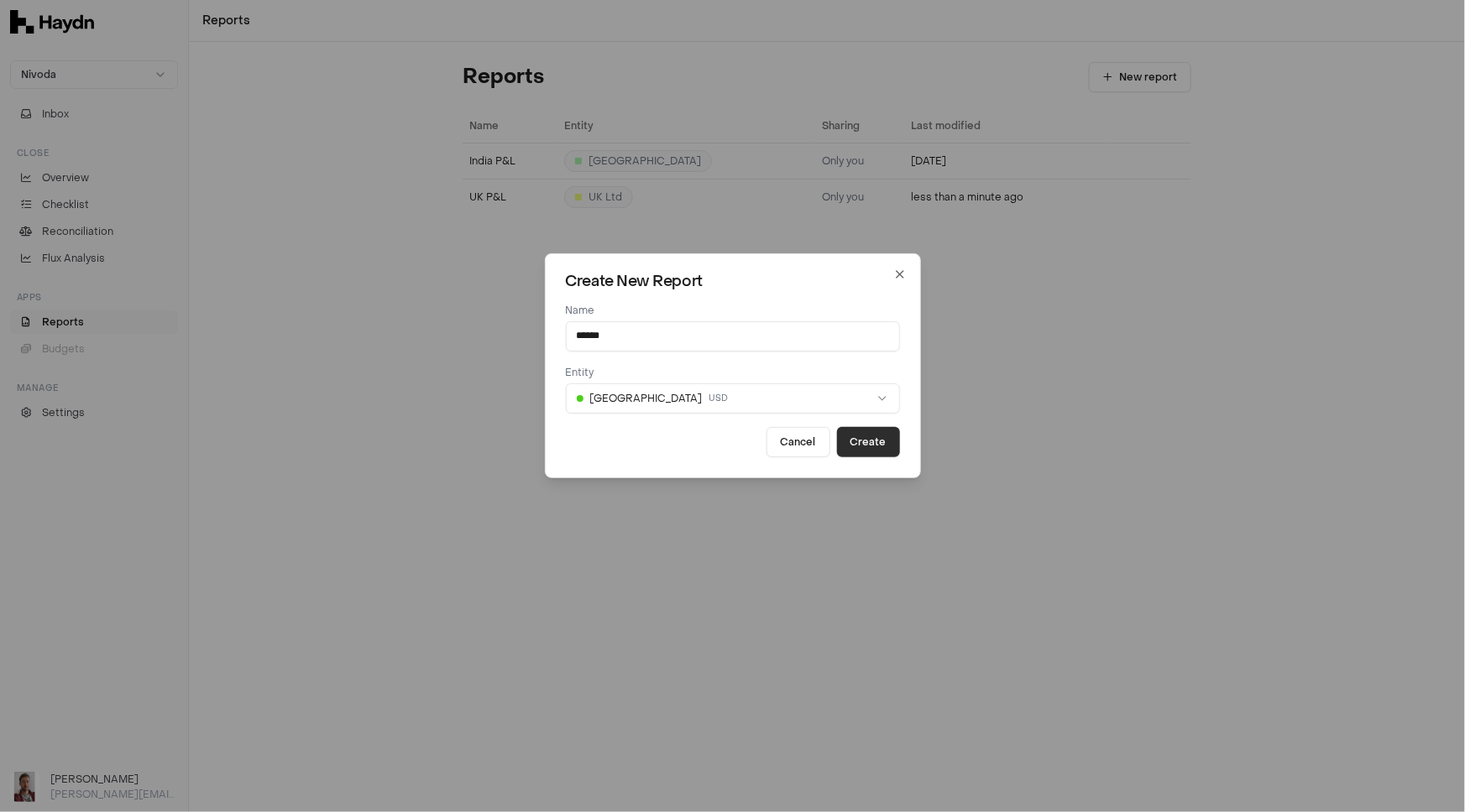
click at [876, 444] on button "Create" at bounding box center [868, 441] width 63 height 30
select select
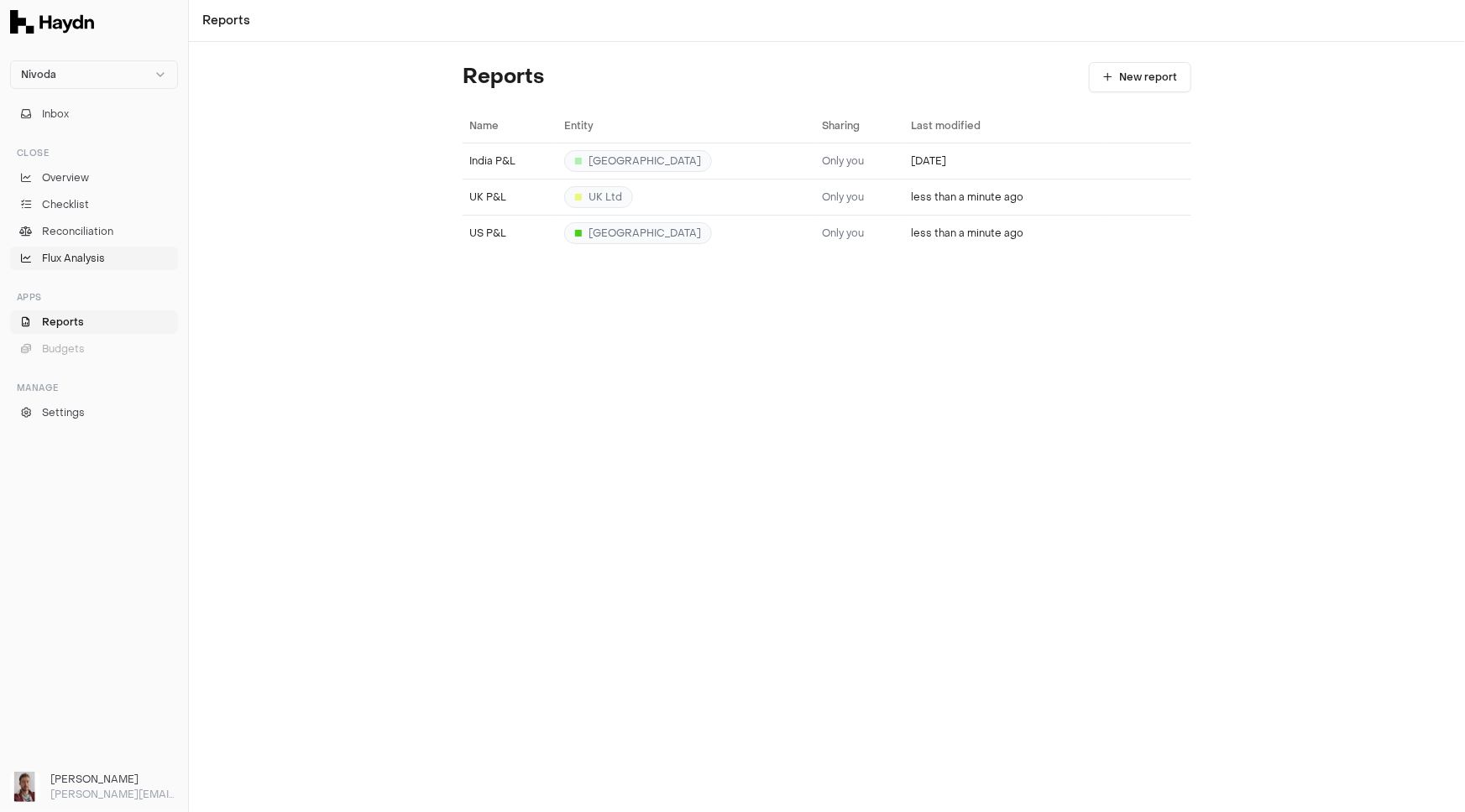
click at [81, 261] on span "Flux Analysis" at bounding box center [73, 258] width 63 height 15
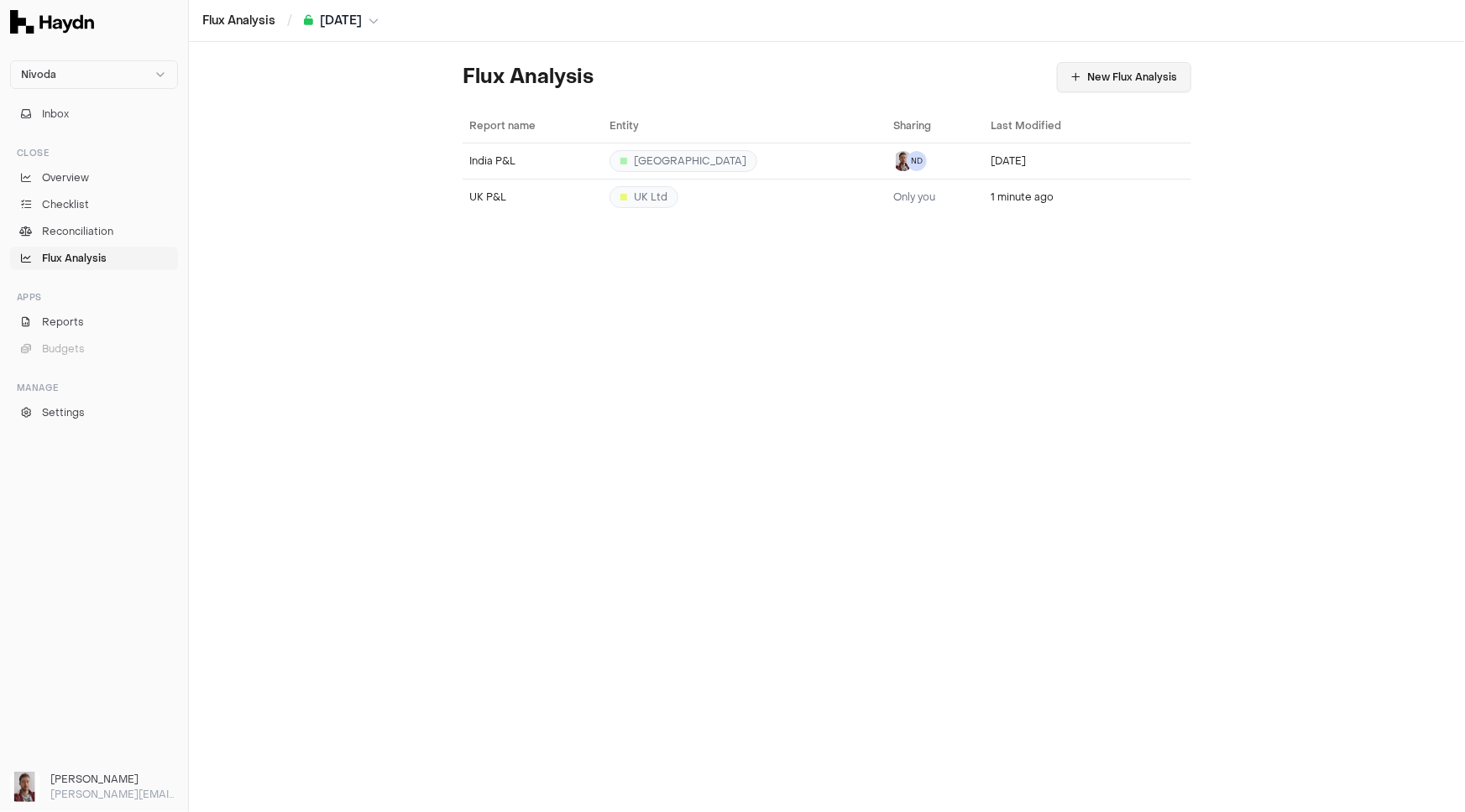
click at [1090, 71] on button "New Flux Analysis" at bounding box center [1124, 77] width 135 height 30
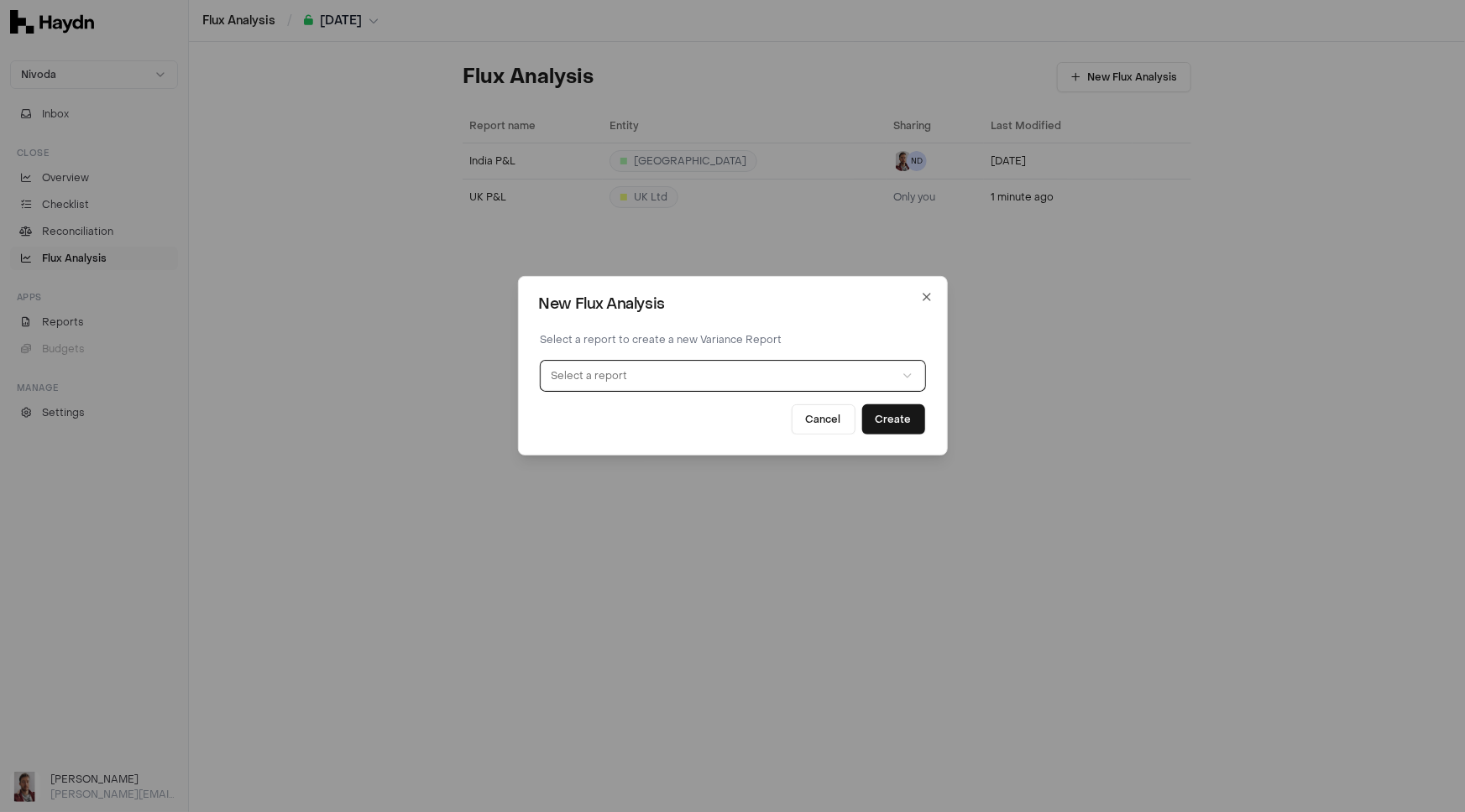
click at [646, 371] on button "Select a report" at bounding box center [732, 376] width 384 height 30
click at [886, 417] on button "Create" at bounding box center [893, 419] width 63 height 30
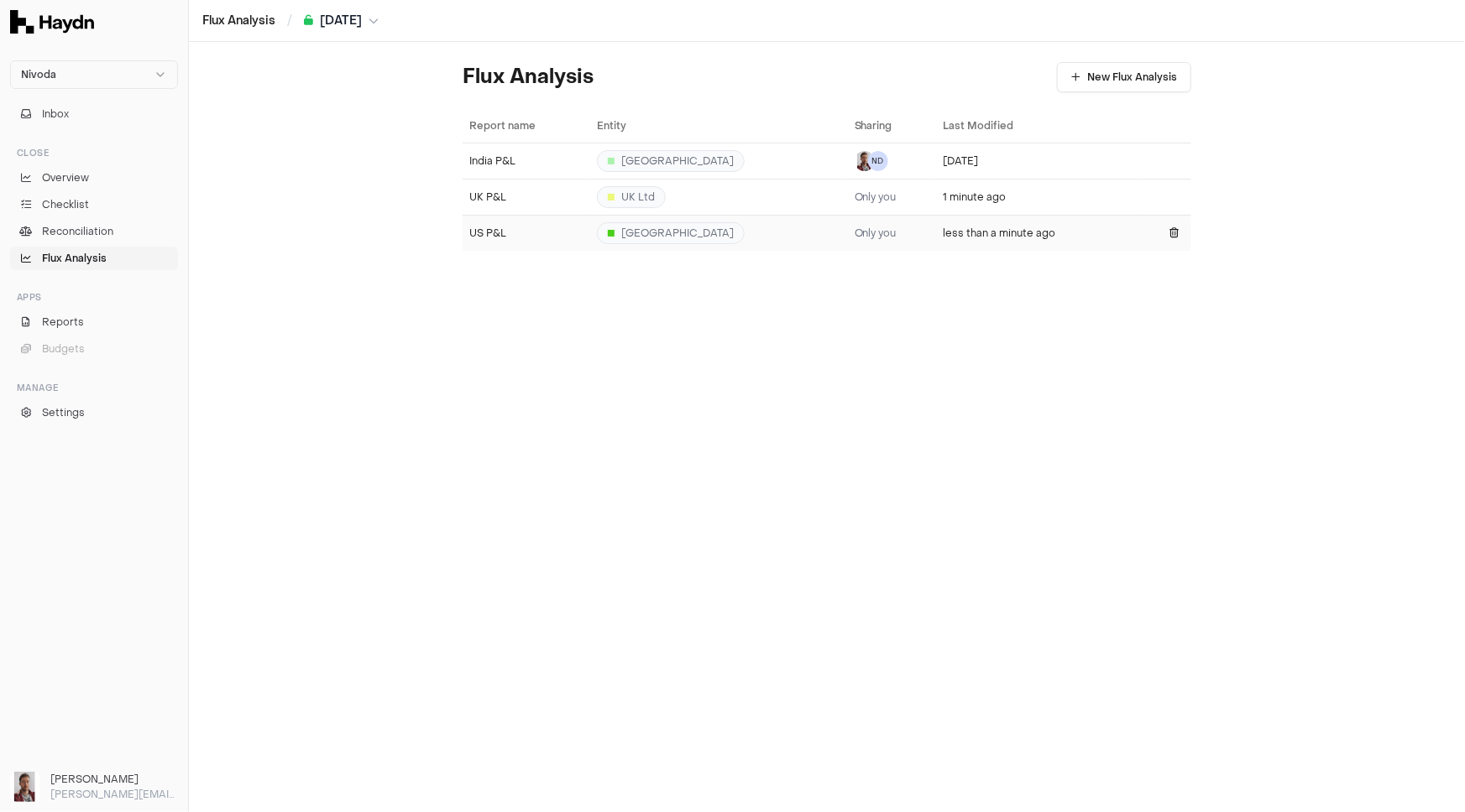
click at [512, 233] on div "US P&L" at bounding box center [527, 233] width 114 height 14
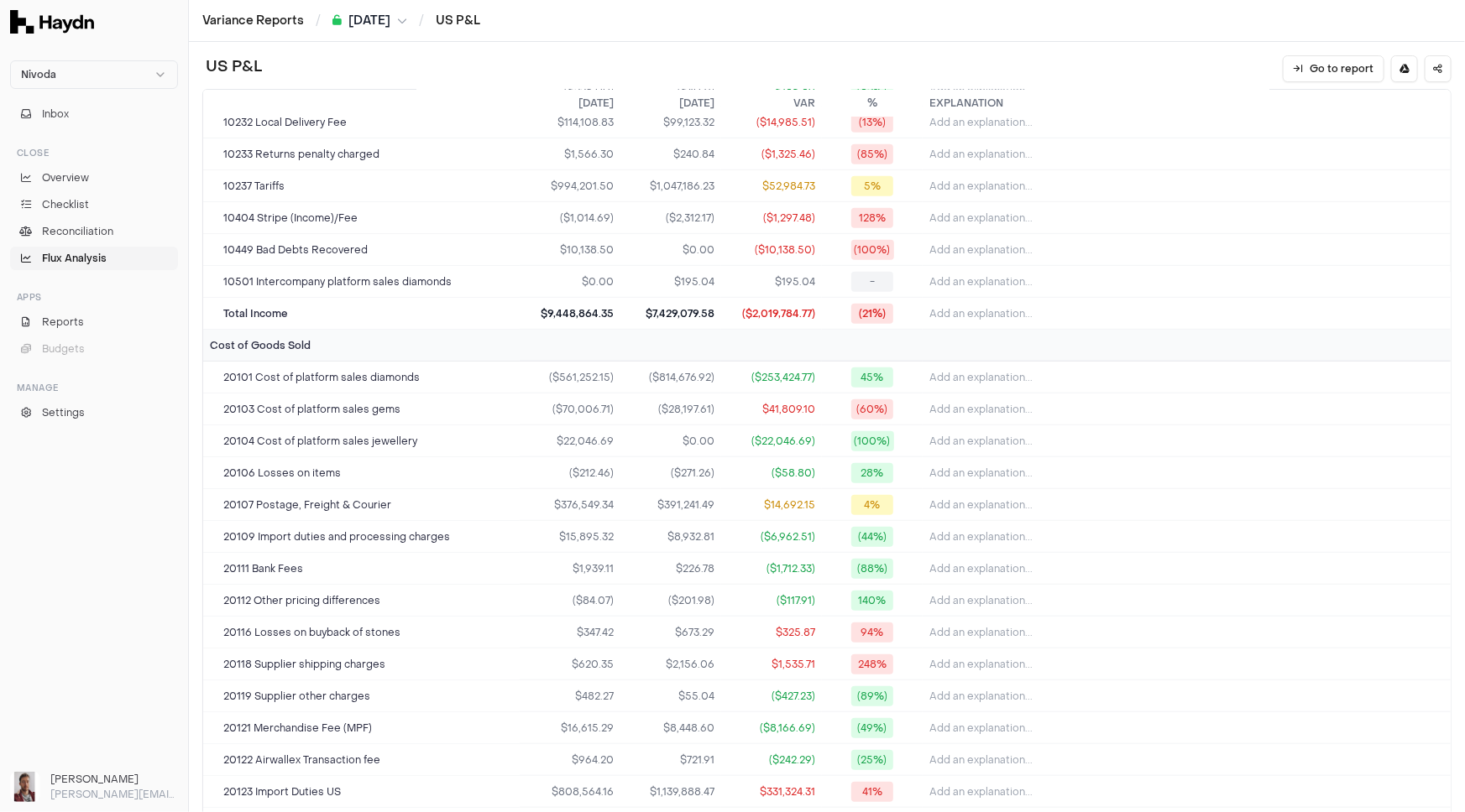
scroll to position [1178, 0]
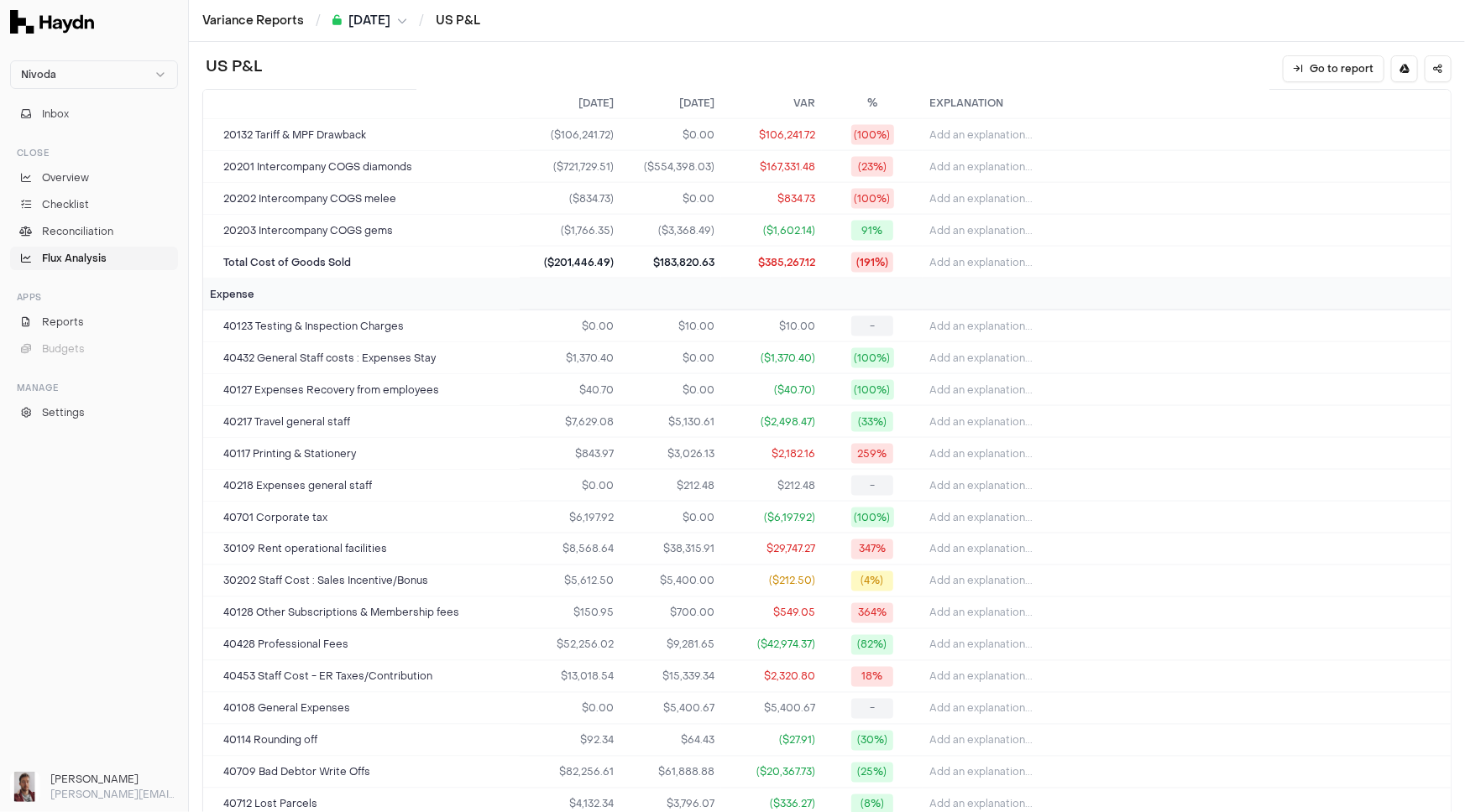
click at [83, 256] on span "Flux Analysis" at bounding box center [74, 258] width 65 height 15
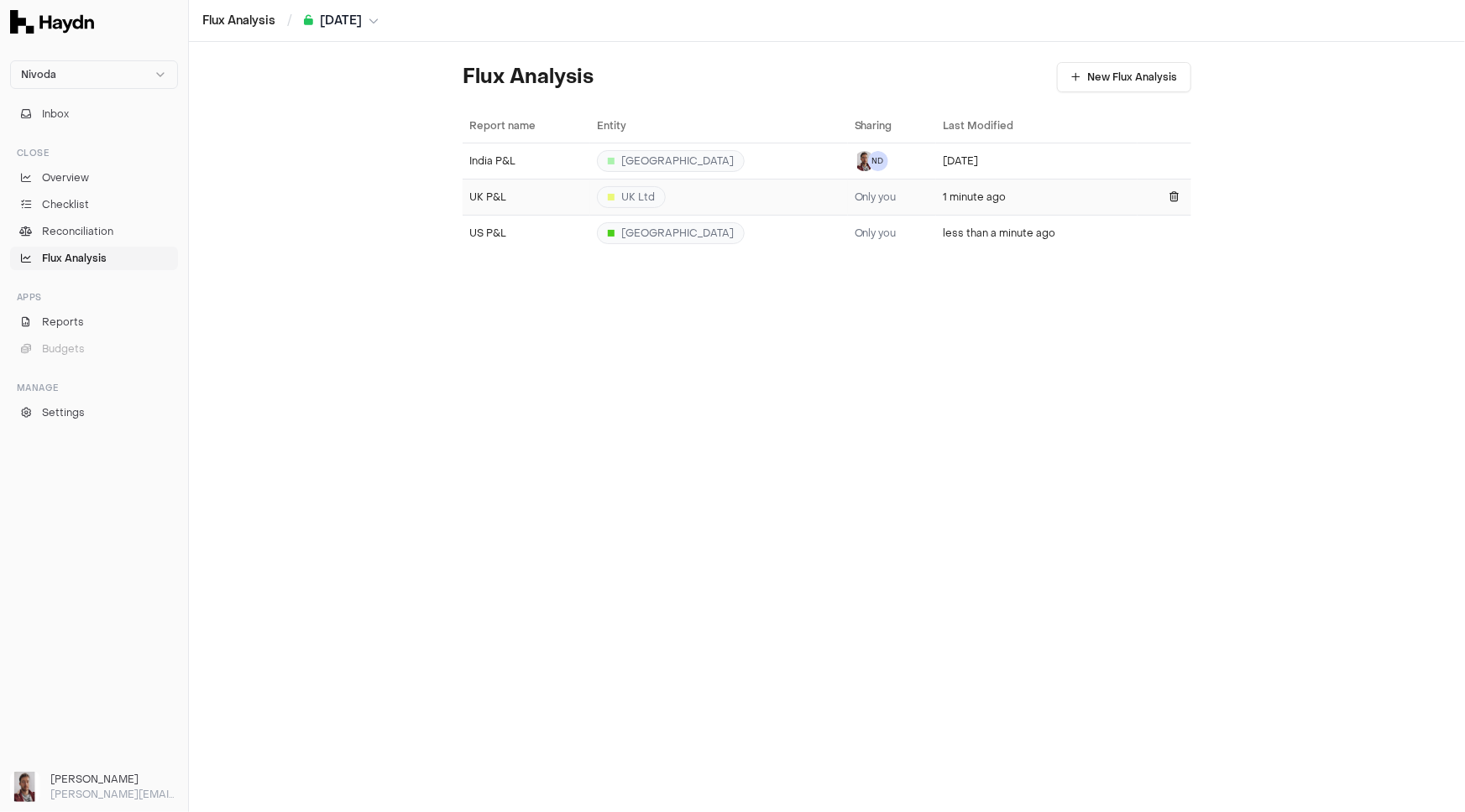
click at [528, 202] on div "UK P&L" at bounding box center [527, 198] width 114 height 14
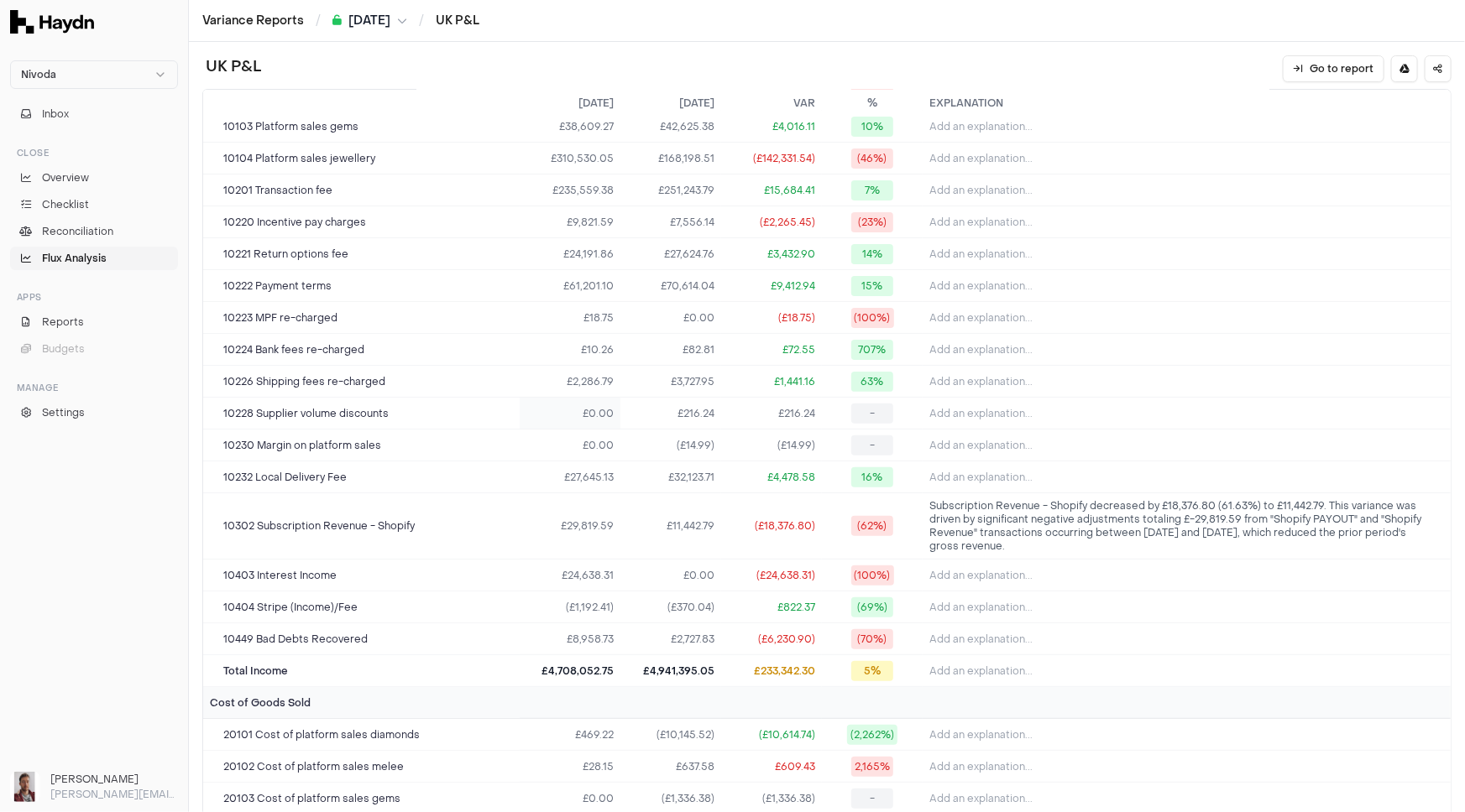
scroll to position [76, 0]
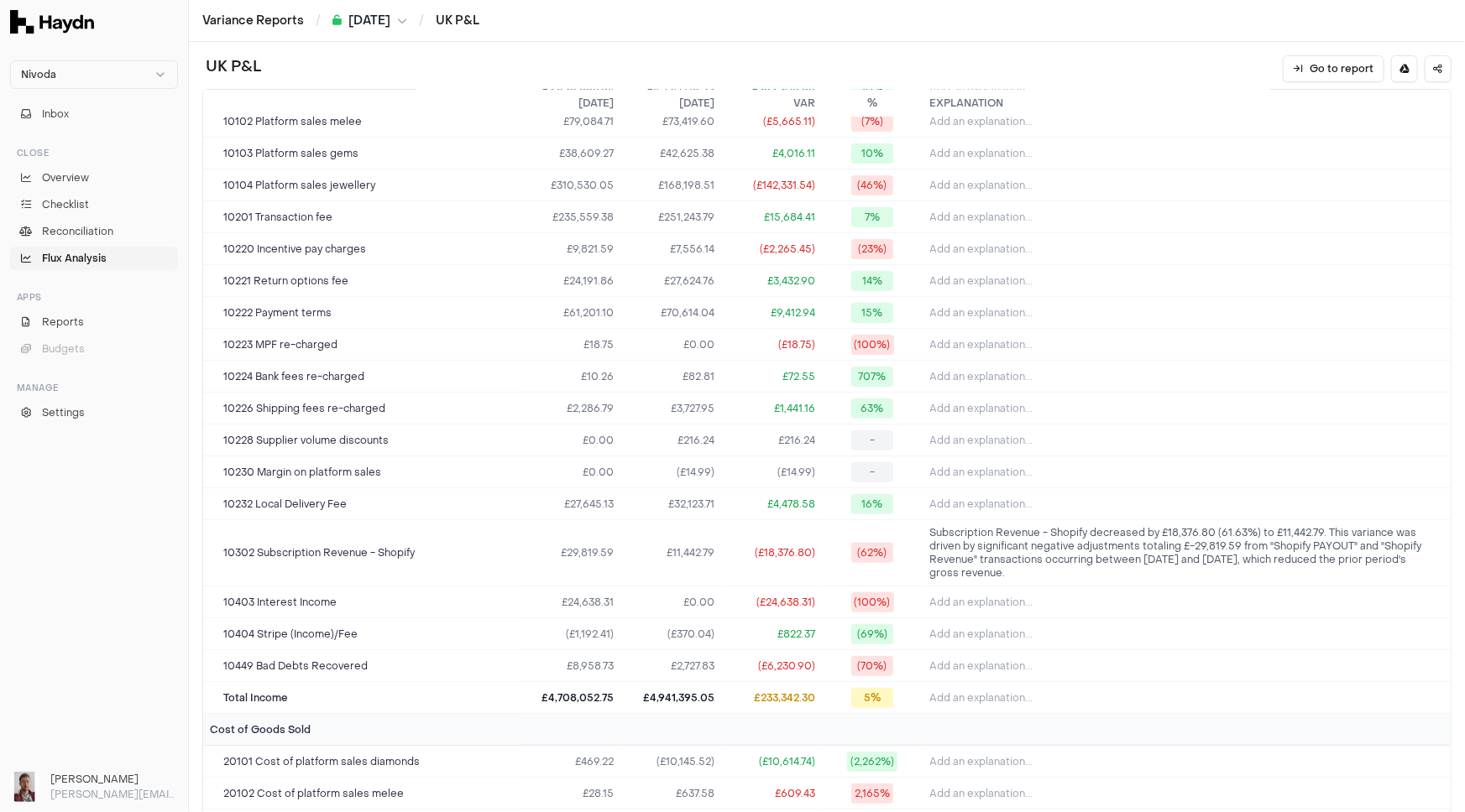
click at [1104, 59] on div "UK P&L Go to report" at bounding box center [827, 69] width 1249 height 27
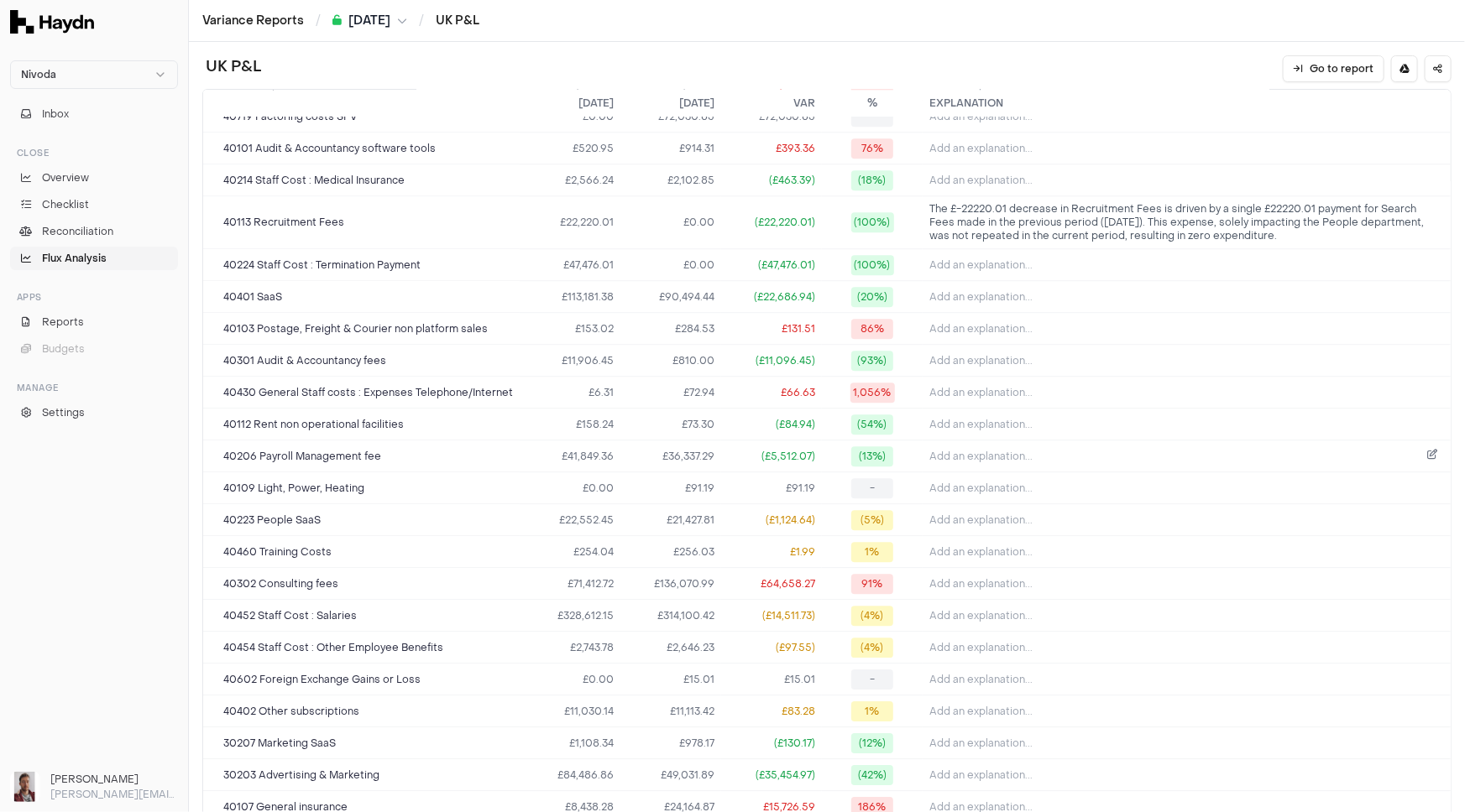
click at [1108, 448] on button "Add an explanation..." at bounding box center [1186, 457] width 515 height 24
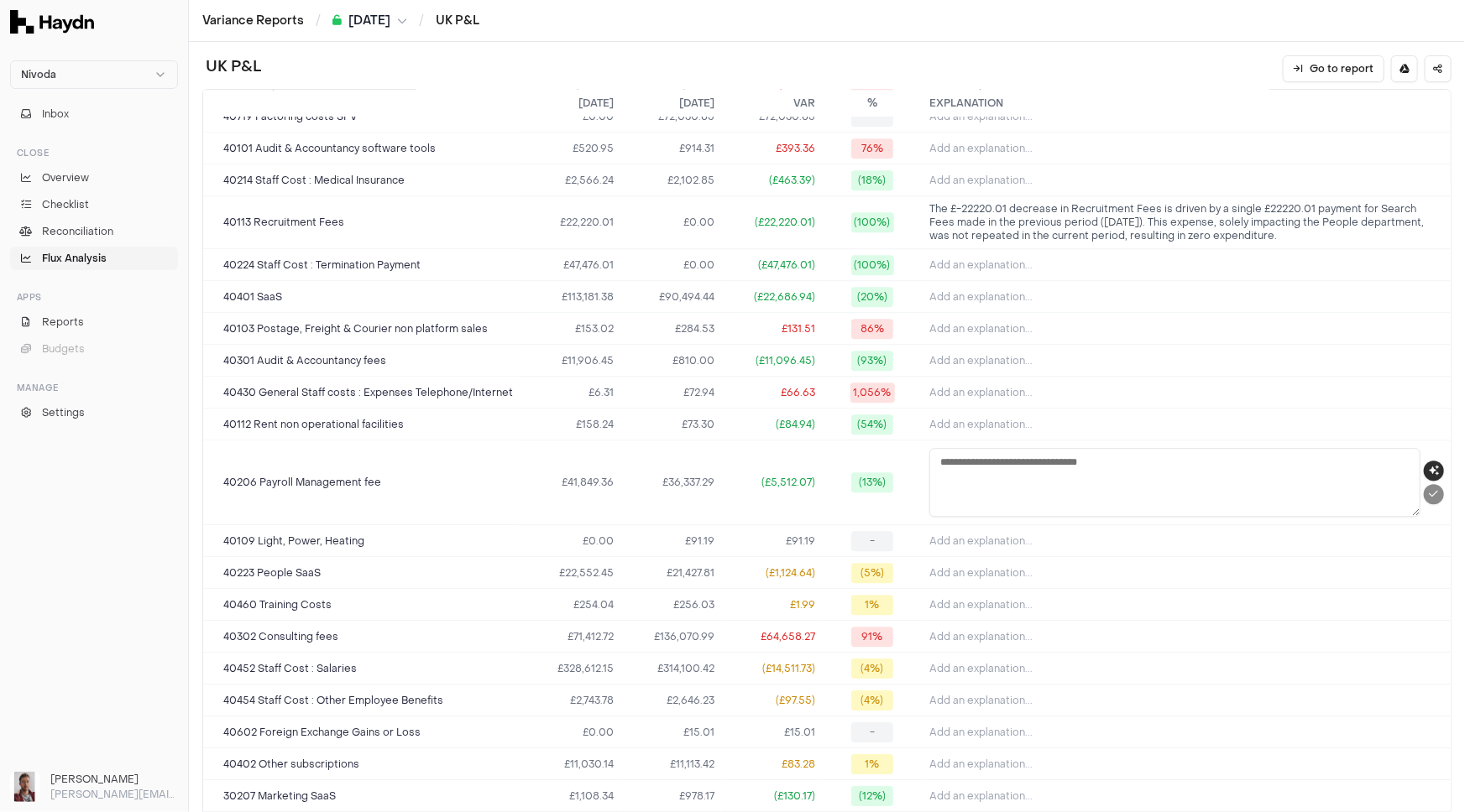
click at [1428, 467] on icon "button" at bounding box center [1433, 471] width 10 height 10
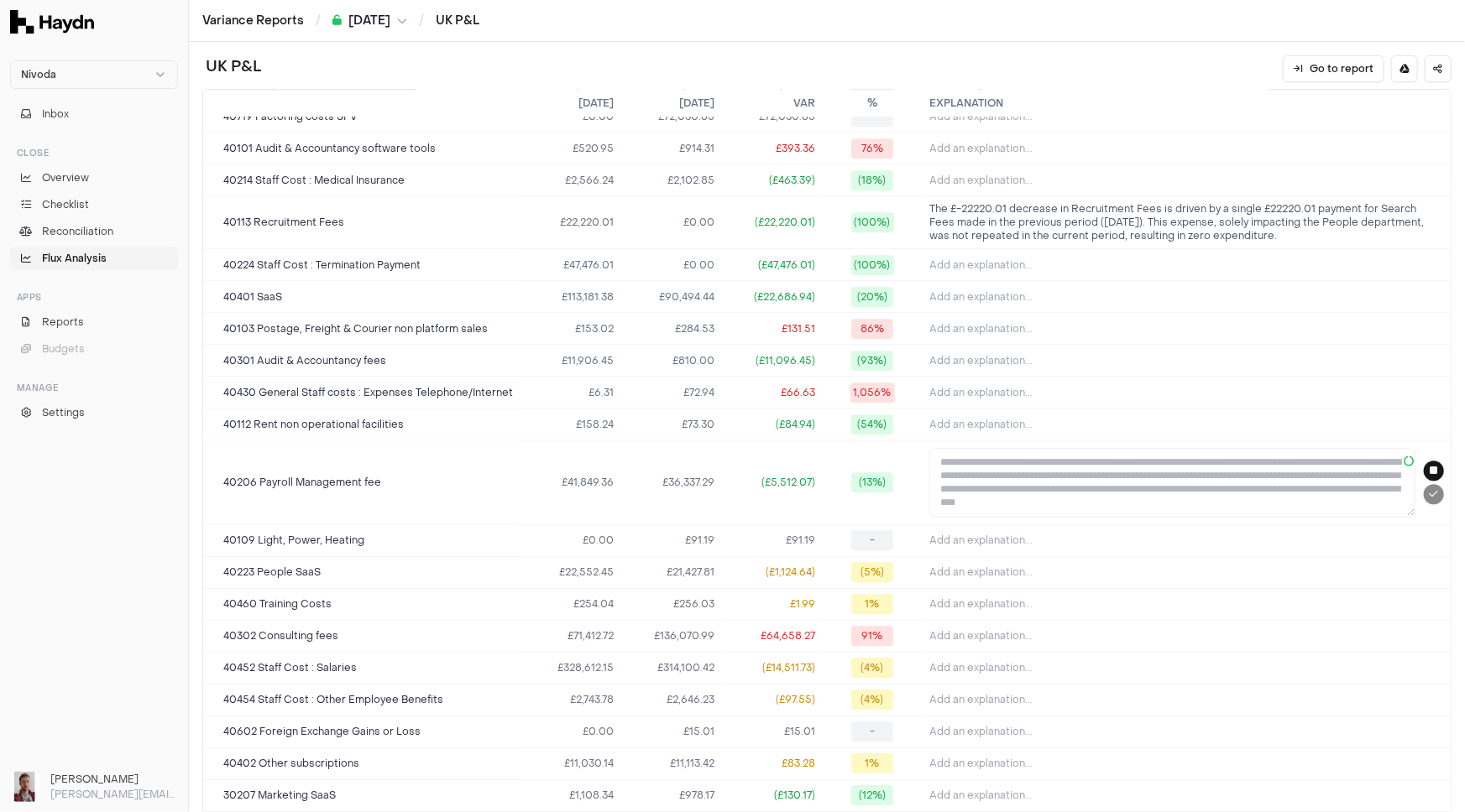
type textarea "**********"
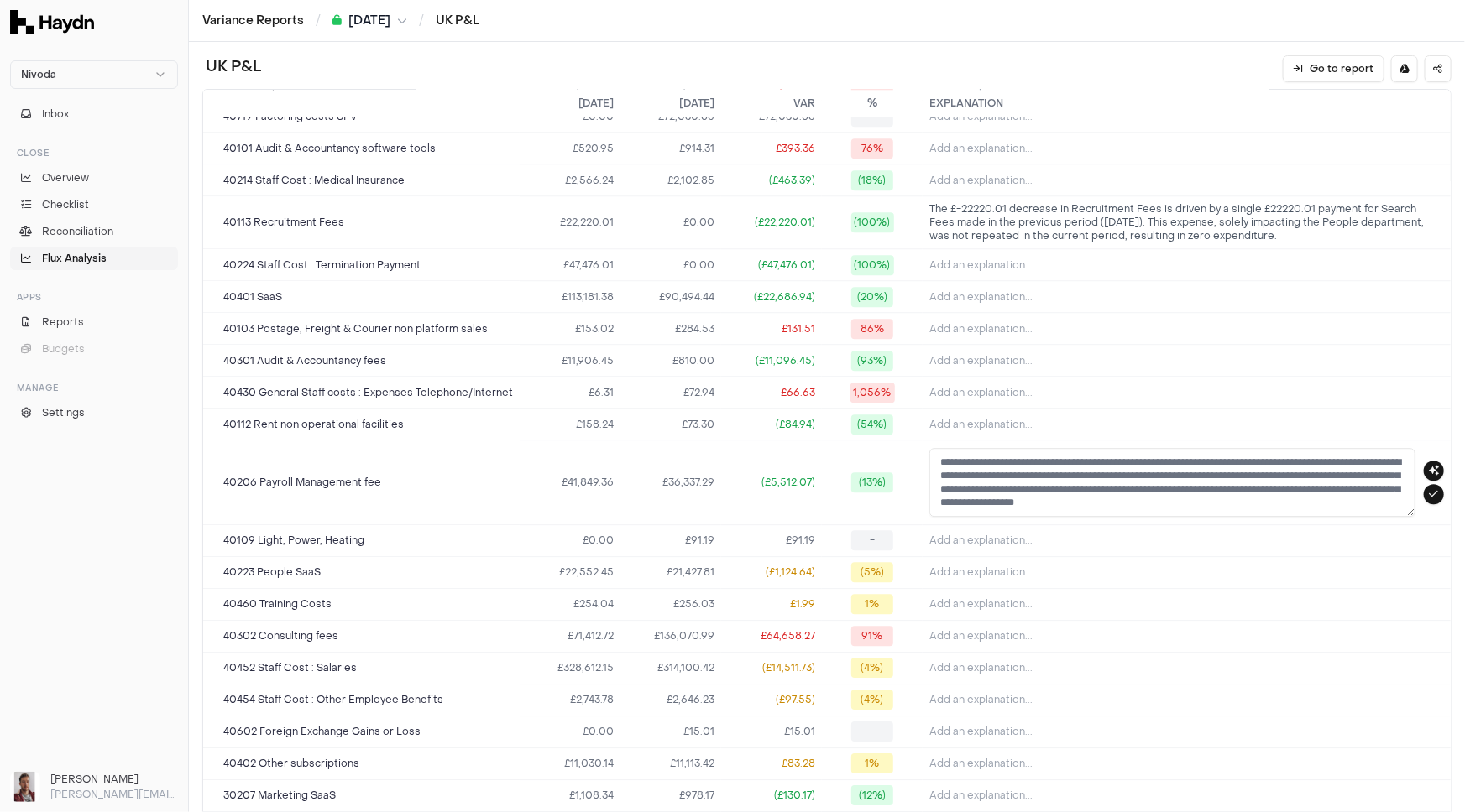
click at [1134, 470] on textarea "**********" at bounding box center [1172, 482] width 486 height 69
click at [1429, 489] on icon "submit" at bounding box center [1433, 494] width 9 height 10
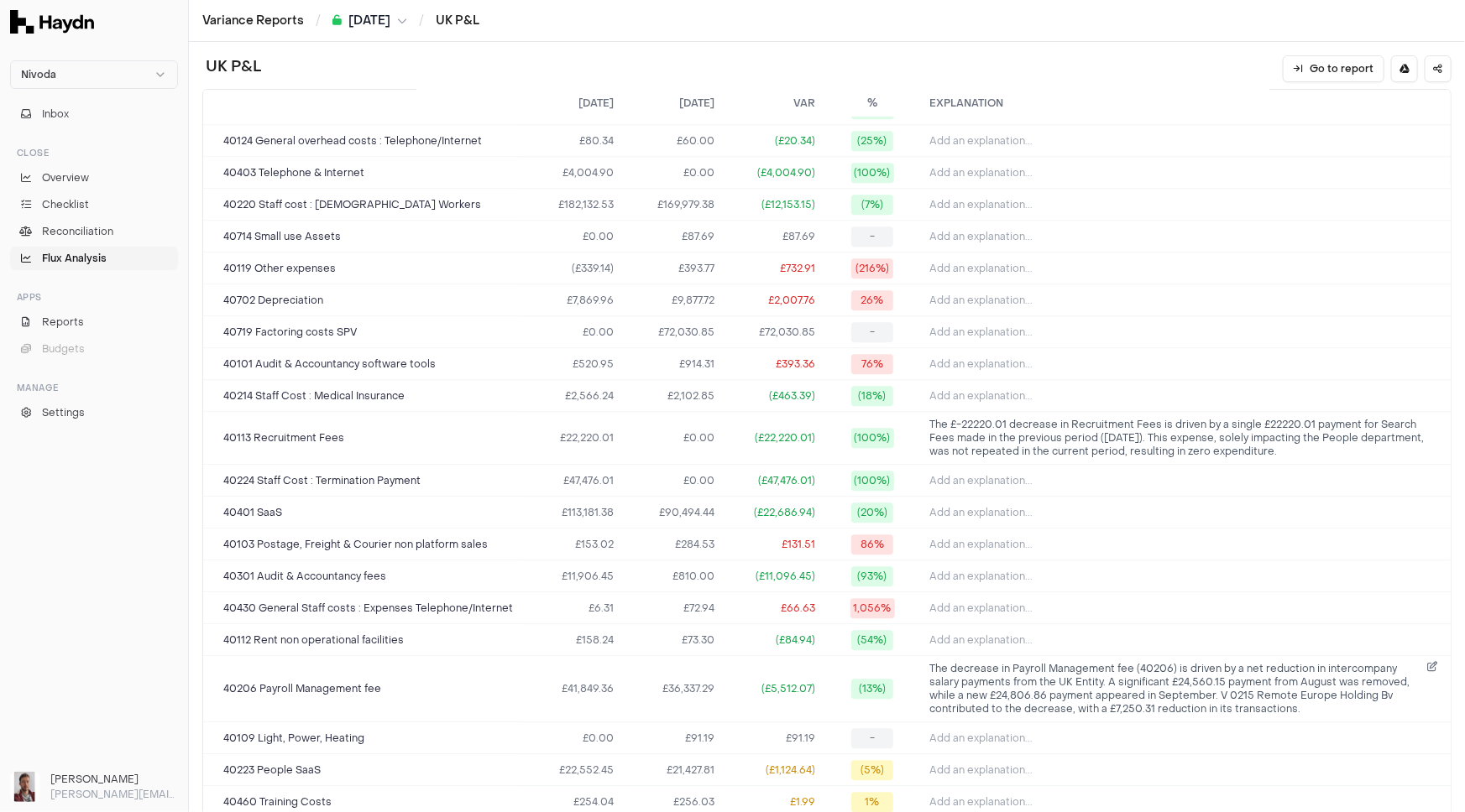
scroll to position [2127, 0]
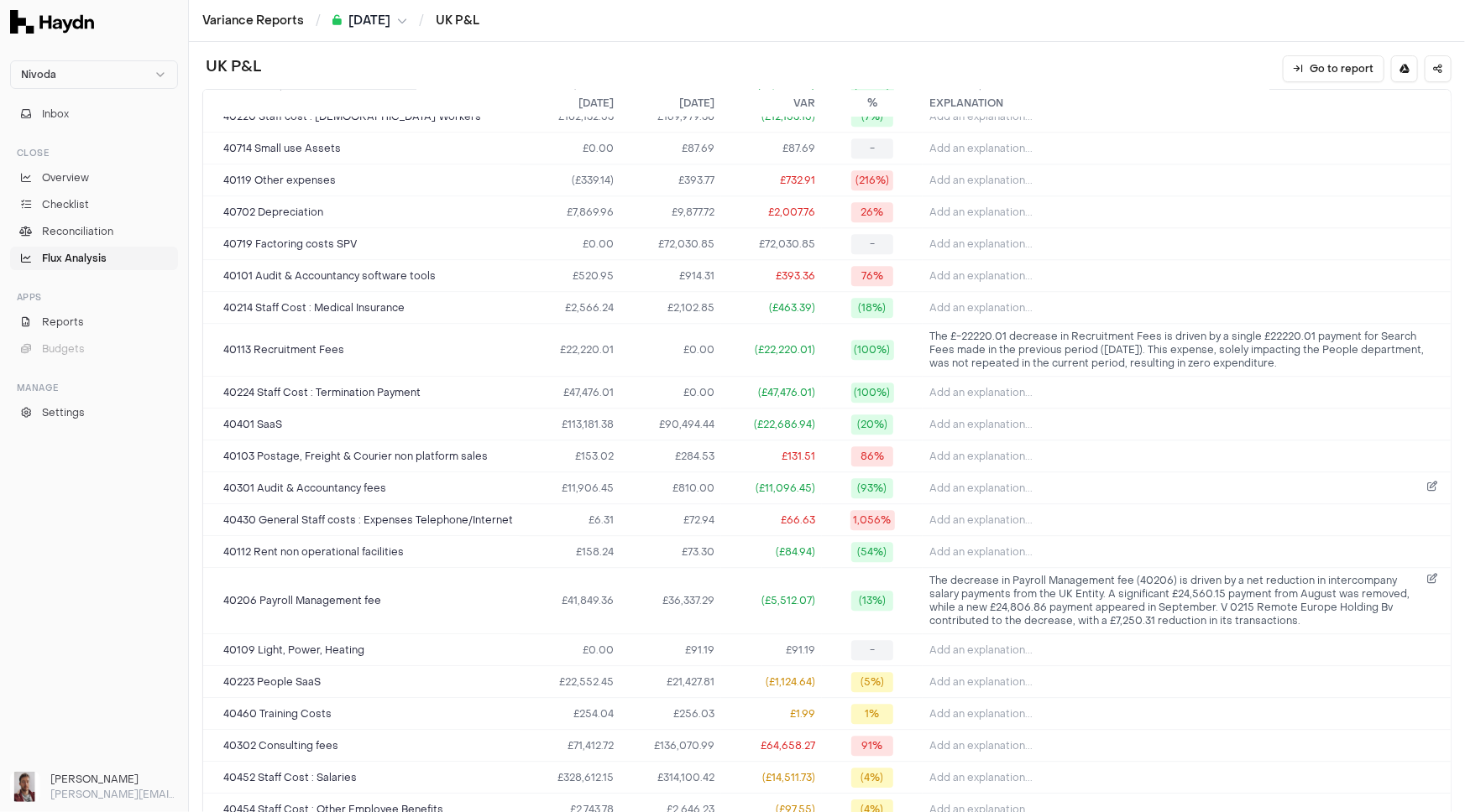
click at [1046, 478] on button "Add an explanation..." at bounding box center [1186, 488] width 515 height 24
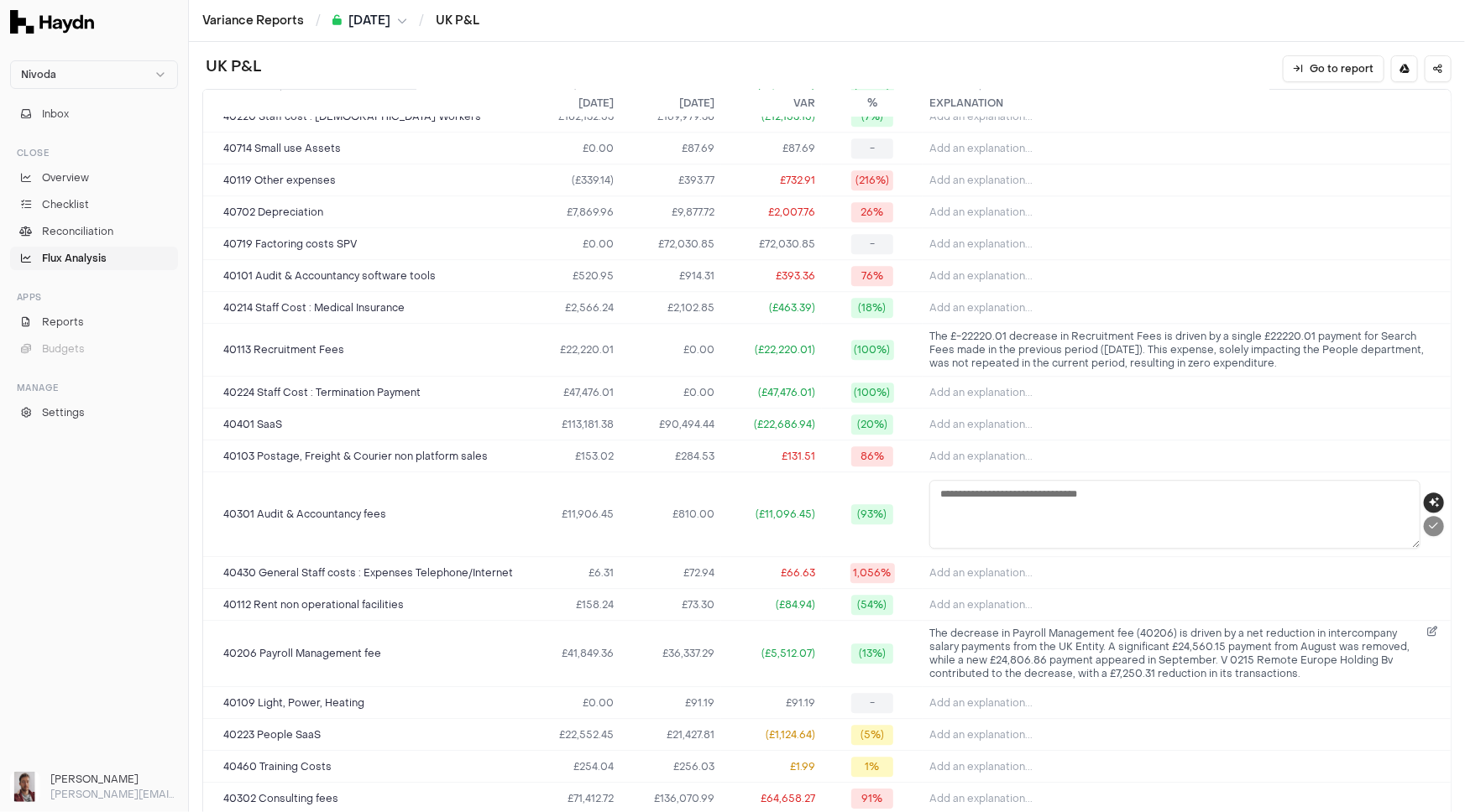
click at [1428, 498] on icon "button" at bounding box center [1433, 503] width 10 height 10
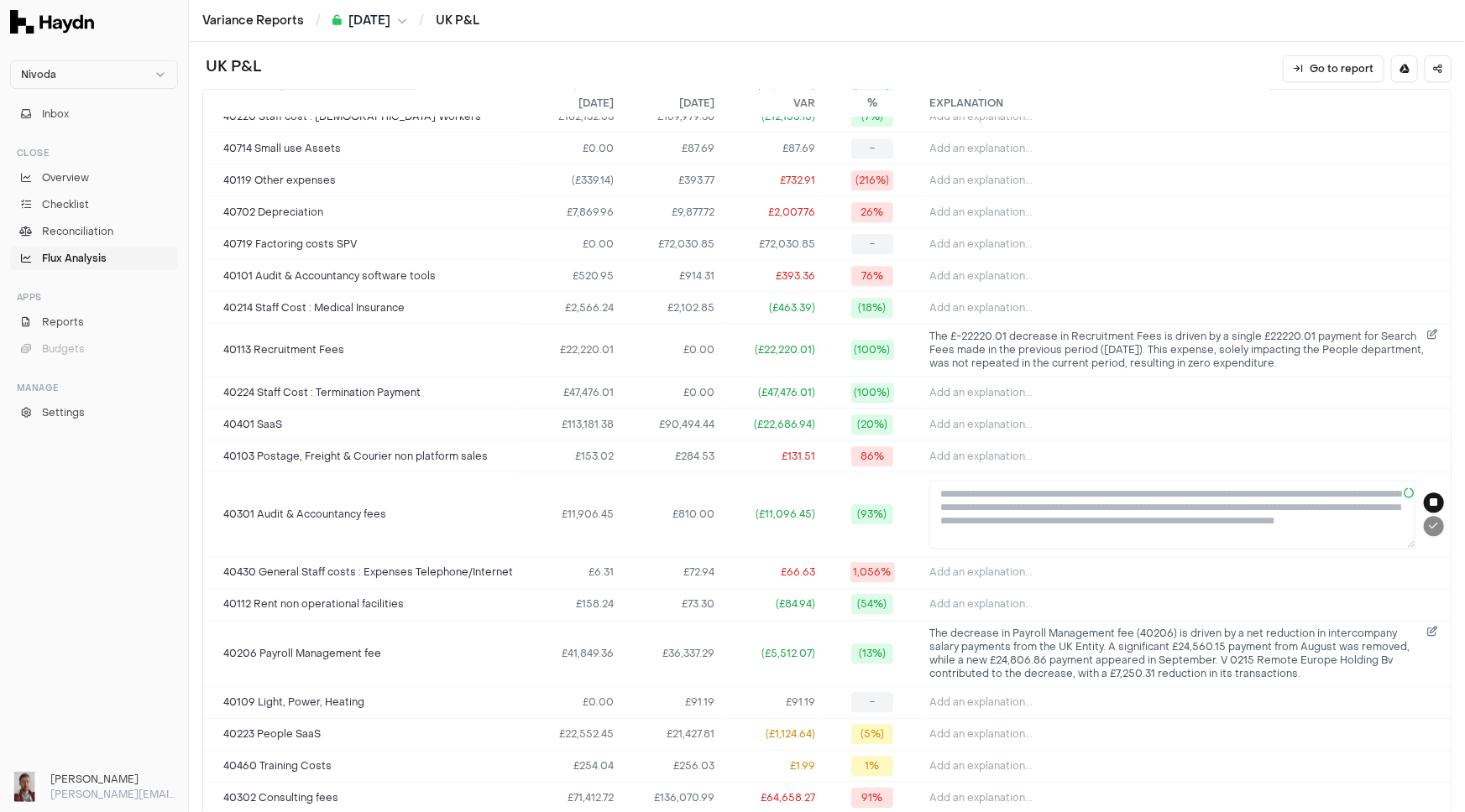
type textarea "**********"
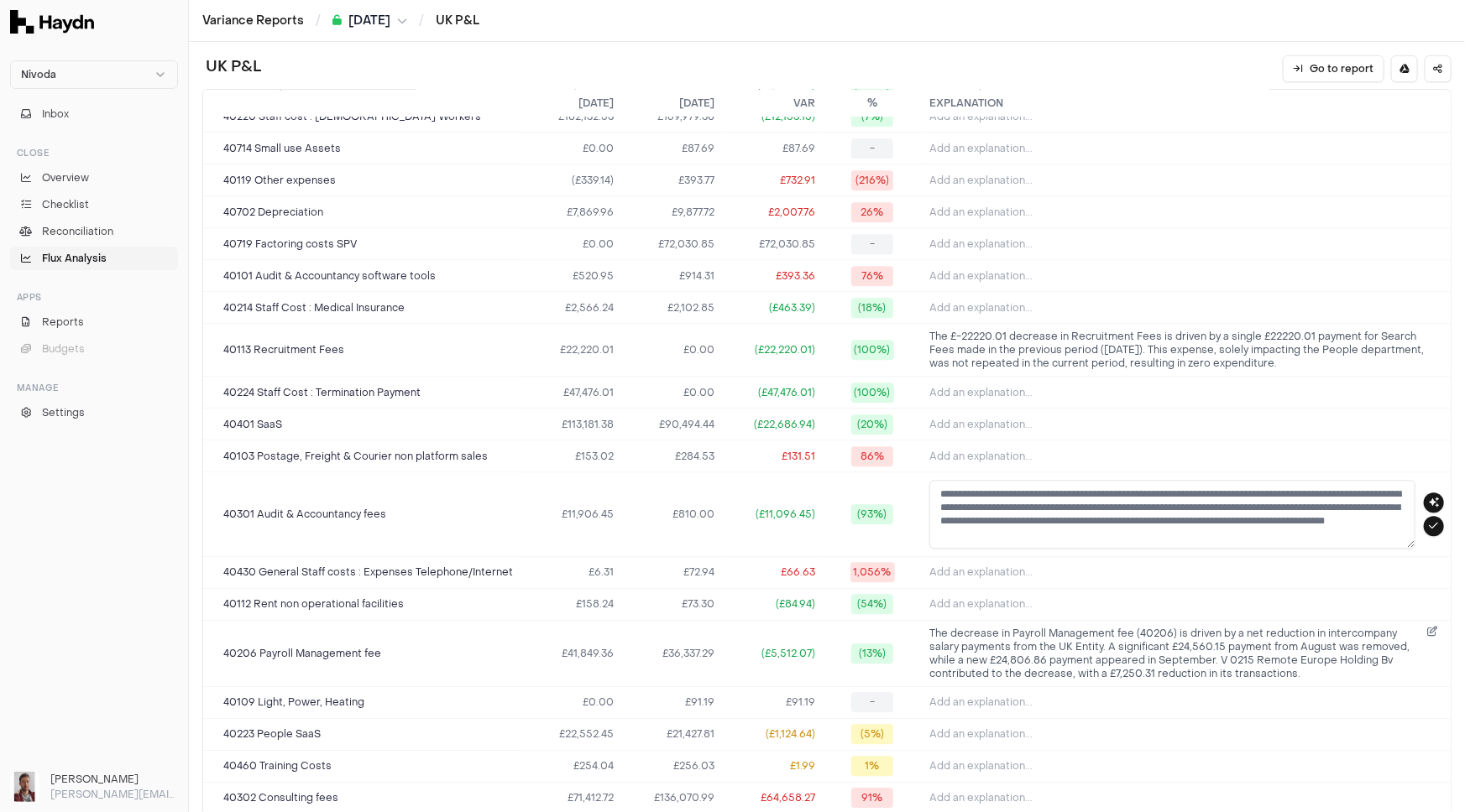
drag, startPoint x: 1190, startPoint y: 527, endPoint x: 928, endPoint y: 487, distance: 265.0
click at [929, 487] on textarea "**********" at bounding box center [1172, 514] width 486 height 69
drag, startPoint x: 1424, startPoint y: 517, endPoint x: 1387, endPoint y: 516, distance: 37.0
click at [1429, 521] on icon "submit" at bounding box center [1433, 527] width 9 height 10
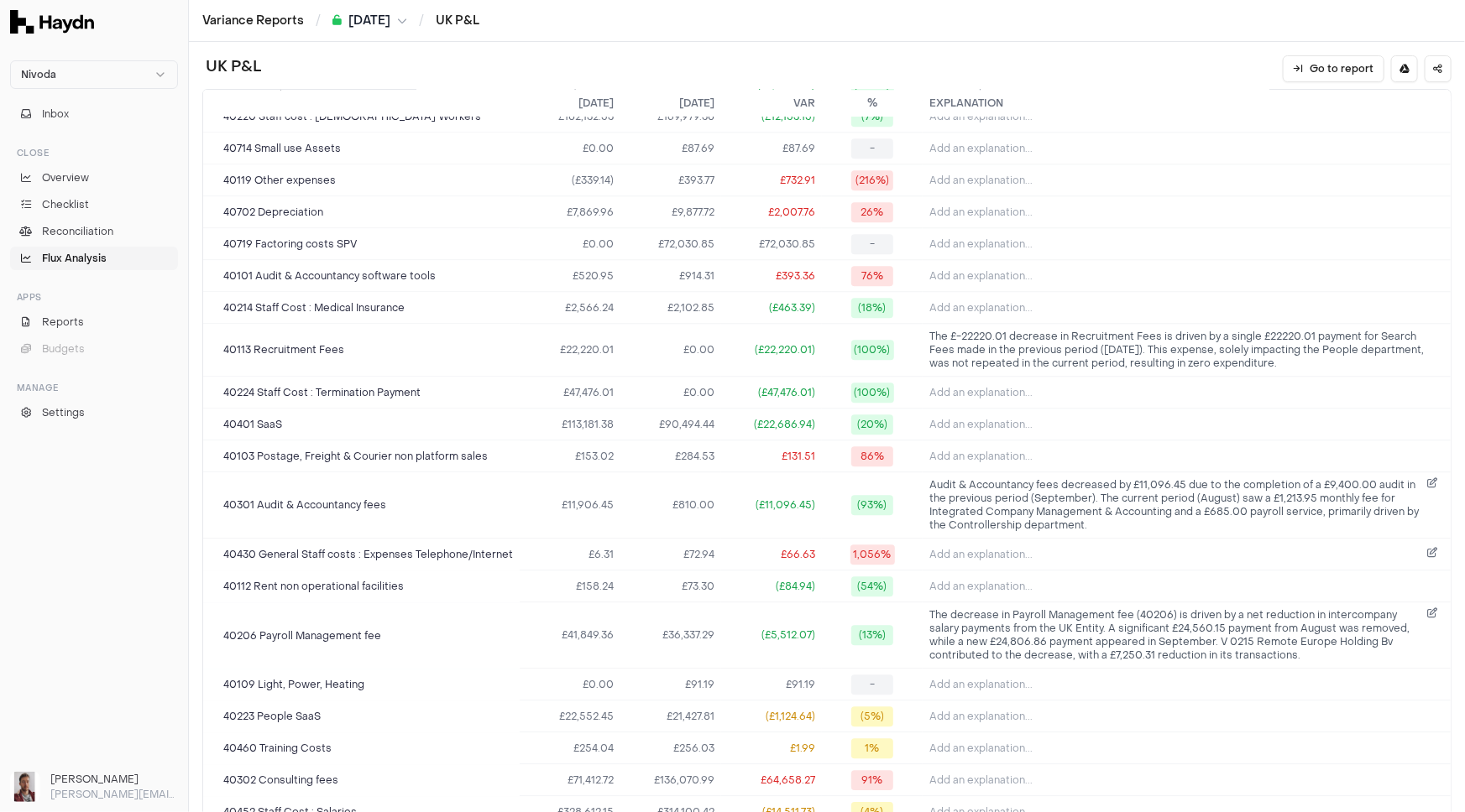
click at [993, 548] on span "Add an explanation..." at bounding box center [980, 555] width 103 height 14
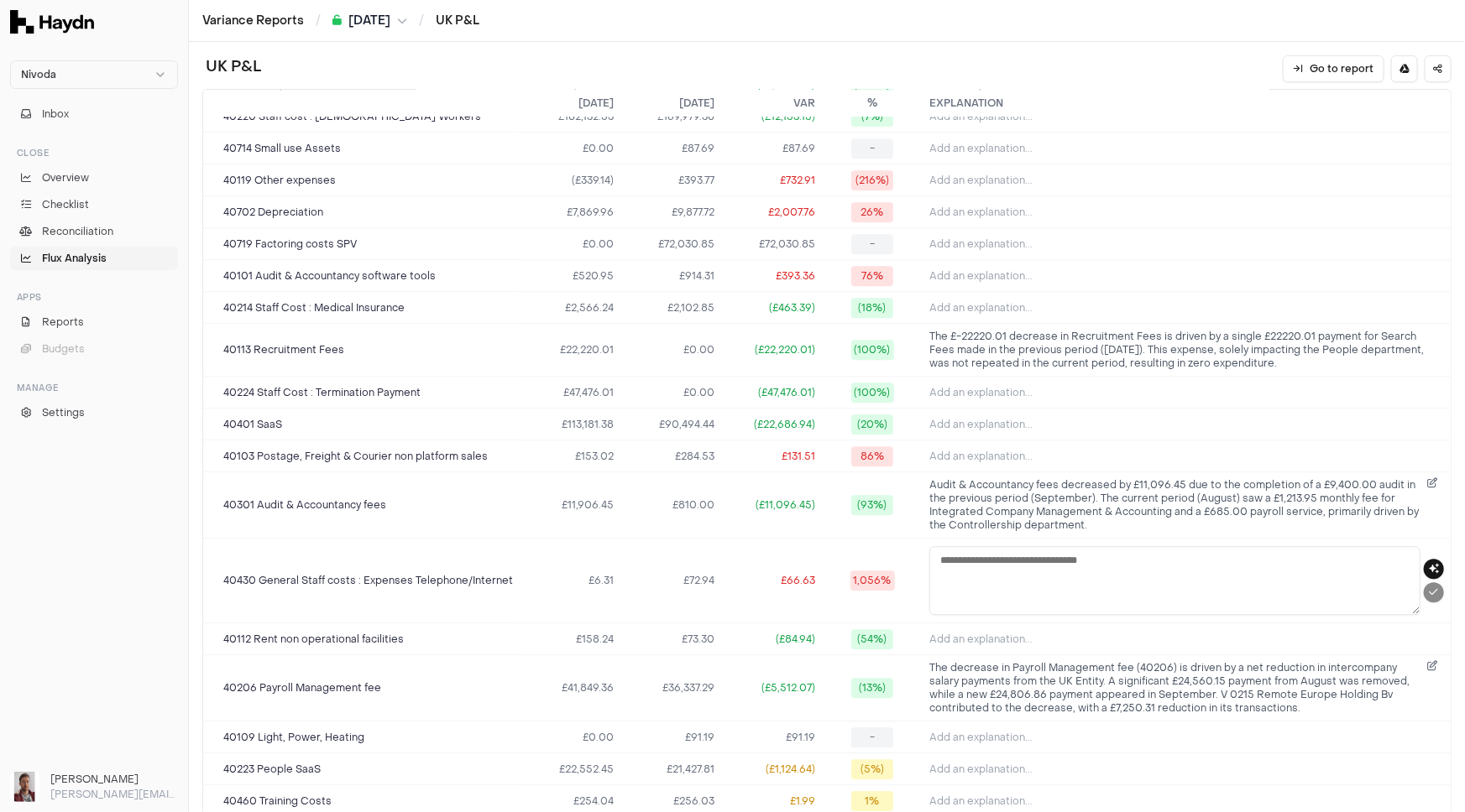
scroll to position [2502, 0]
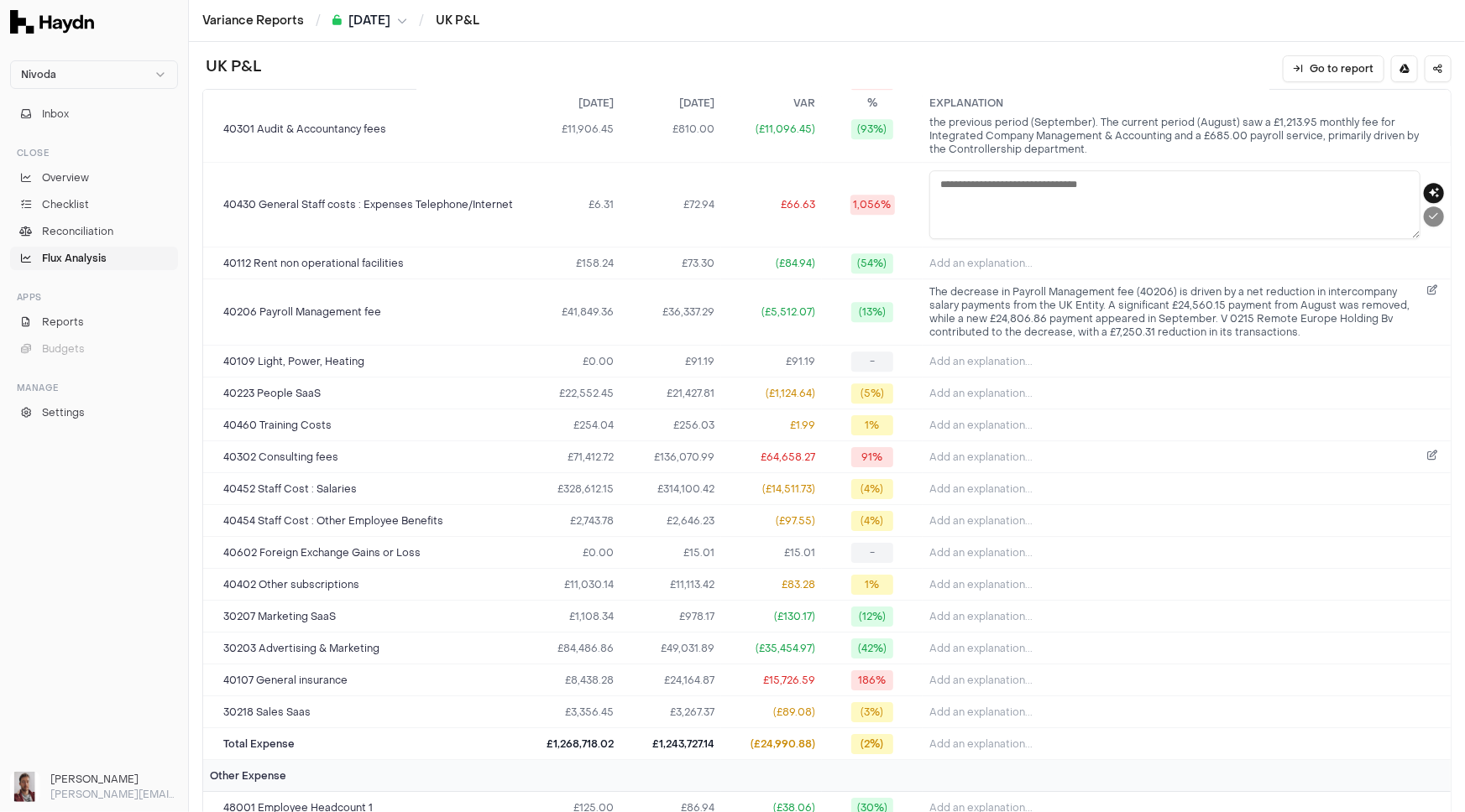
click at [946, 451] on span "Add an explanation..." at bounding box center [980, 458] width 103 height 14
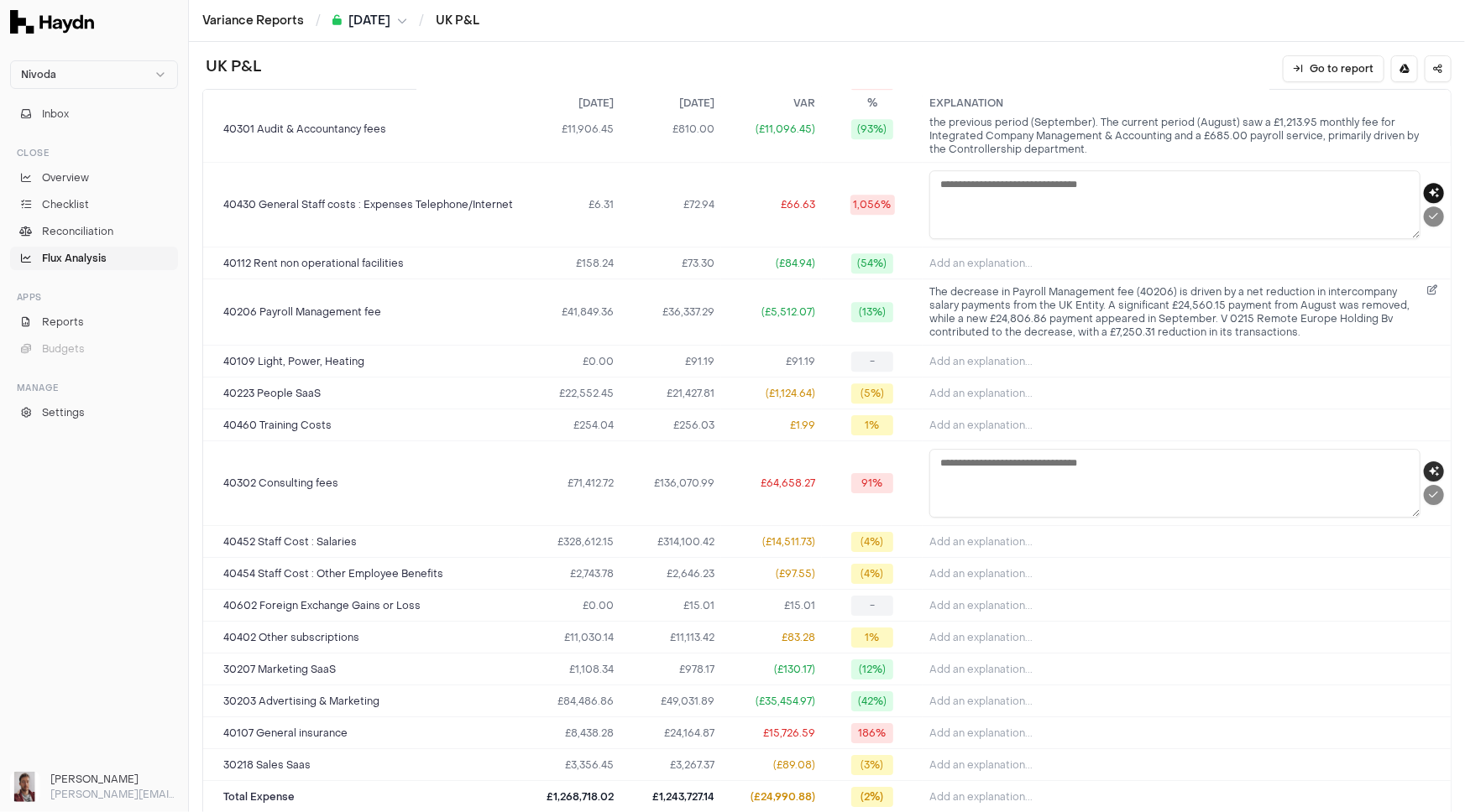
click at [1428, 467] on icon "button" at bounding box center [1433, 472] width 10 height 10
type textarea "**********"
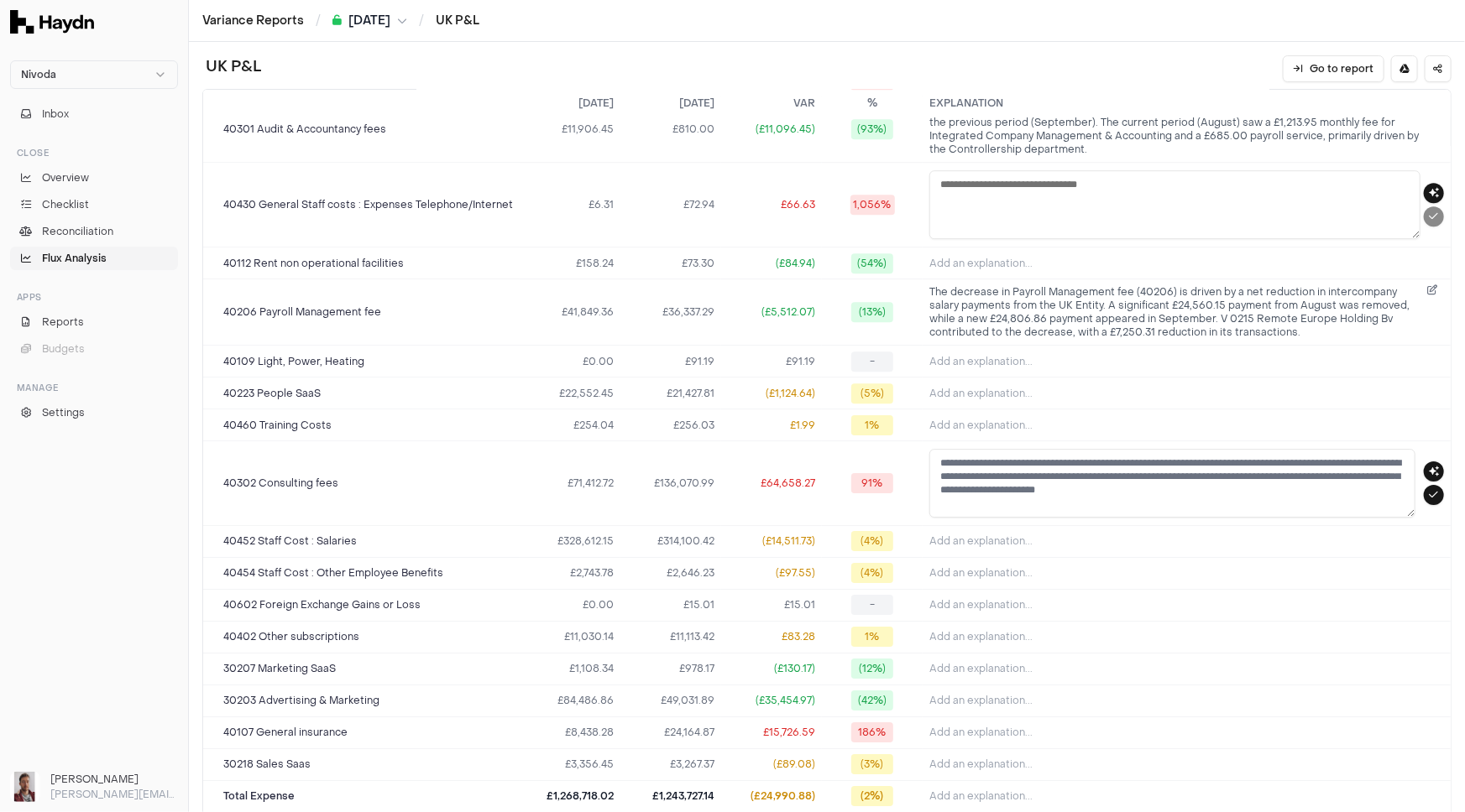
click at [1257, 482] on textarea "**********" at bounding box center [1172, 483] width 486 height 69
drag, startPoint x: 1262, startPoint y: 484, endPoint x: 917, endPoint y: 454, distance: 346.3
click at [922, 454] on td "**********" at bounding box center [1186, 483] width 528 height 84
click at [1429, 491] on icon "submit" at bounding box center [1433, 495] width 9 height 10
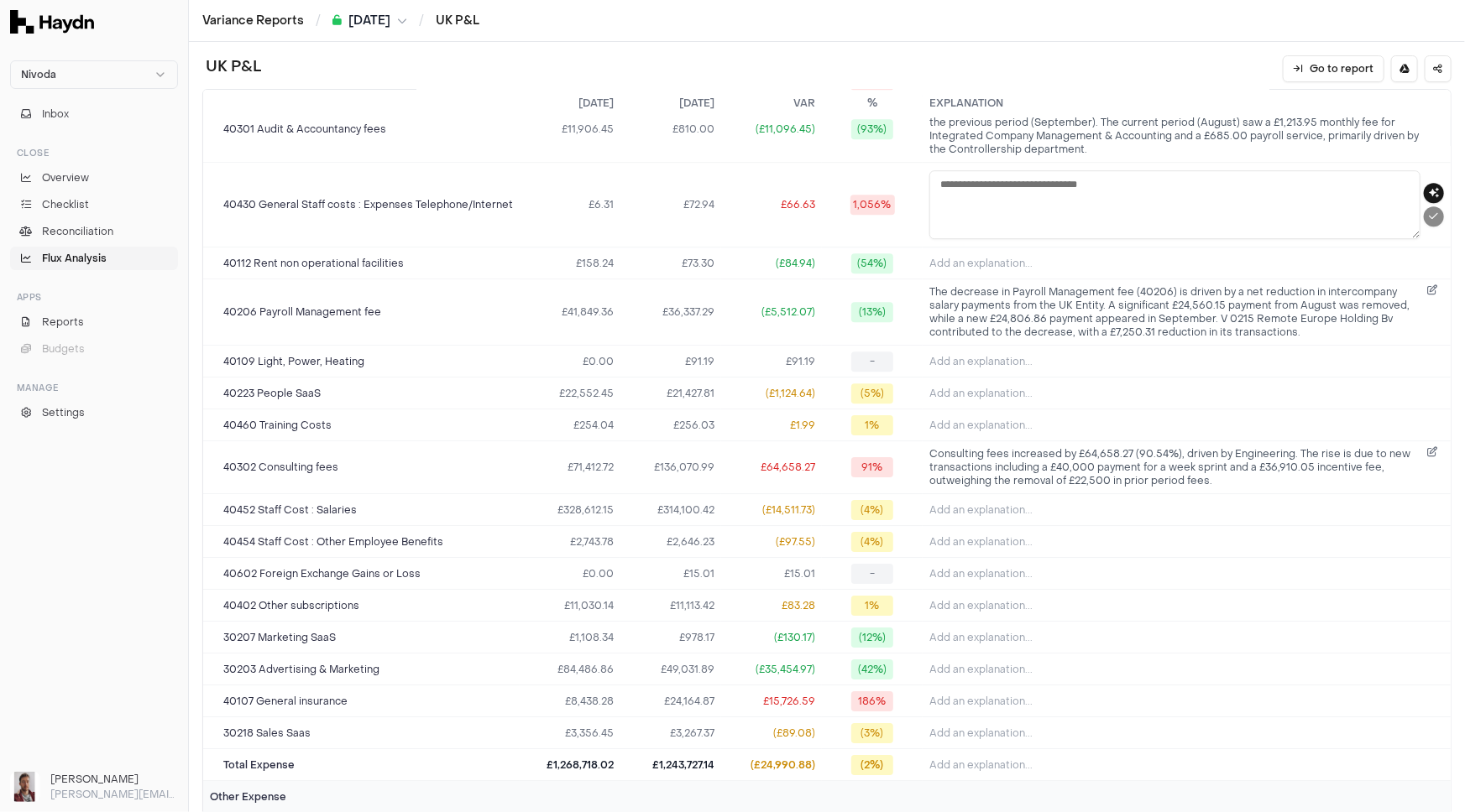
scroll to position [1533, 0]
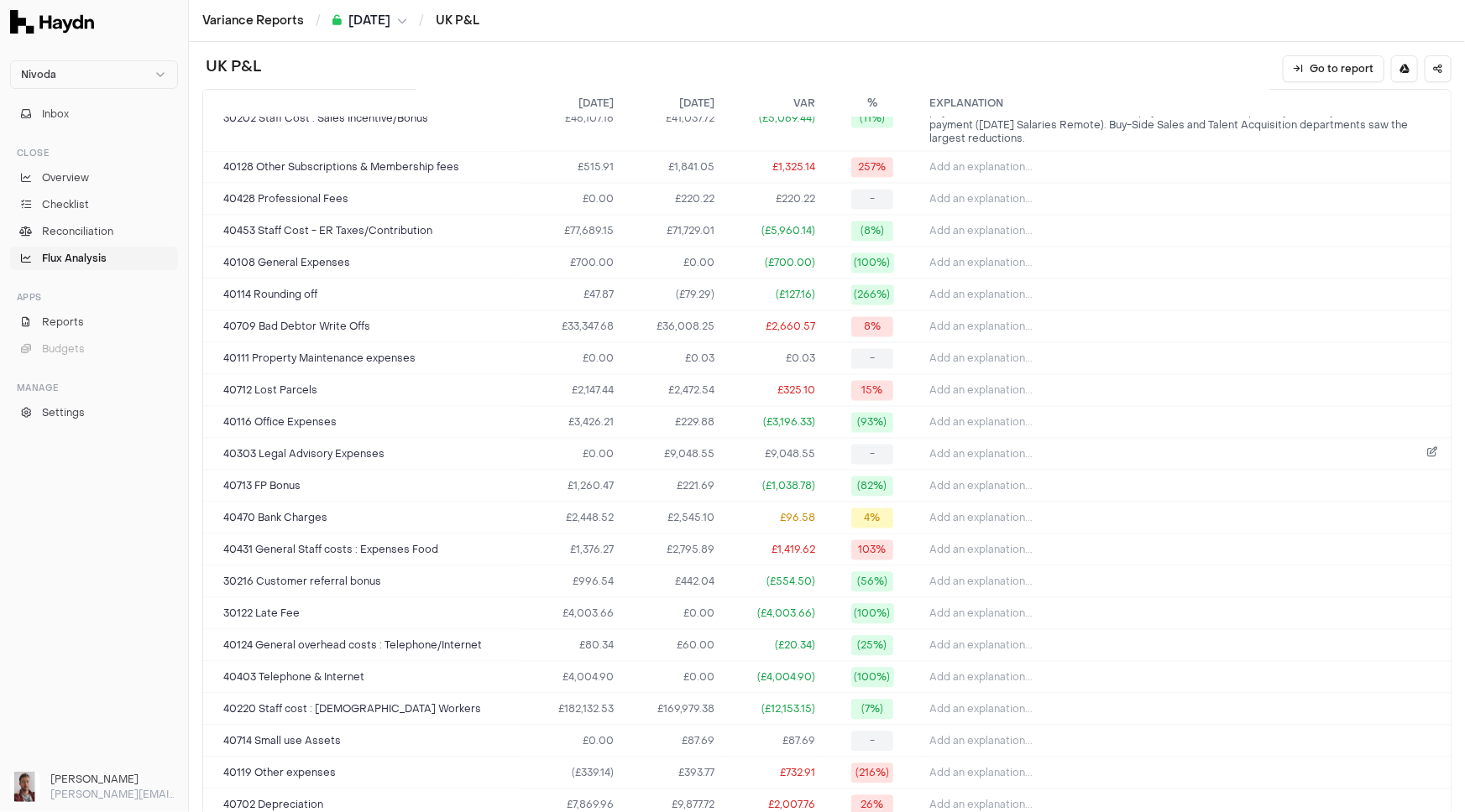
click at [1001, 453] on span "Add an explanation..." at bounding box center [980, 455] width 103 height 14
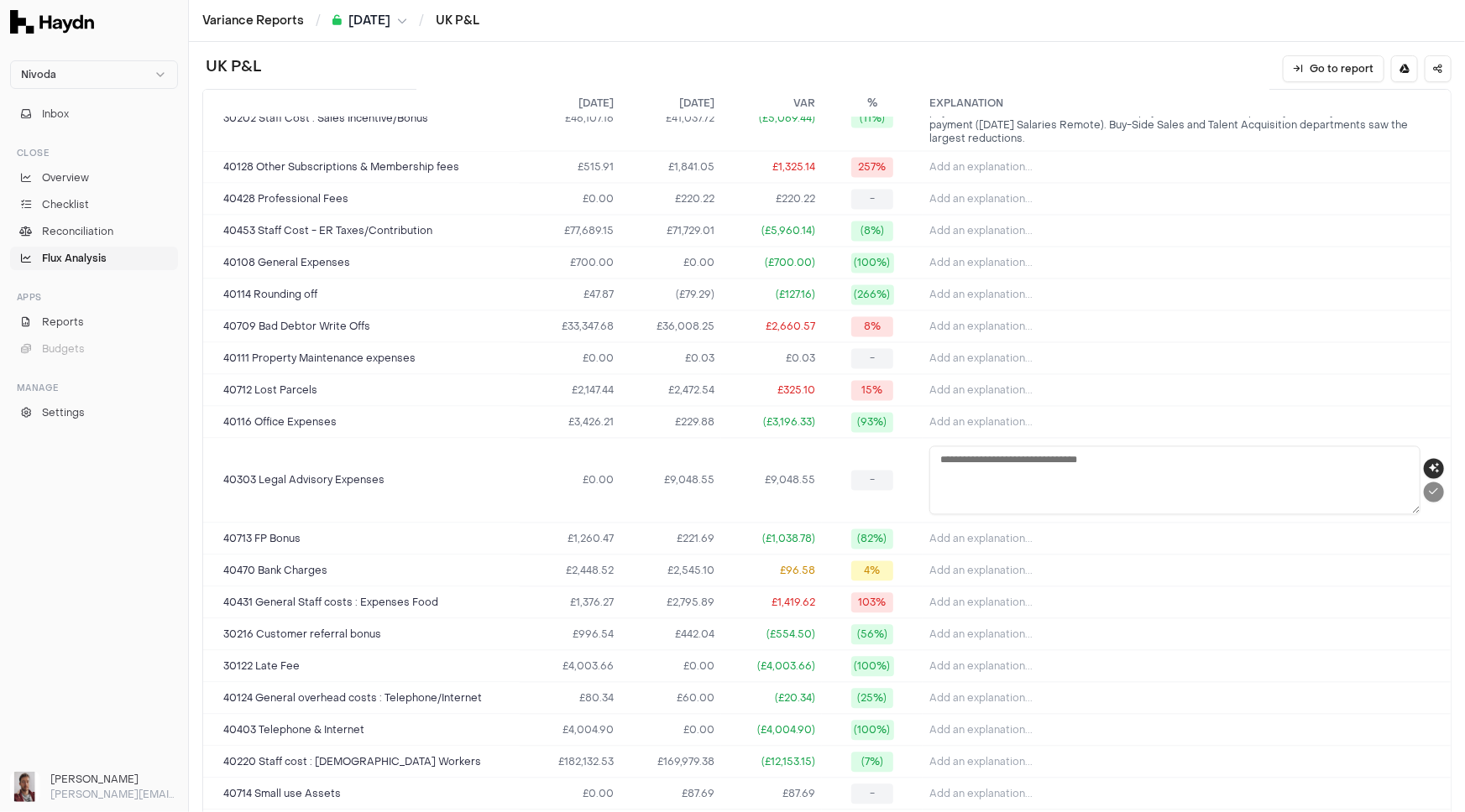
click at [1428, 467] on icon "button" at bounding box center [1433, 469] width 10 height 10
type textarea "**********"
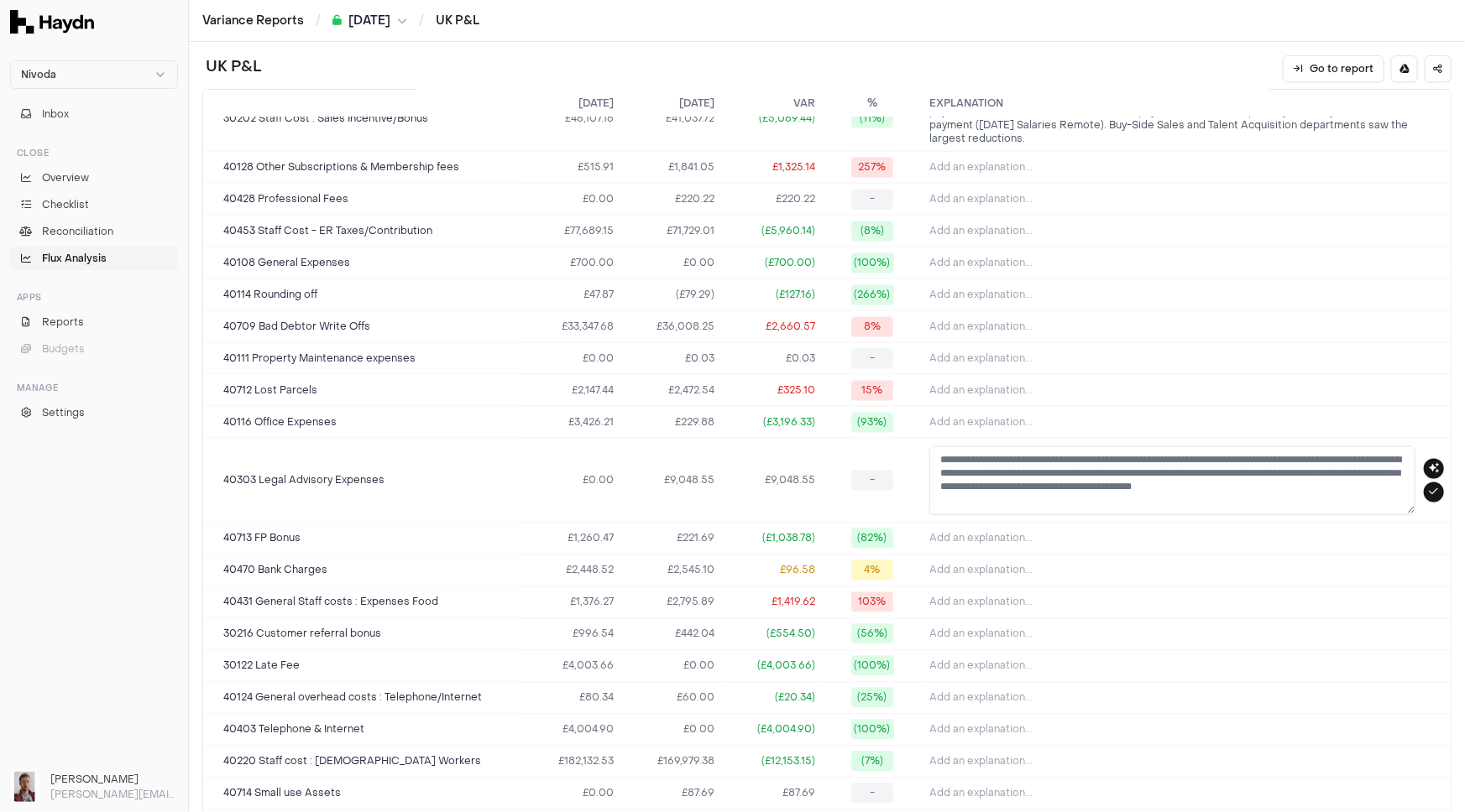
click at [1192, 464] on textarea "**********" at bounding box center [1172, 481] width 486 height 69
click at [1429, 489] on icon "submit" at bounding box center [1433, 492] width 9 height 10
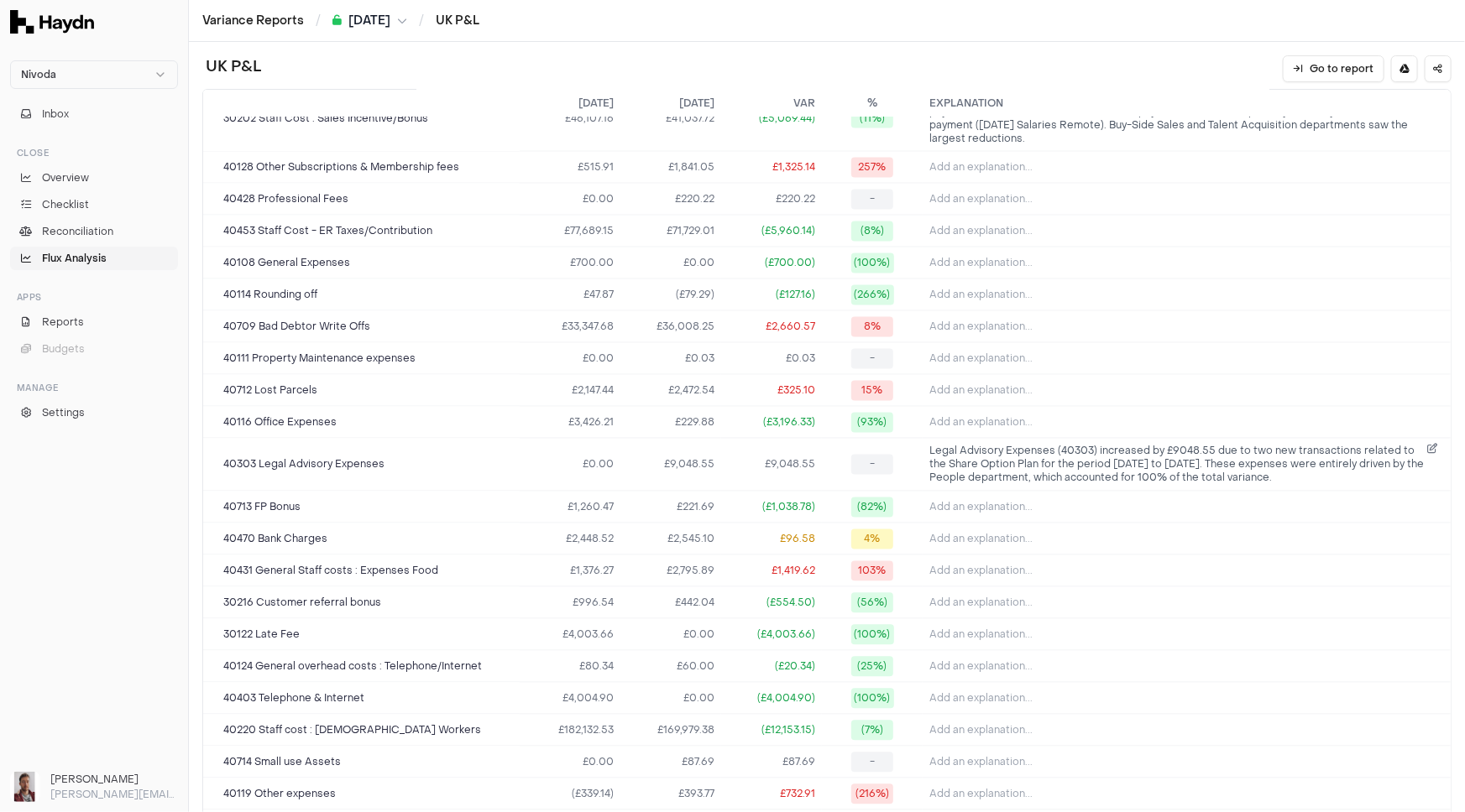
click at [67, 256] on span "Flux Analysis" at bounding box center [74, 258] width 65 height 15
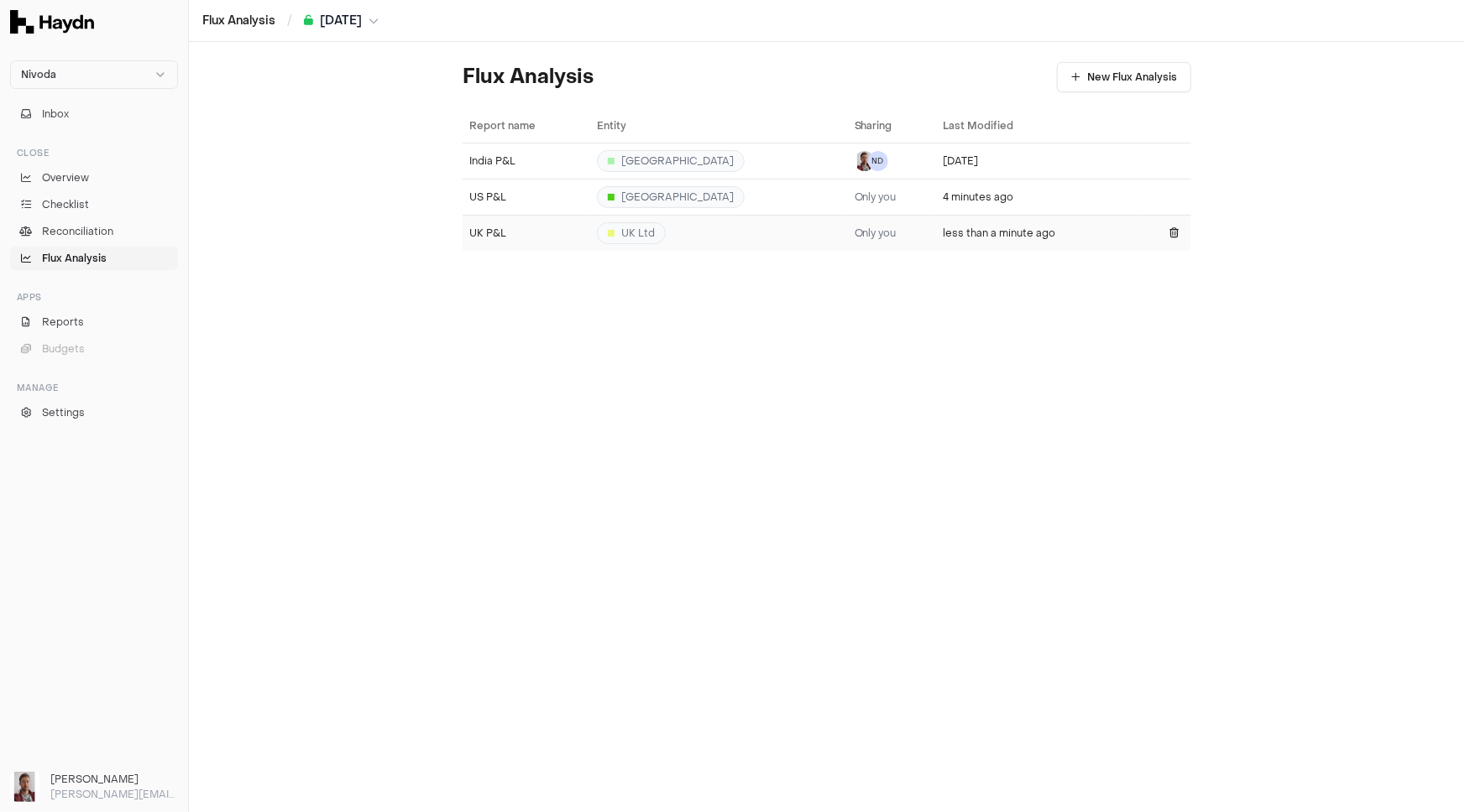
click at [537, 227] on div "UK P&L" at bounding box center [527, 233] width 114 height 14
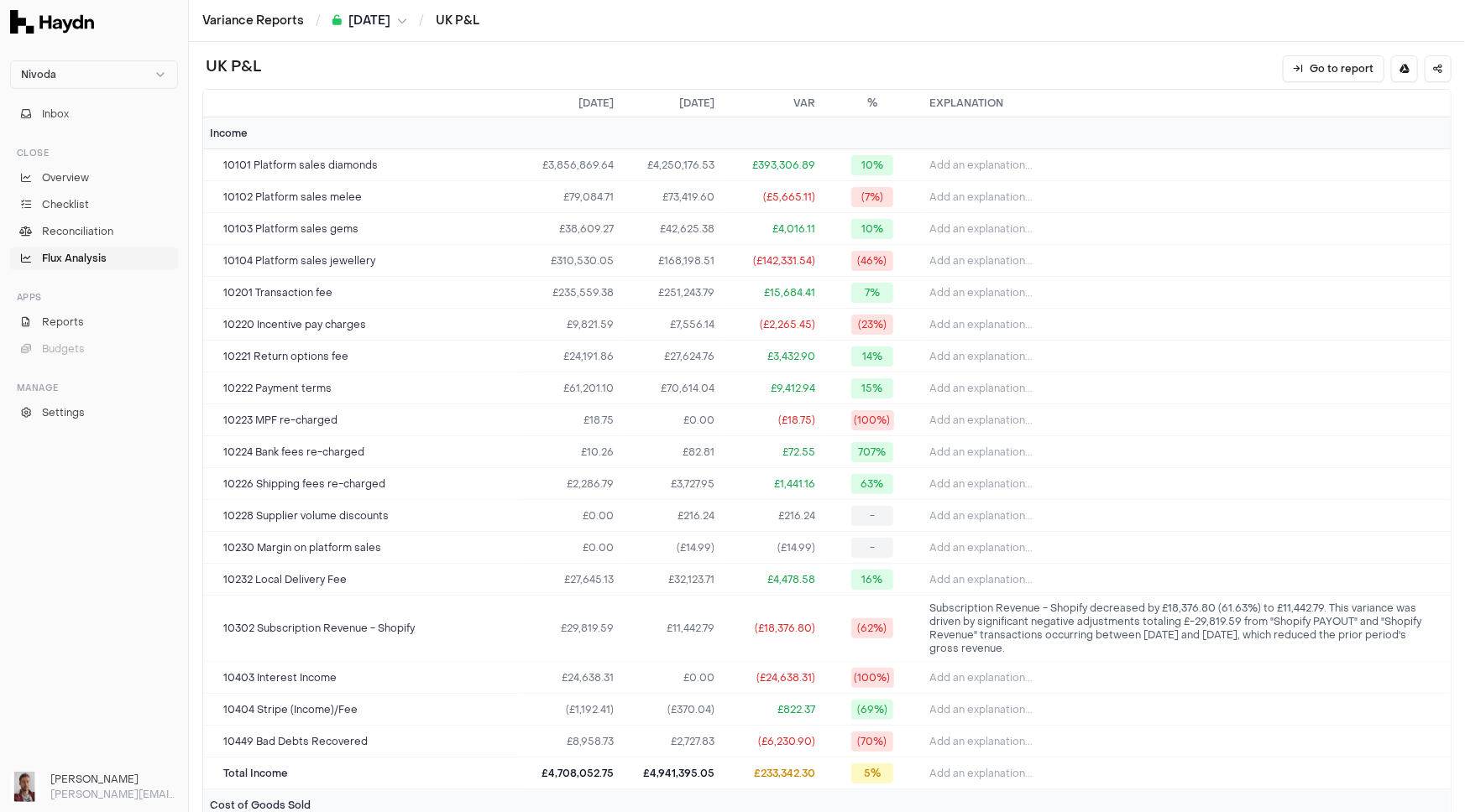
click at [116, 257] on link "Flux Analysis" at bounding box center [94, 259] width 168 height 24
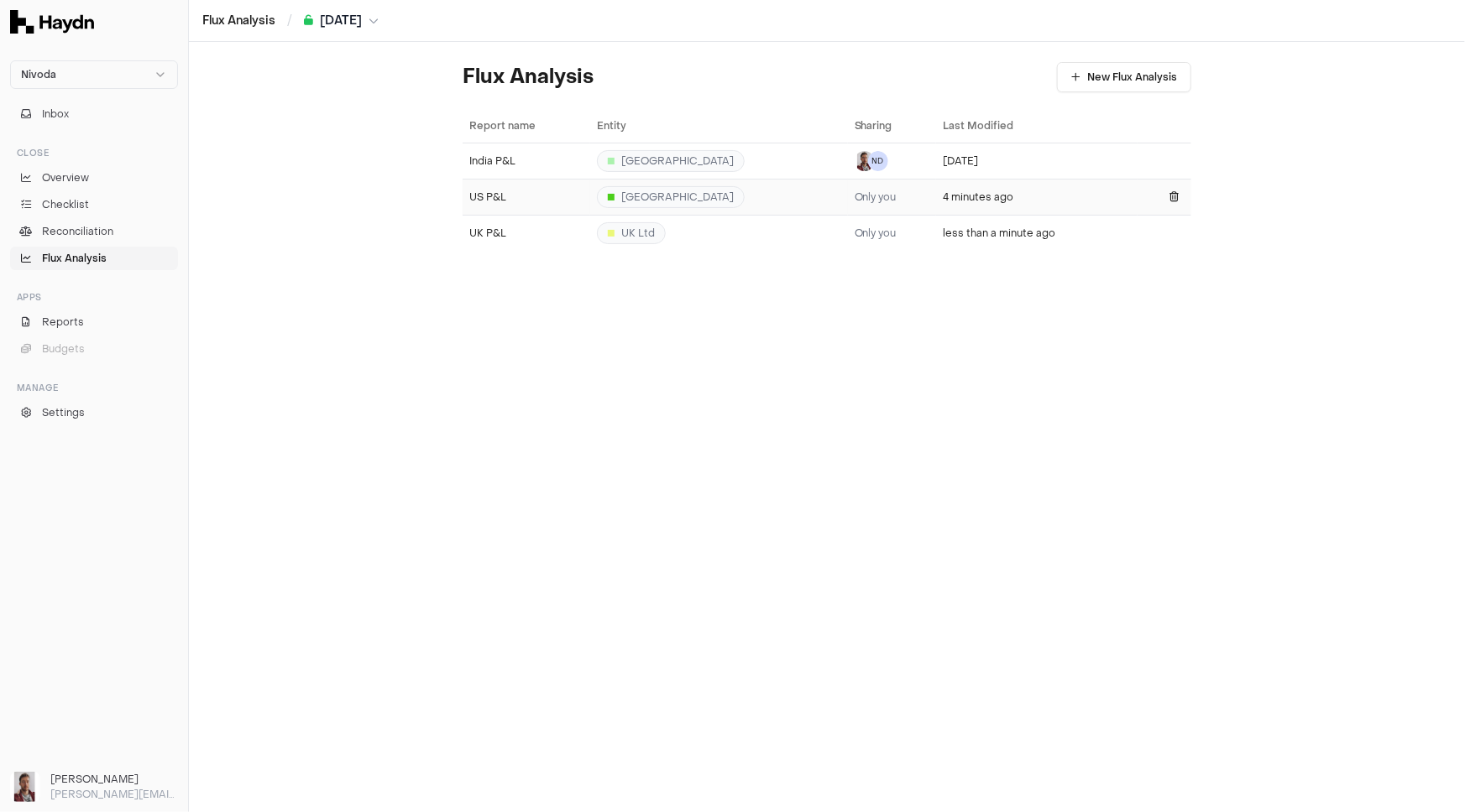
click at [515, 199] on div "US P&L" at bounding box center [527, 198] width 114 height 14
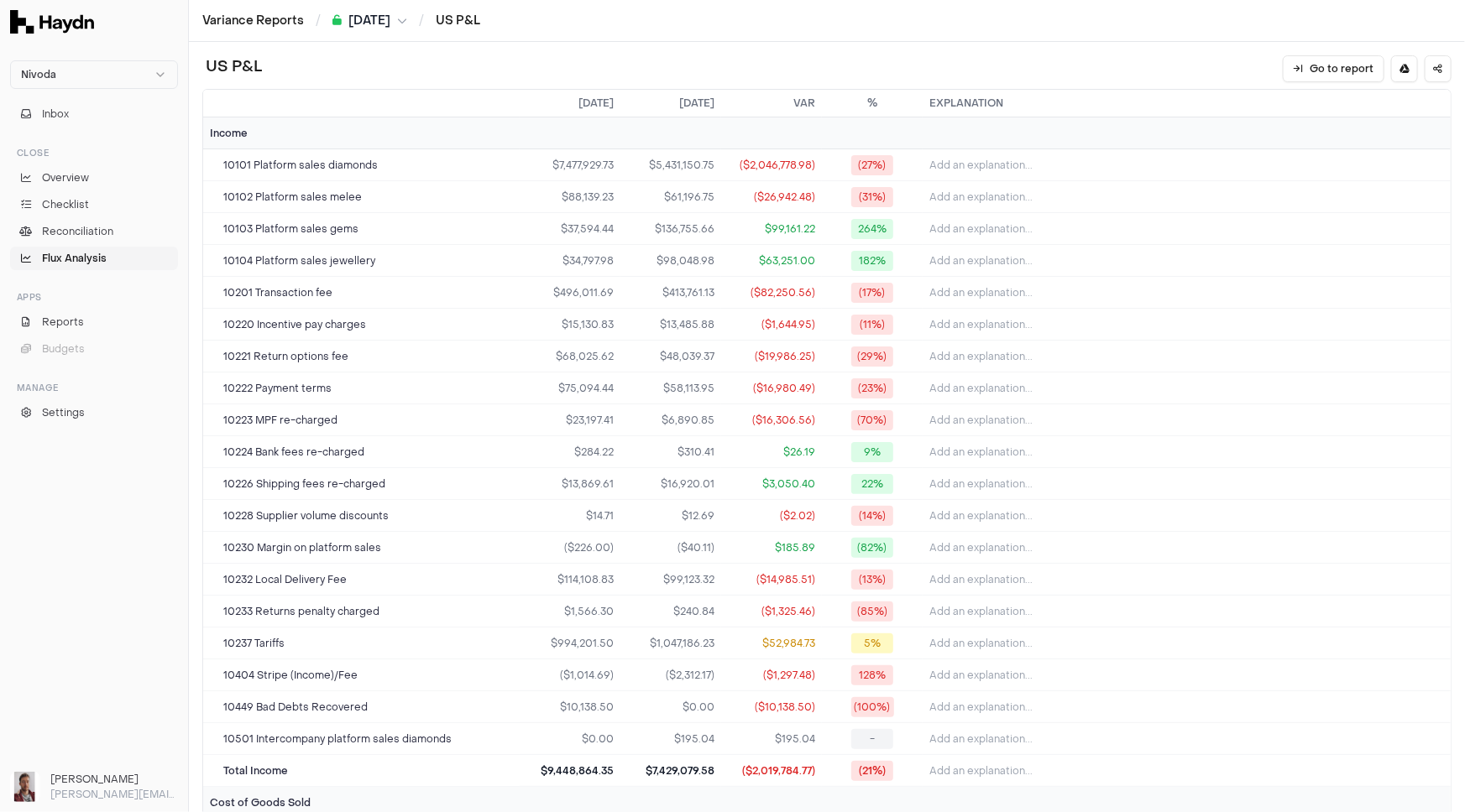
scroll to position [2100, 0]
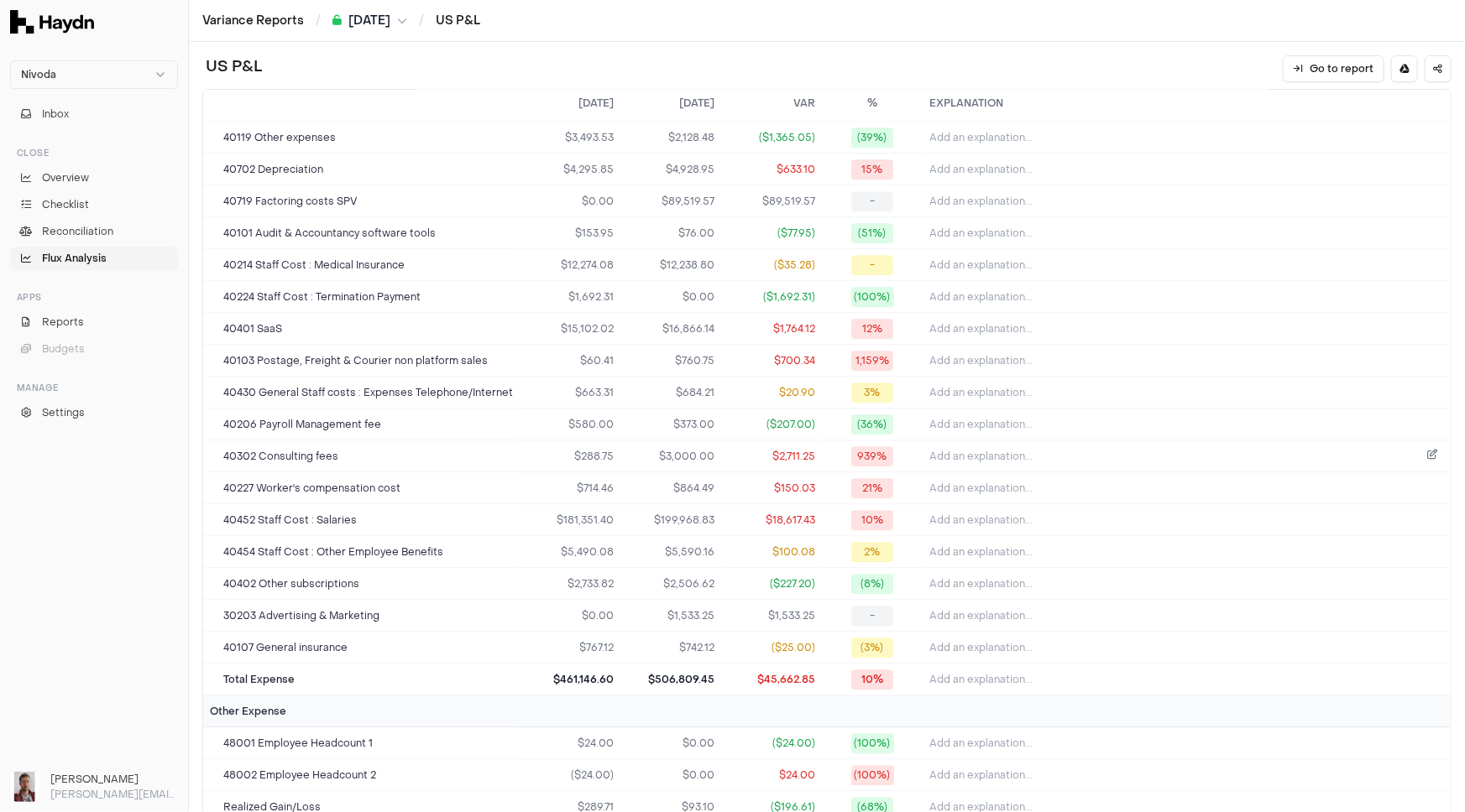
click at [1066, 454] on button "Add an explanation..." at bounding box center [1186, 457] width 515 height 24
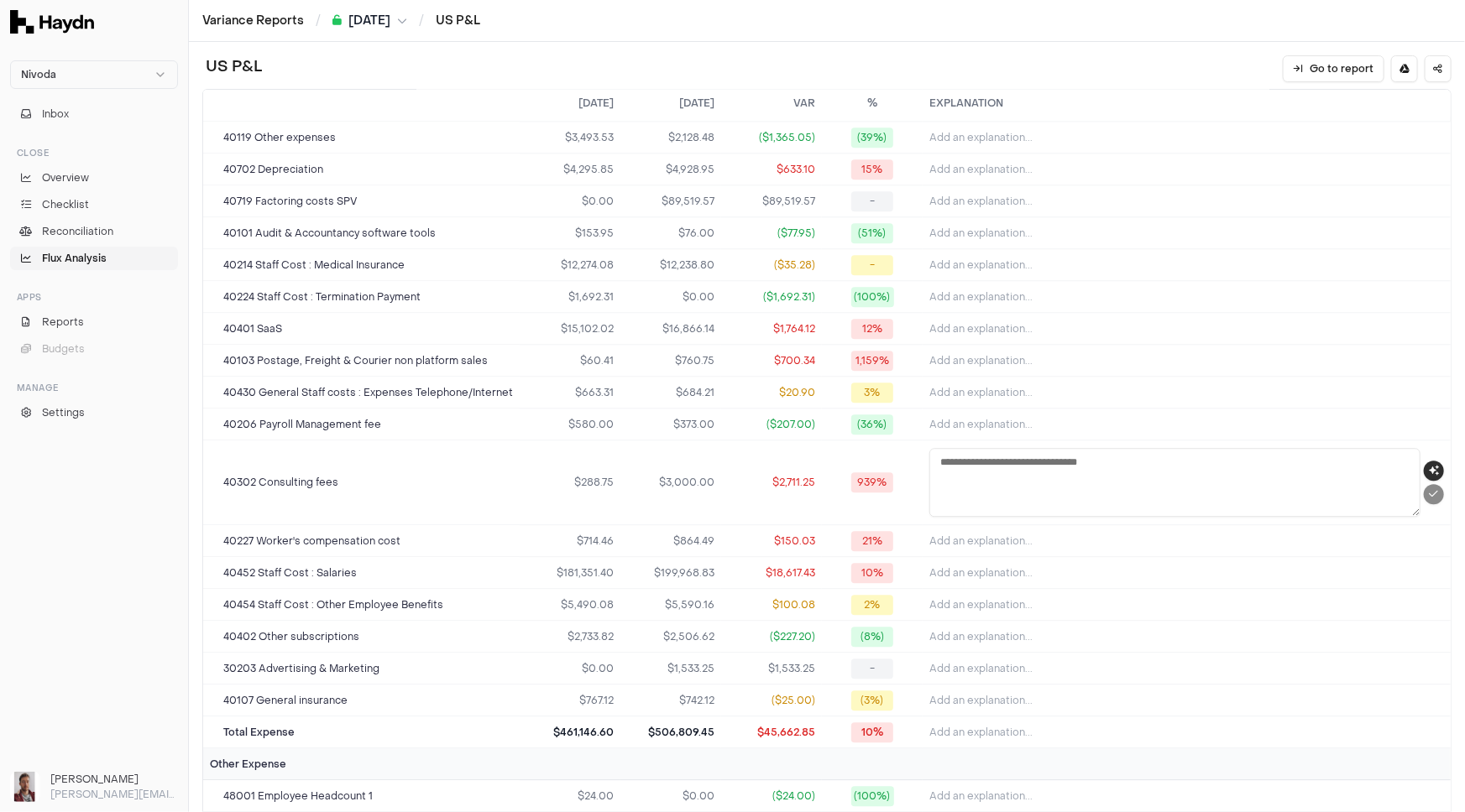
click at [1428, 466] on icon "button" at bounding box center [1433, 471] width 10 height 10
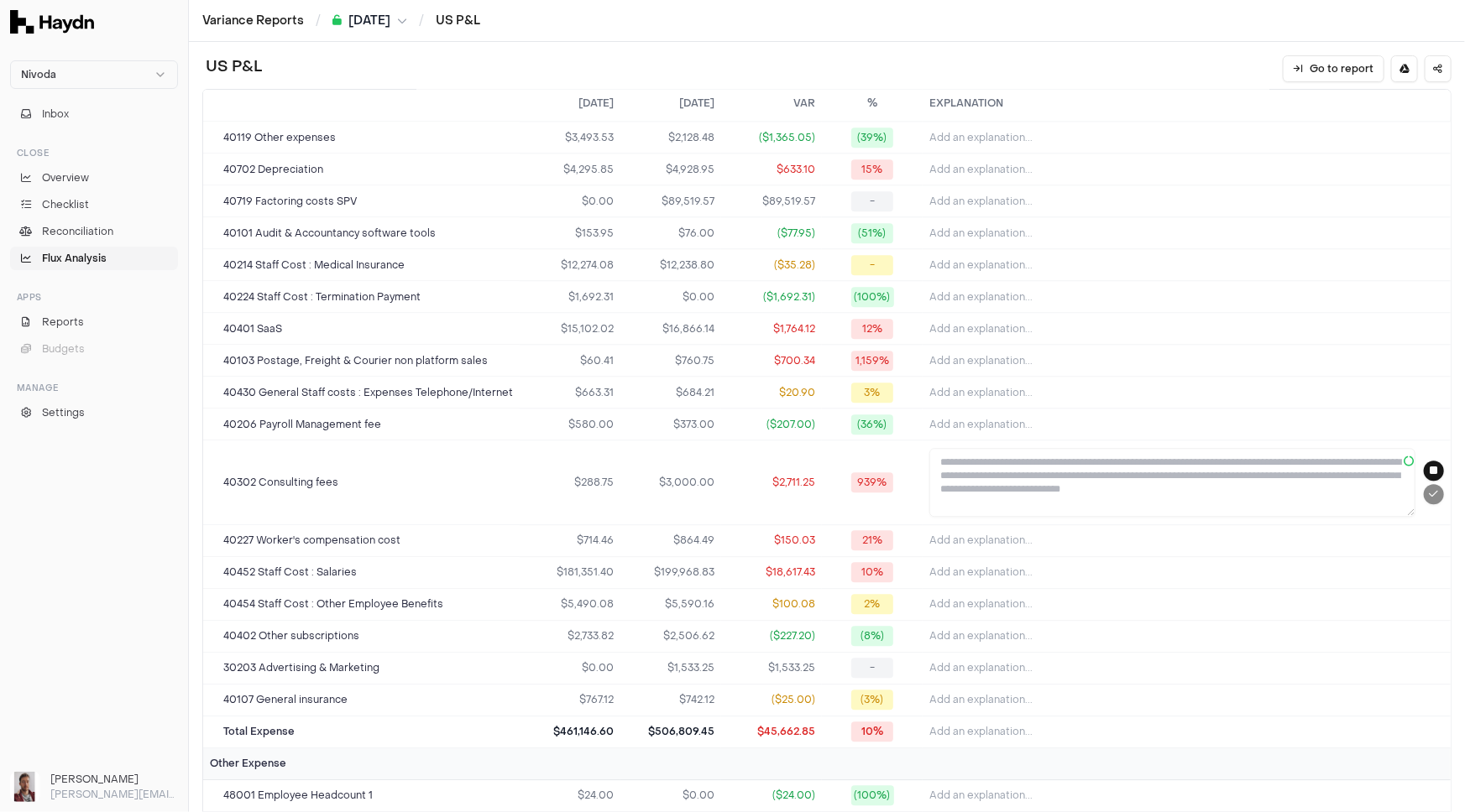
type textarea "**********"
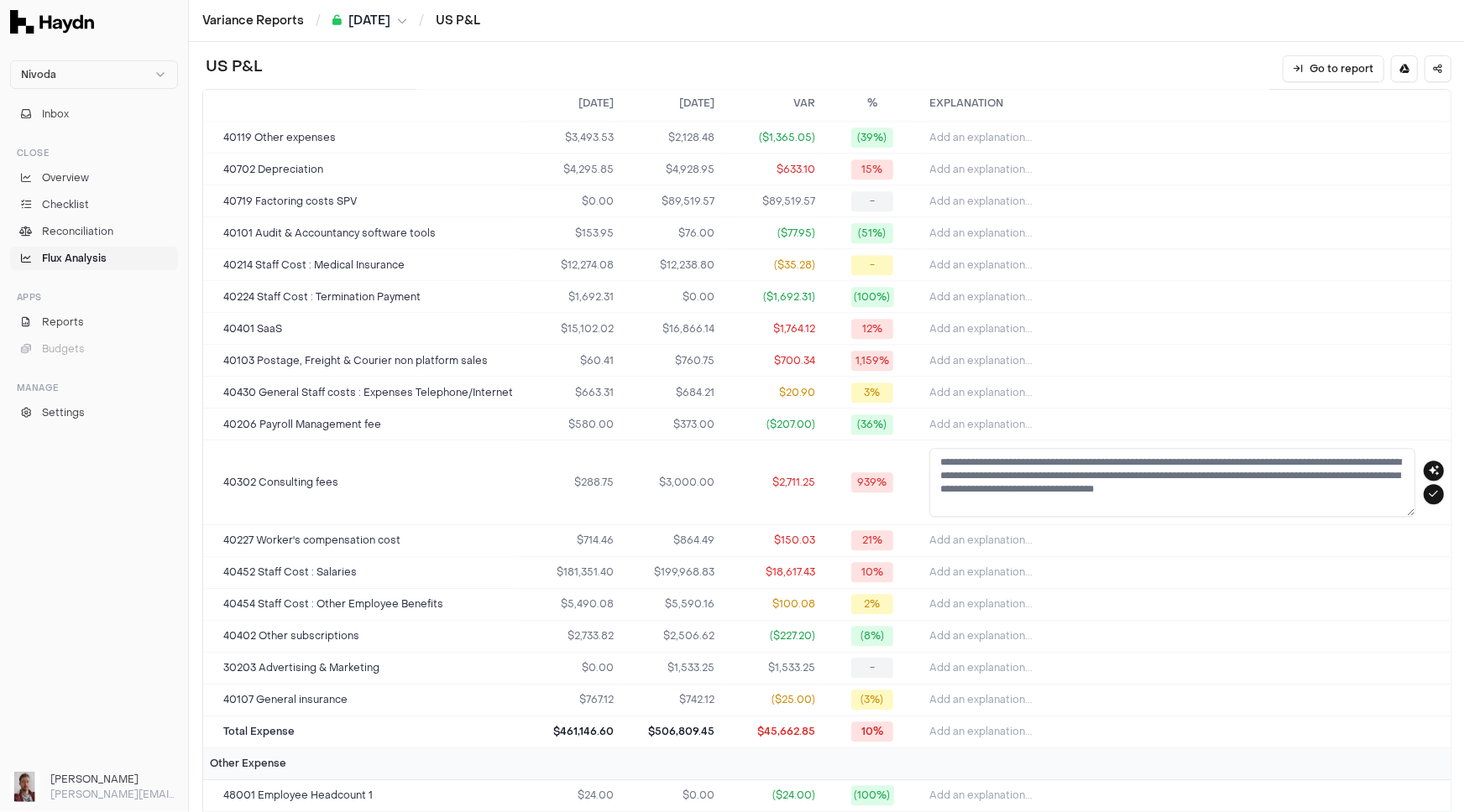
click at [1114, 475] on textarea "**********" at bounding box center [1172, 482] width 486 height 69
click at [1429, 489] on icon "submit" at bounding box center [1433, 494] width 9 height 10
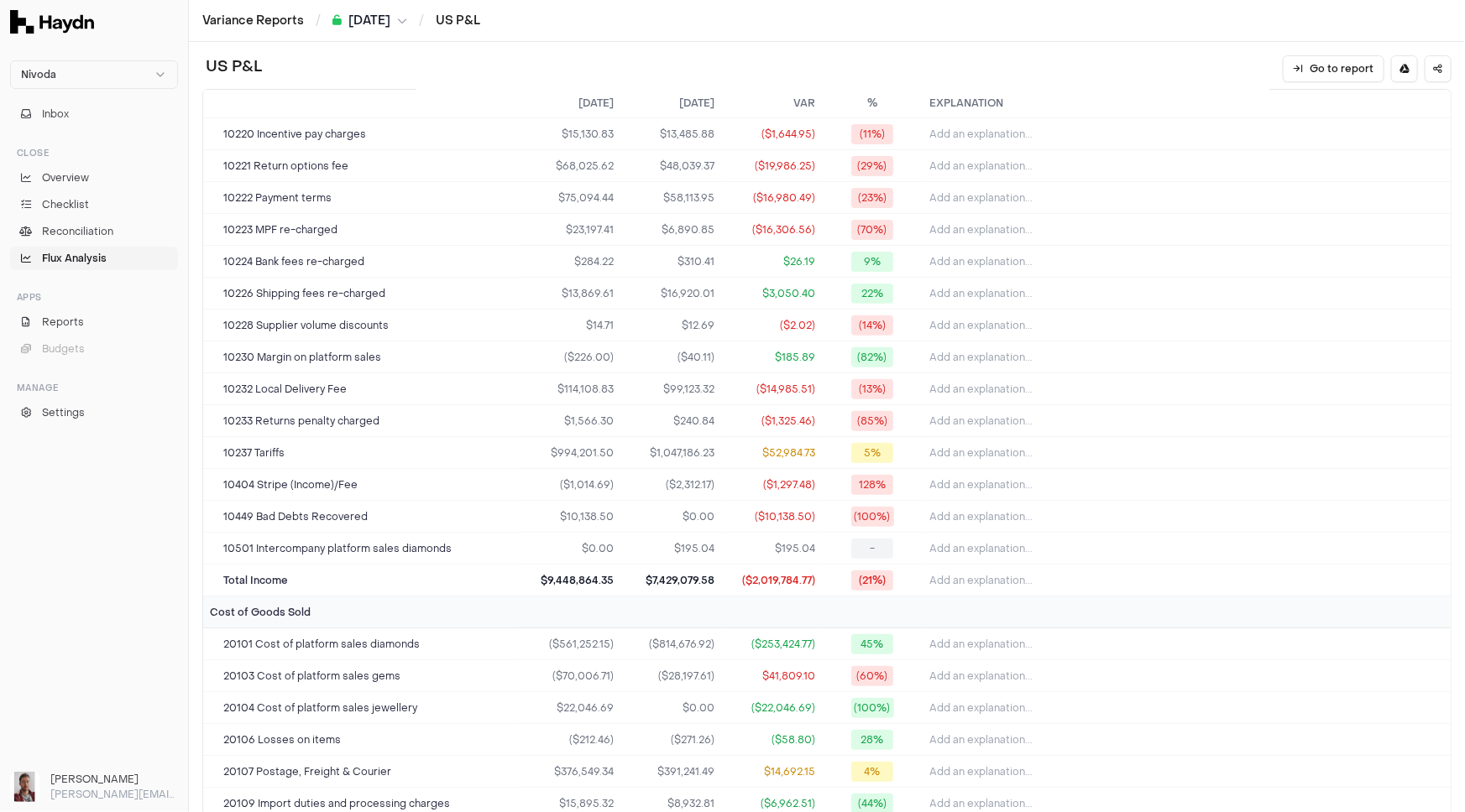
scroll to position [0, 0]
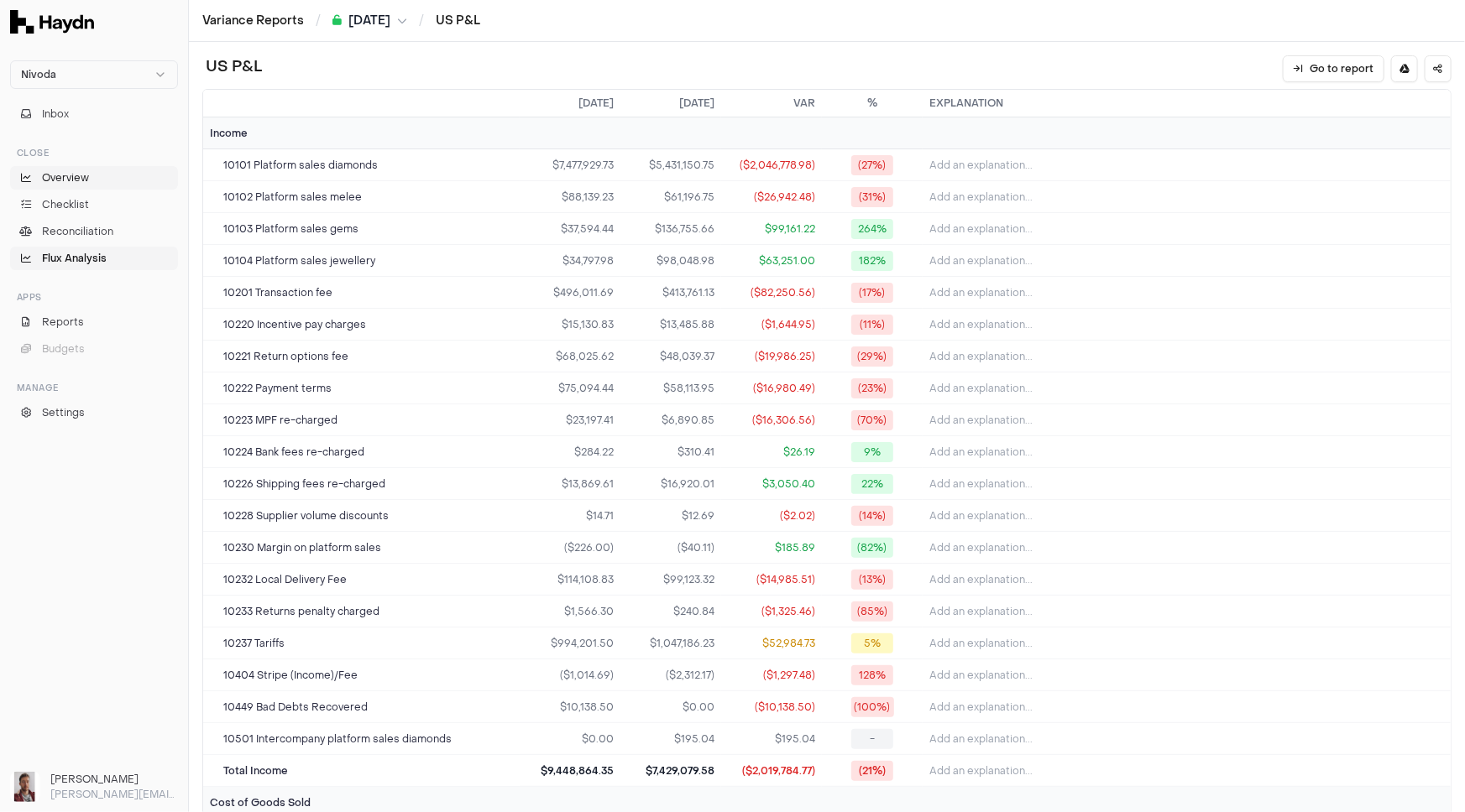
click at [80, 182] on span "Overview" at bounding box center [65, 178] width 47 height 15
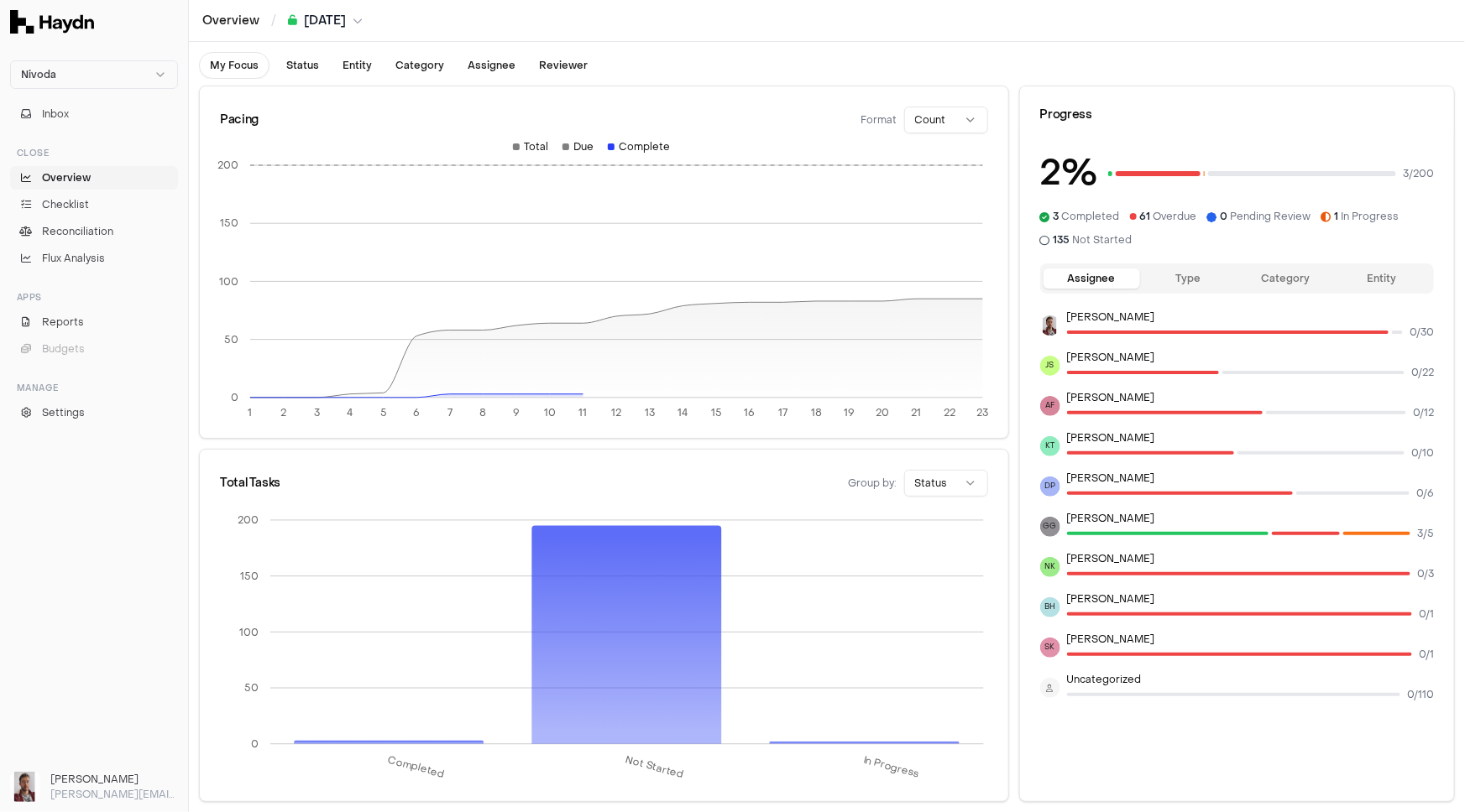
click at [289, 21] on icon "breadcrumb" at bounding box center [292, 20] width 9 height 1
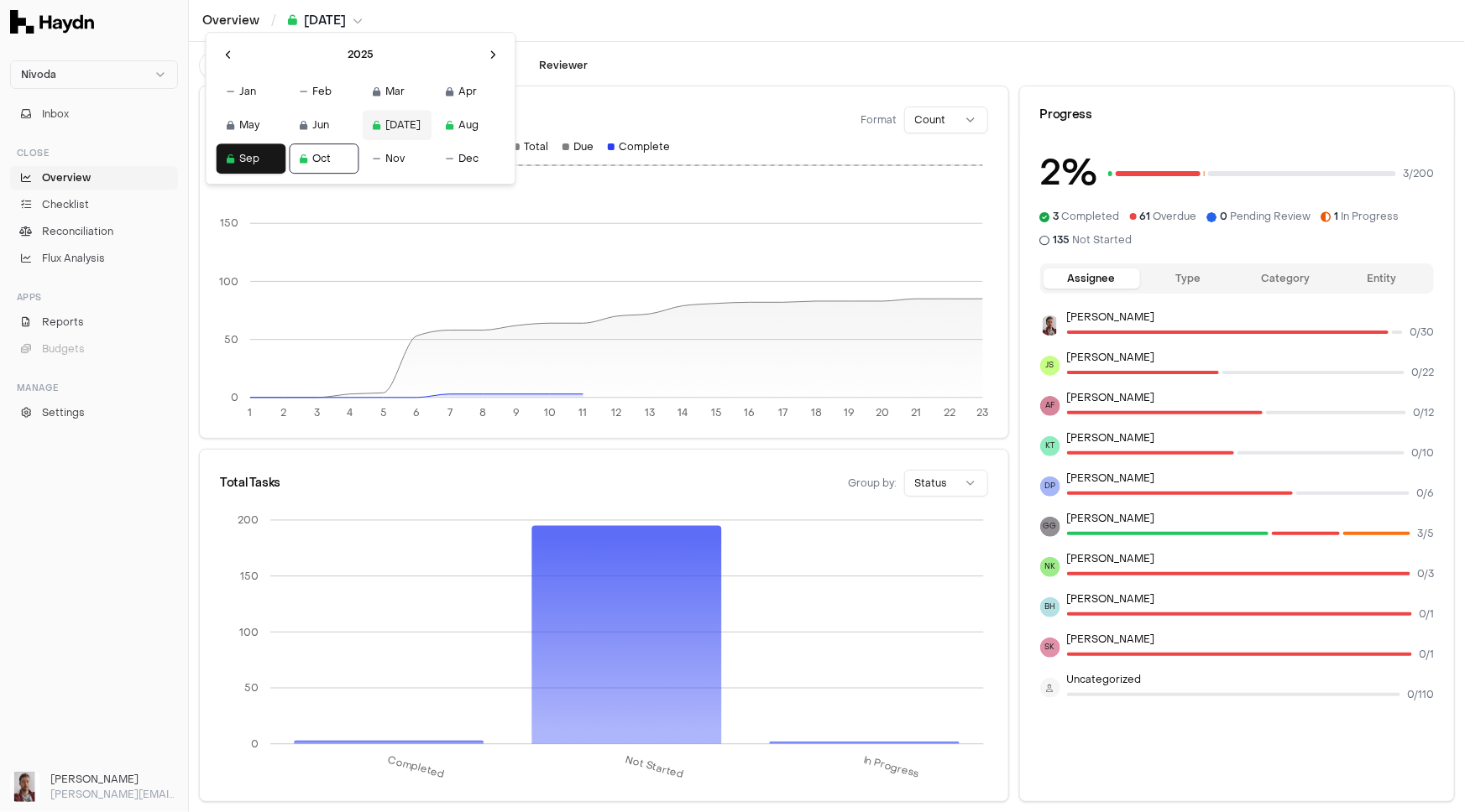
click at [362, 128] on button "[DATE]" at bounding box center [397, 124] width 70 height 30
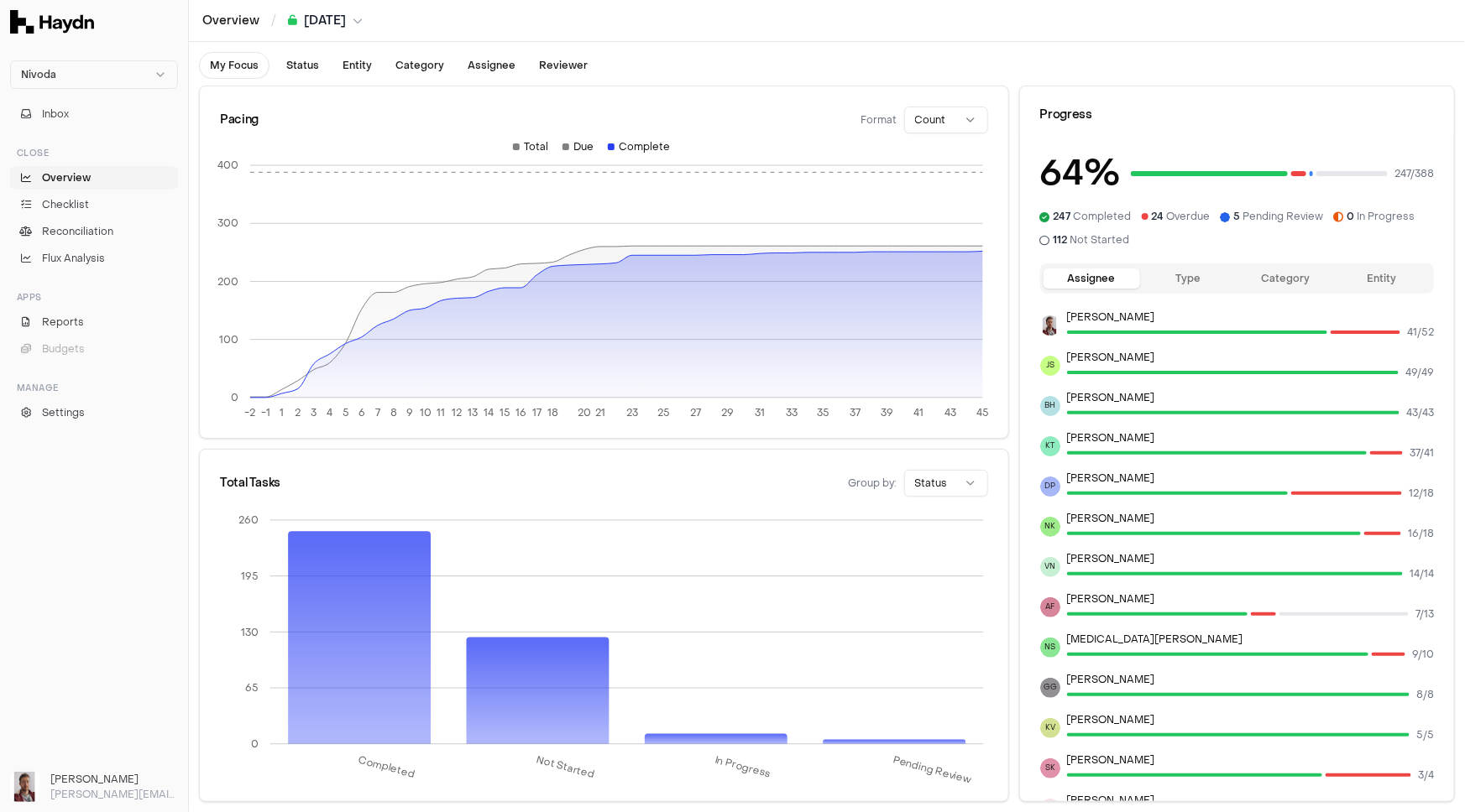
click at [355, 20] on button "[DATE]" at bounding box center [326, 21] width 75 height 17
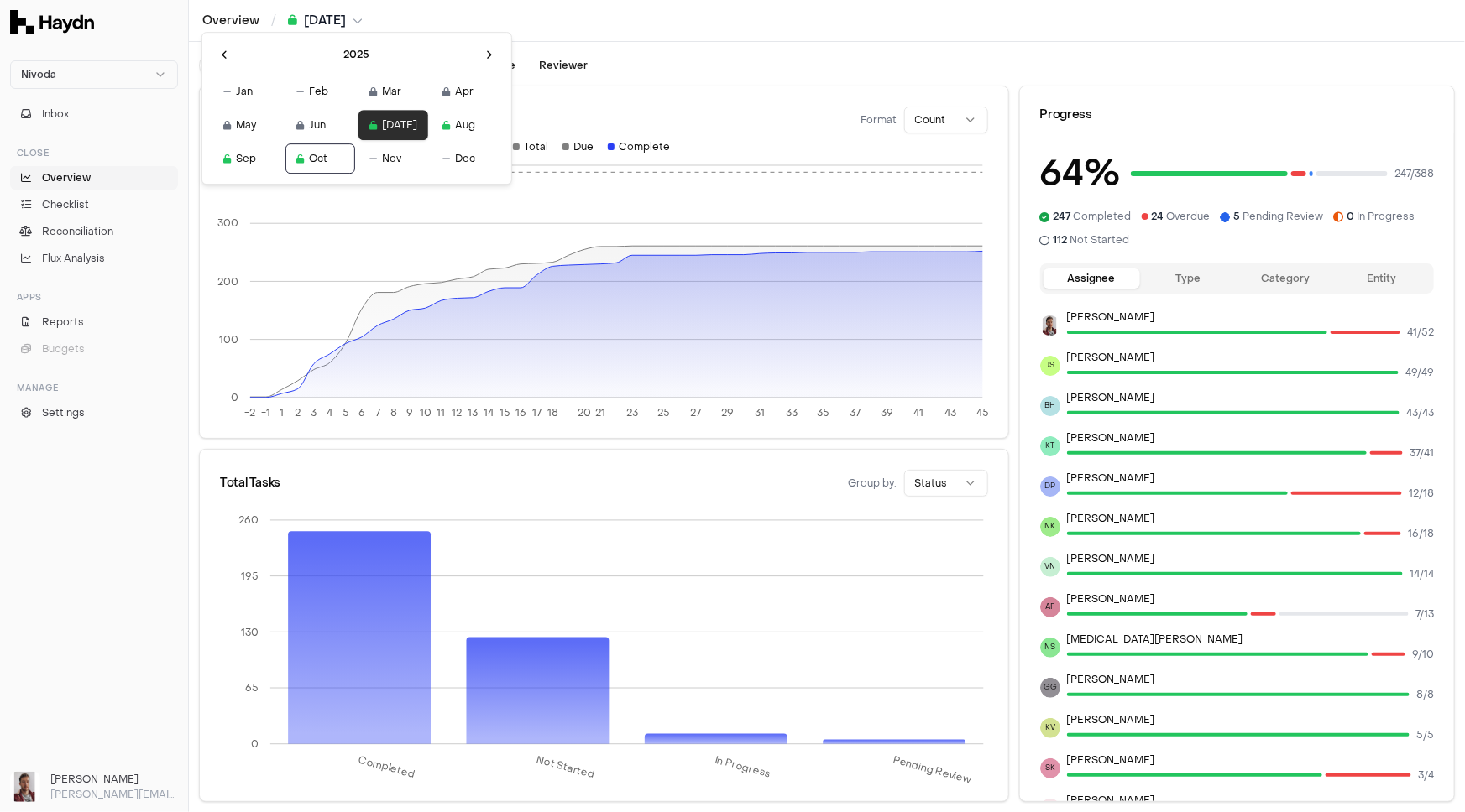
click at [369, 125] on icon "button" at bounding box center [372, 125] width 8 height 1
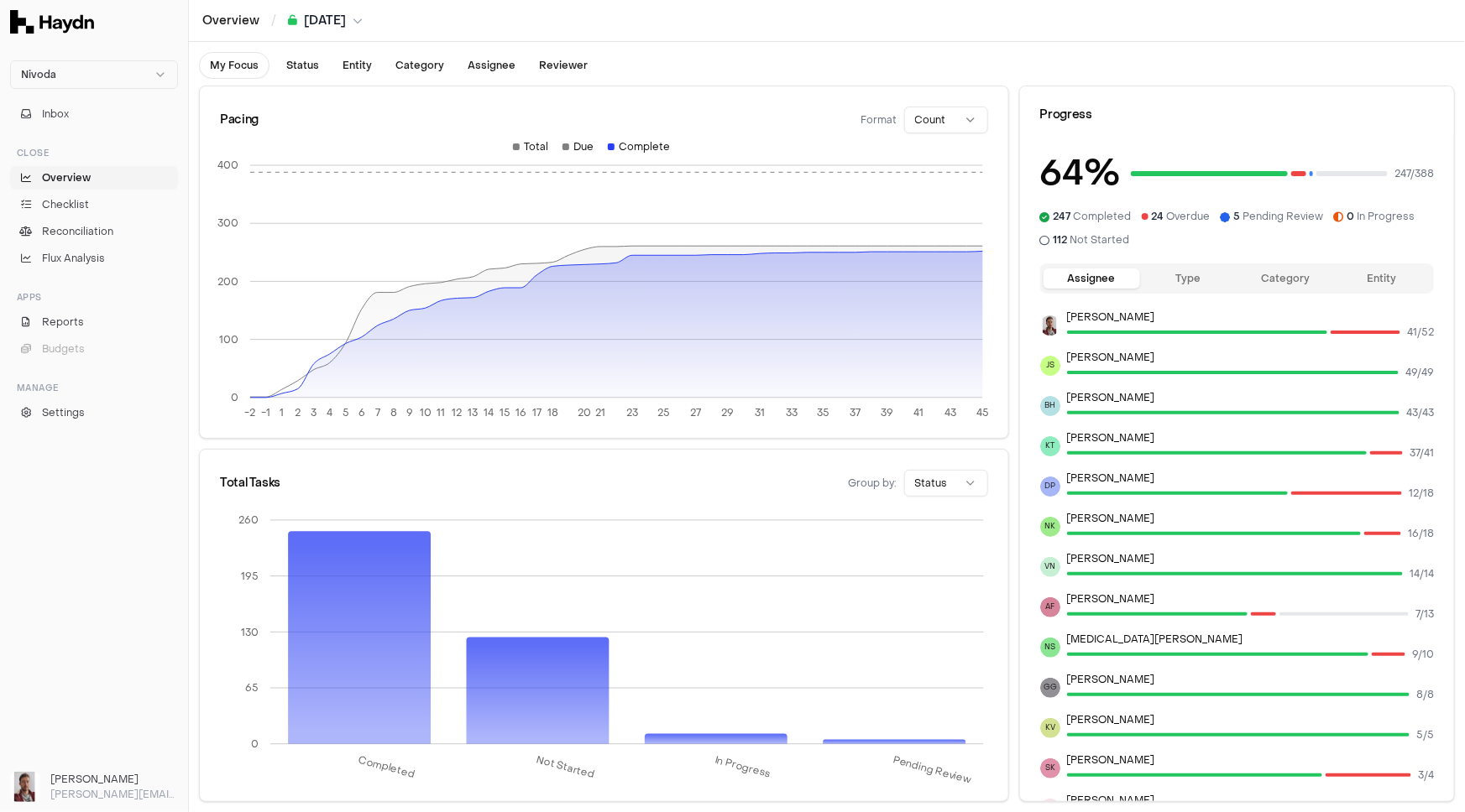
click at [294, 20] on icon "breadcrumb" at bounding box center [292, 20] width 9 height 1
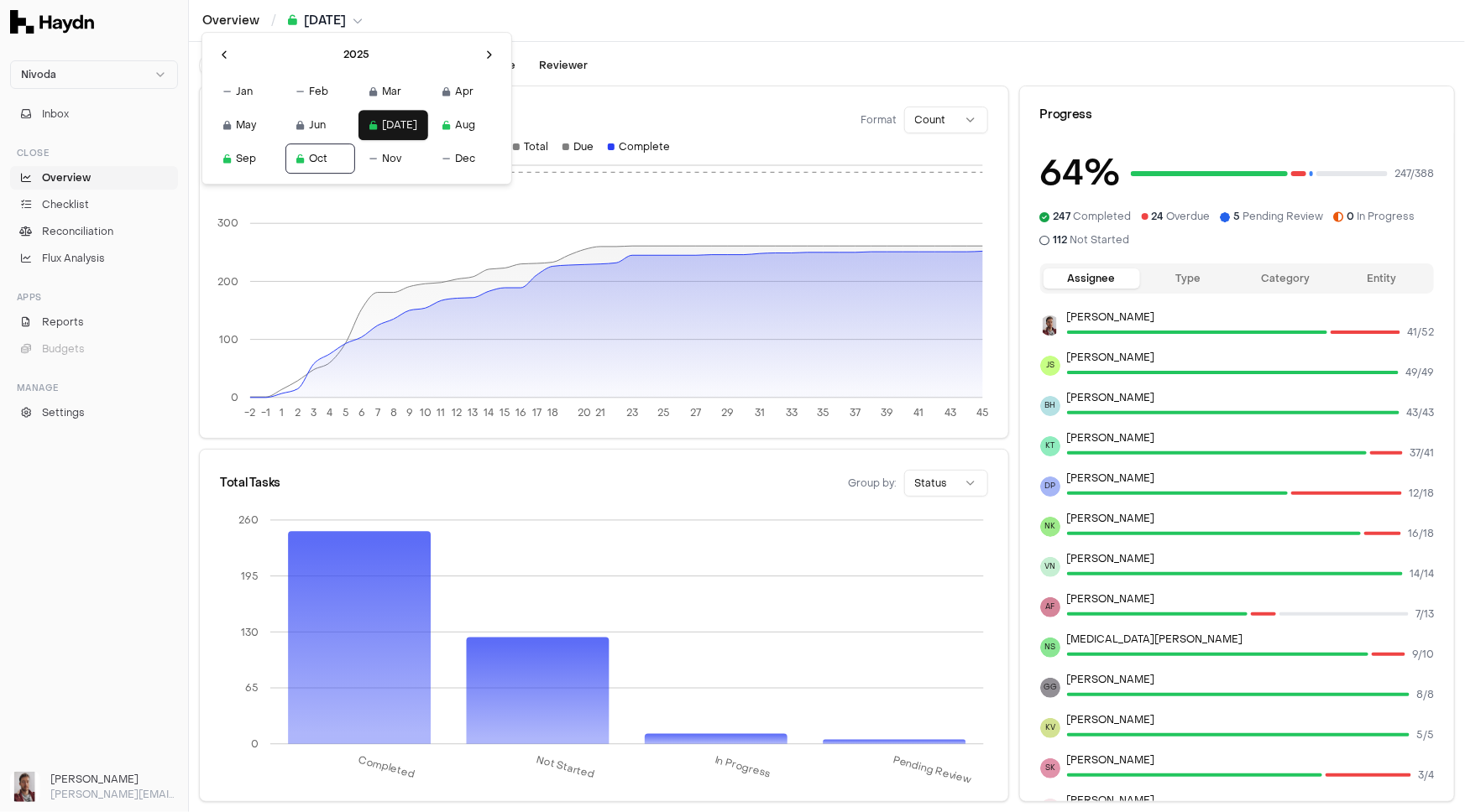
click at [294, 20] on html "Nivoda Inbox Close Overview Checklist Reconciliation Flux Analysis Apps Reports…" at bounding box center [732, 406] width 1465 height 812
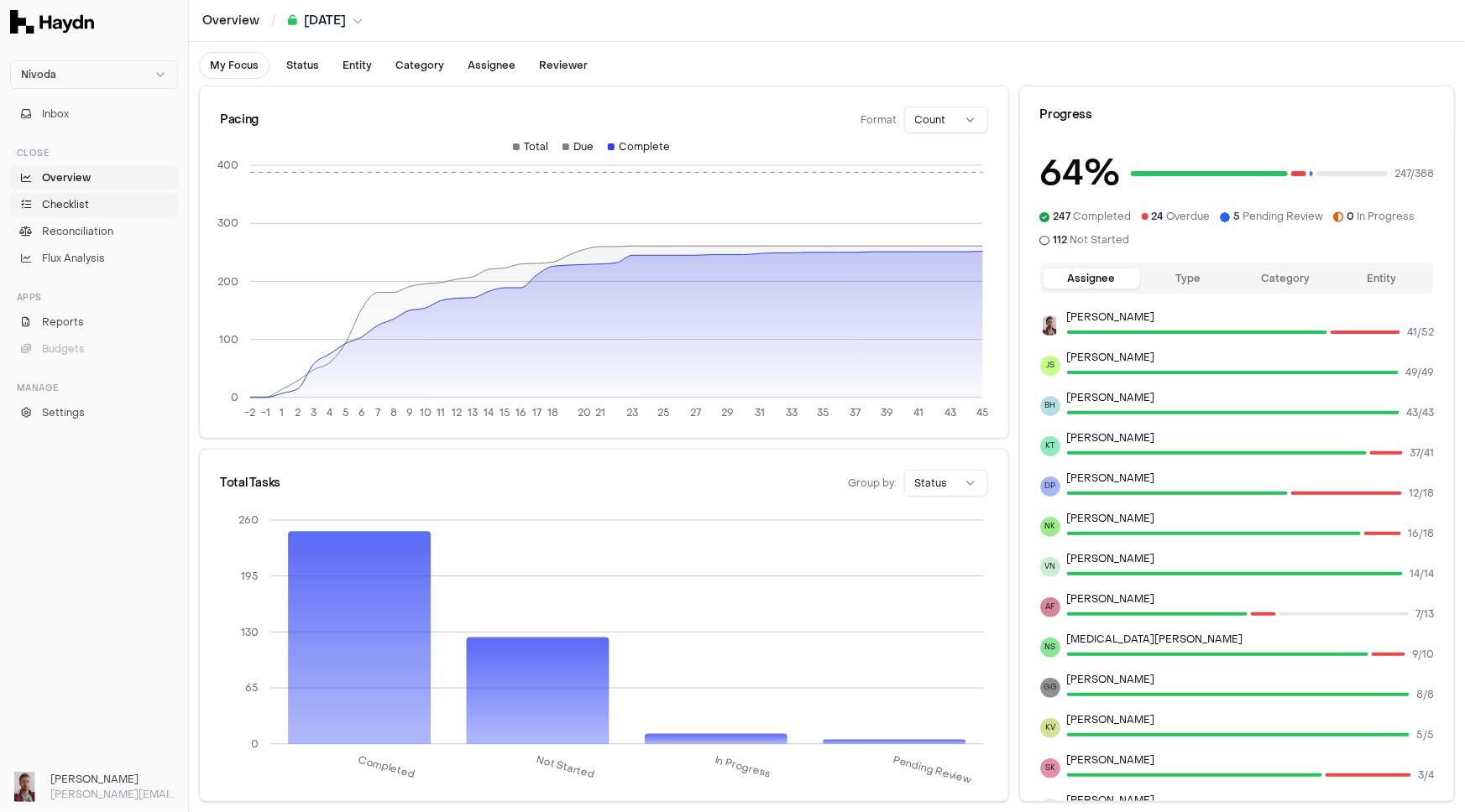
click at [127, 209] on link "Checklist" at bounding box center [94, 205] width 168 height 24
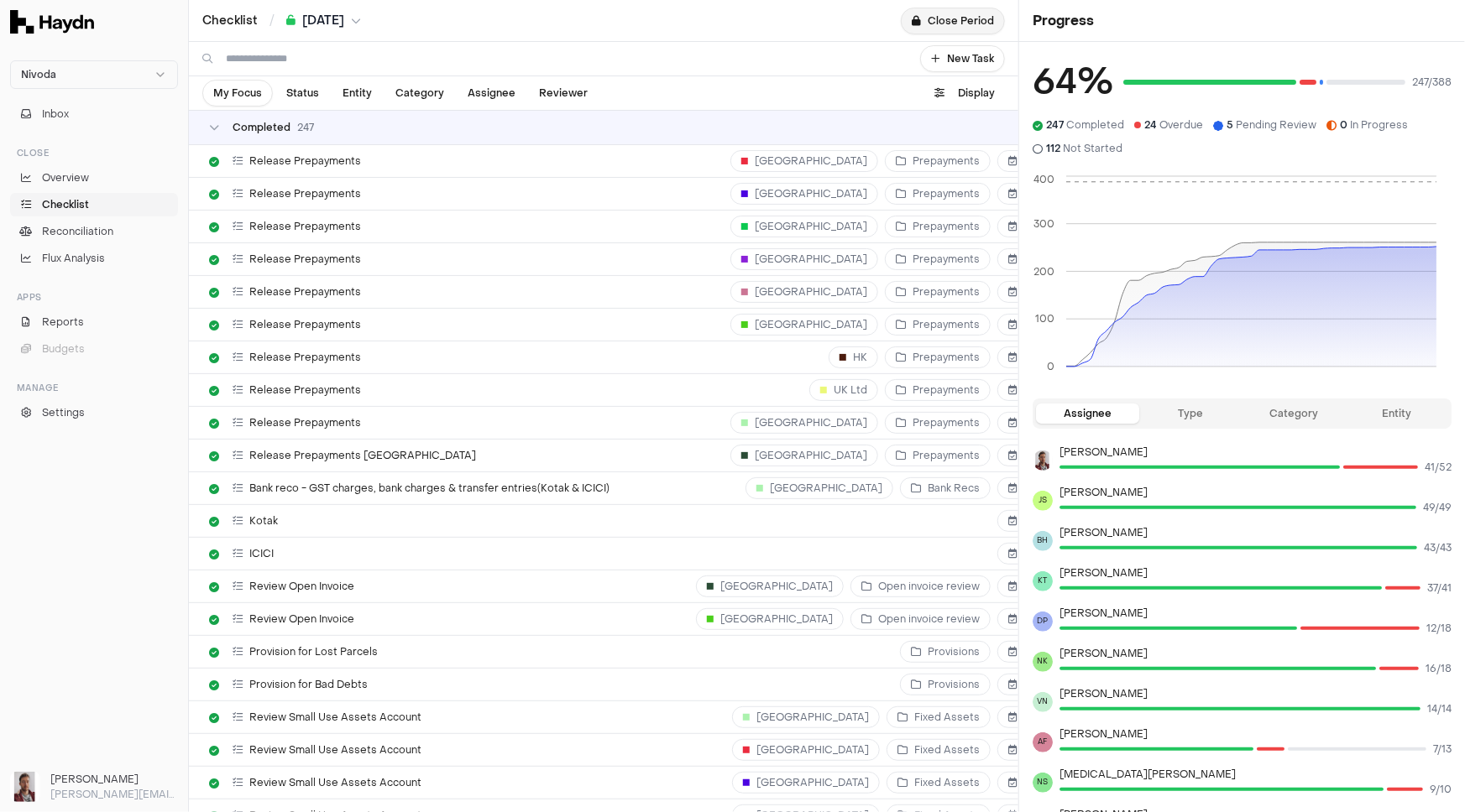
click at [937, 21] on button "Close Period" at bounding box center [953, 21] width 104 height 27
click at [320, 25] on span "[DATE]" at bounding box center [323, 21] width 42 height 17
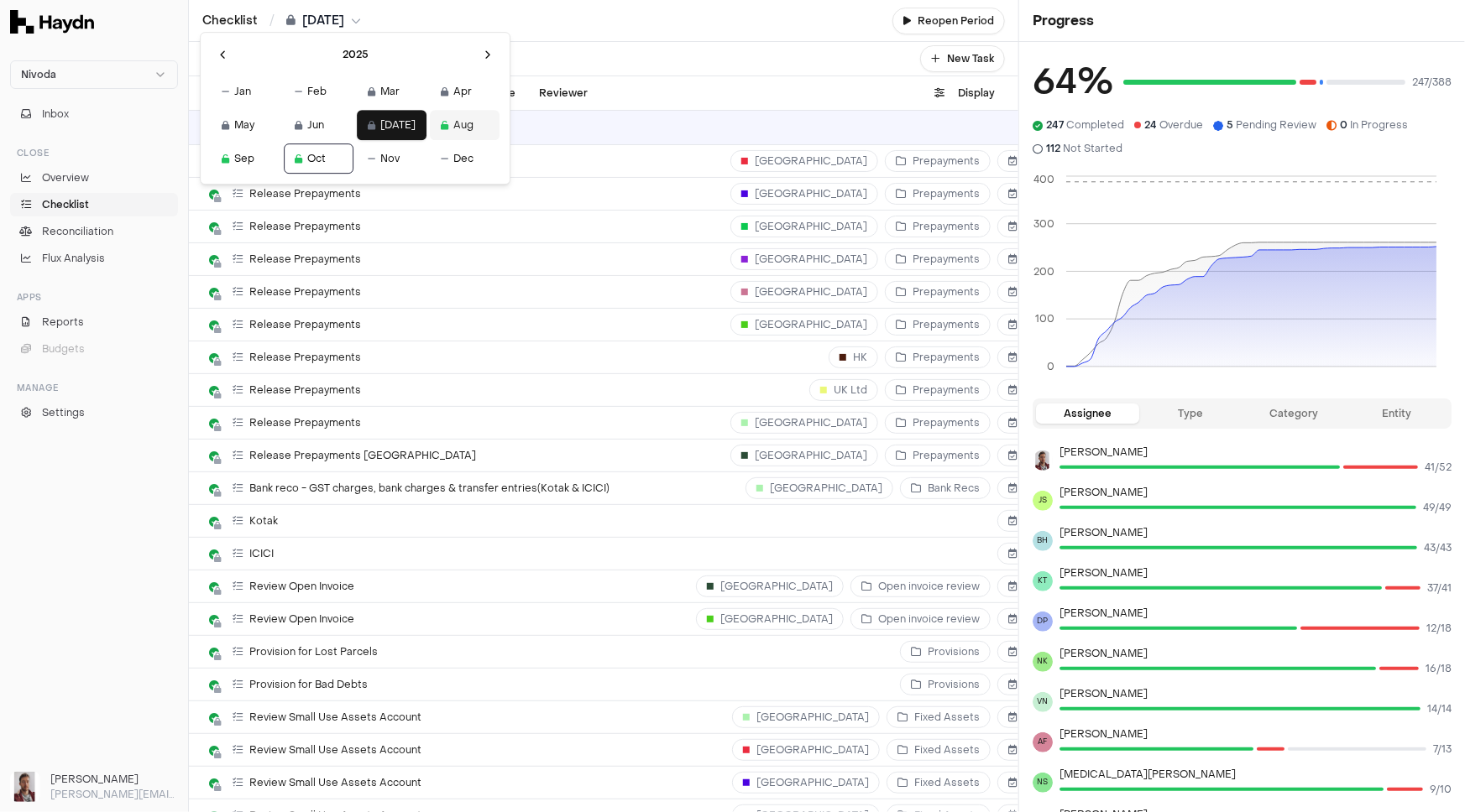
click at [430, 124] on button "Aug" at bounding box center [464, 124] width 70 height 30
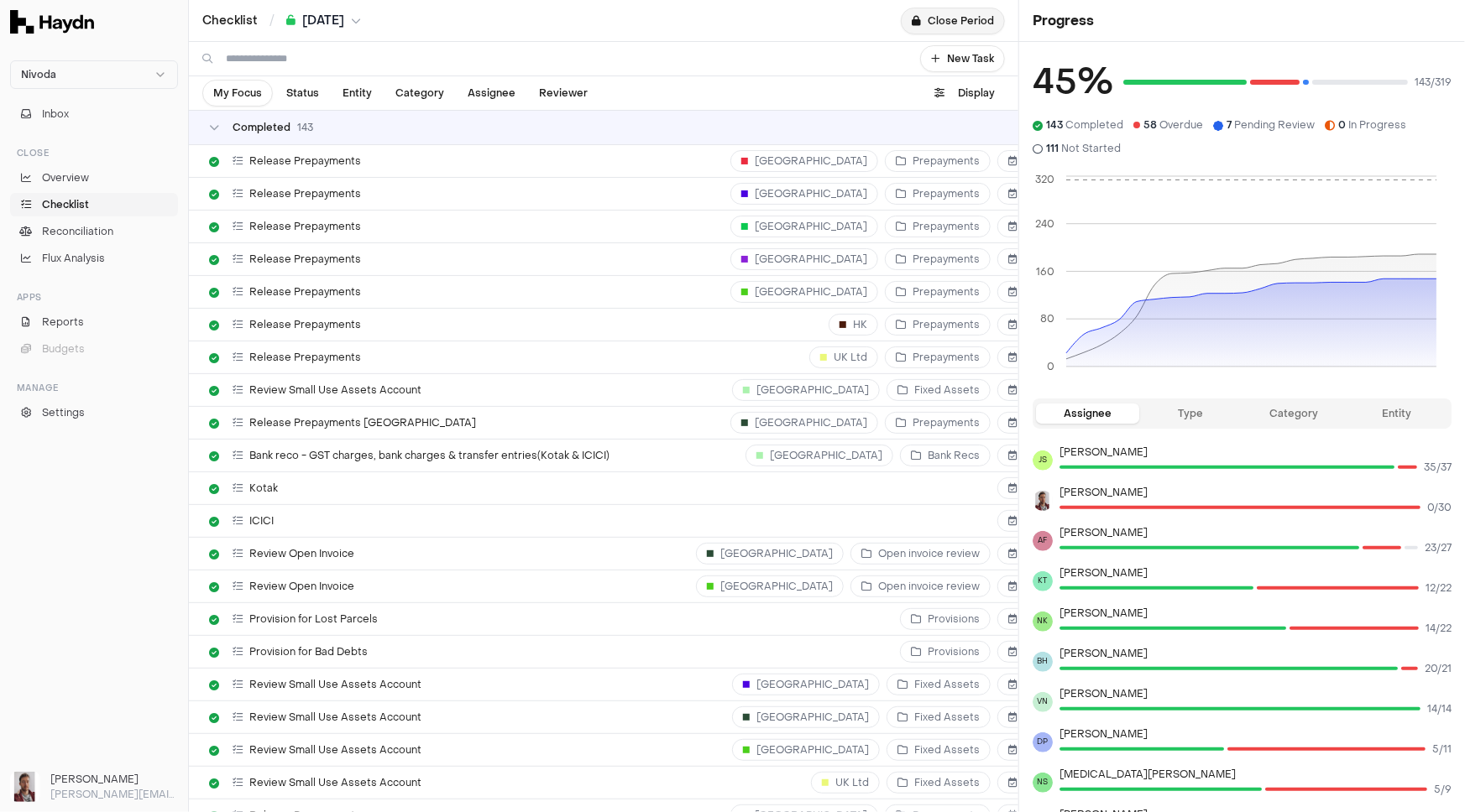
click at [950, 25] on button "Close Period" at bounding box center [953, 21] width 104 height 27
click at [360, 23] on button "[DATE]" at bounding box center [324, 21] width 75 height 17
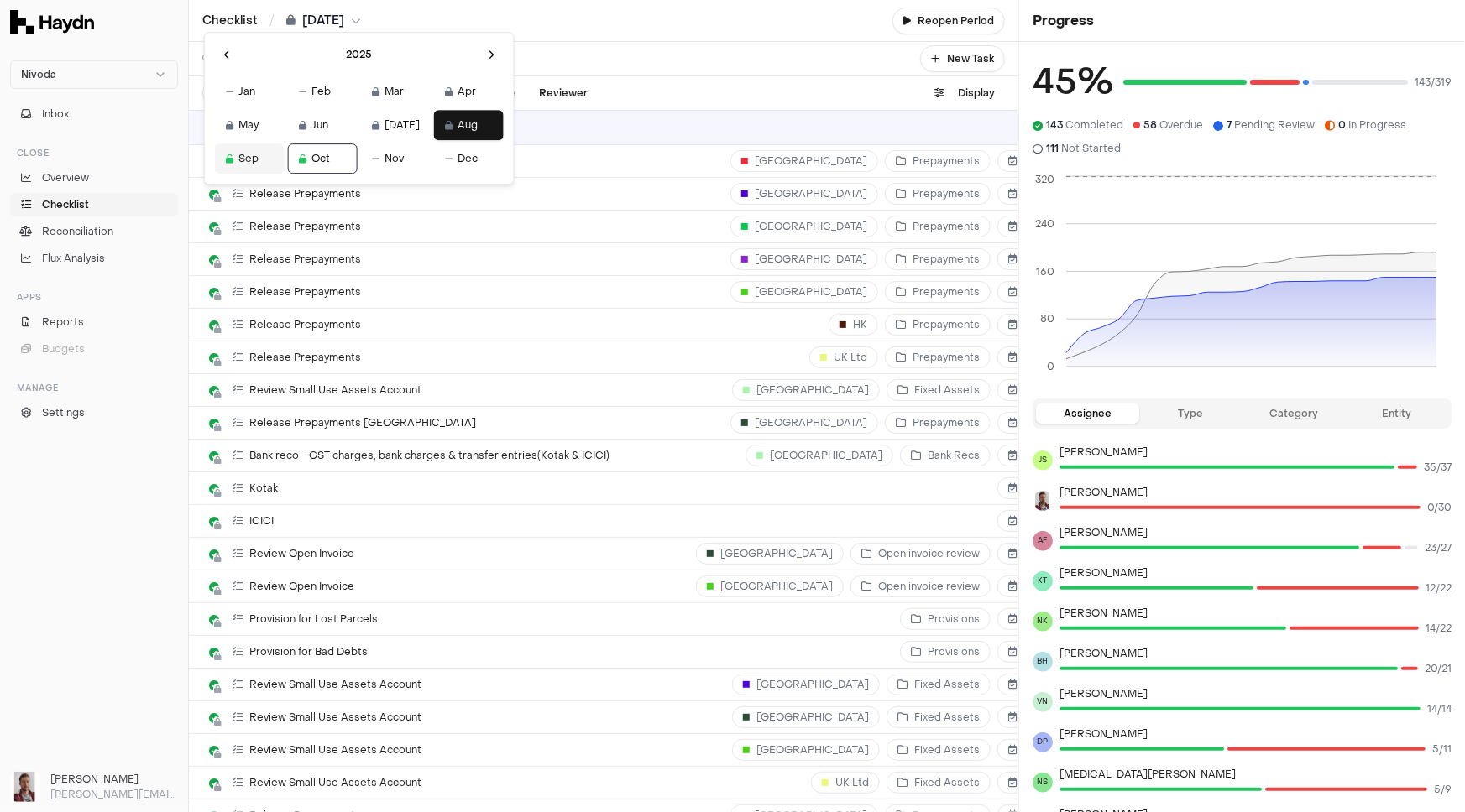
click at [239, 164] on button "Sep" at bounding box center [250, 158] width 70 height 30
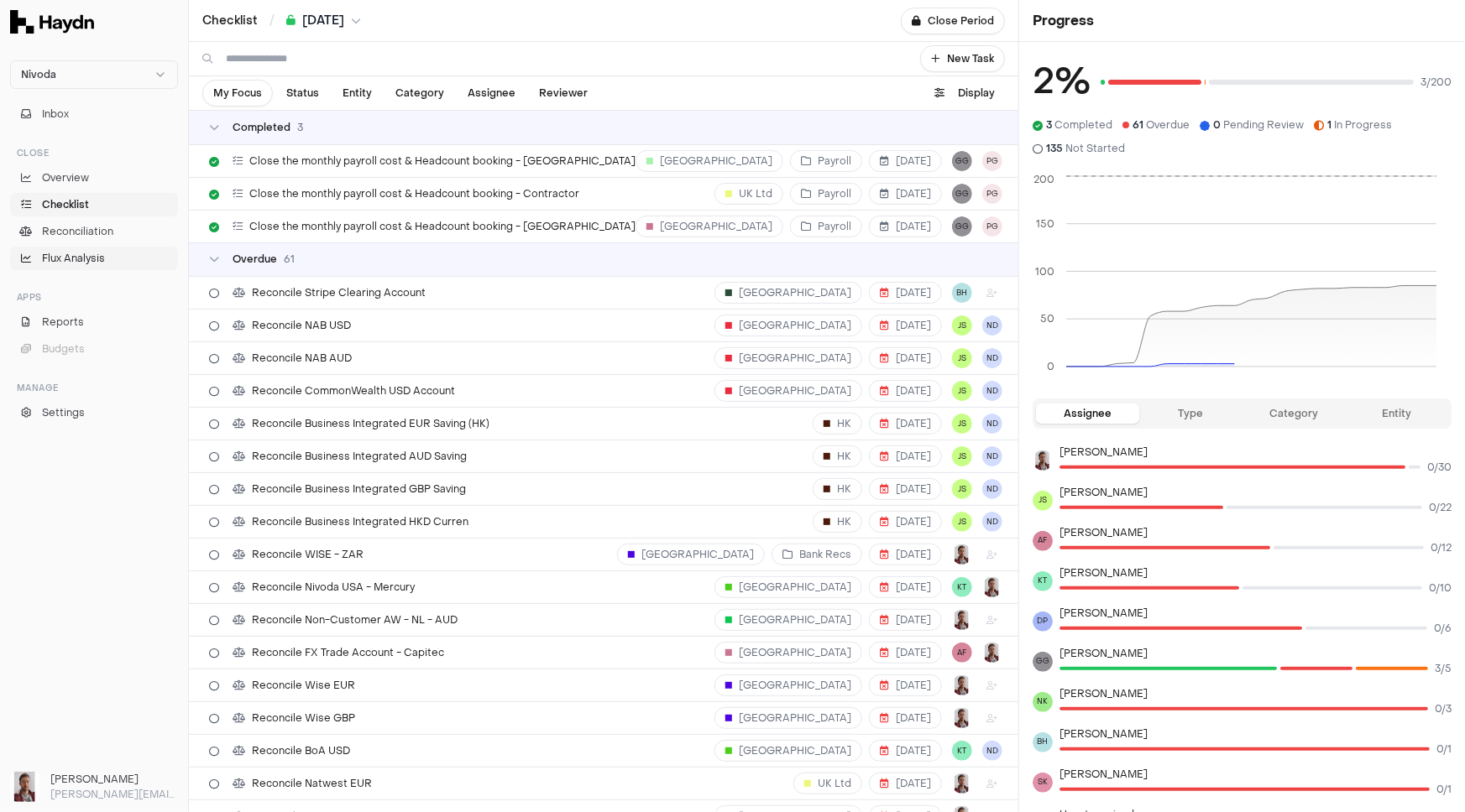
click at [73, 262] on span "Flux Analysis" at bounding box center [73, 258] width 63 height 15
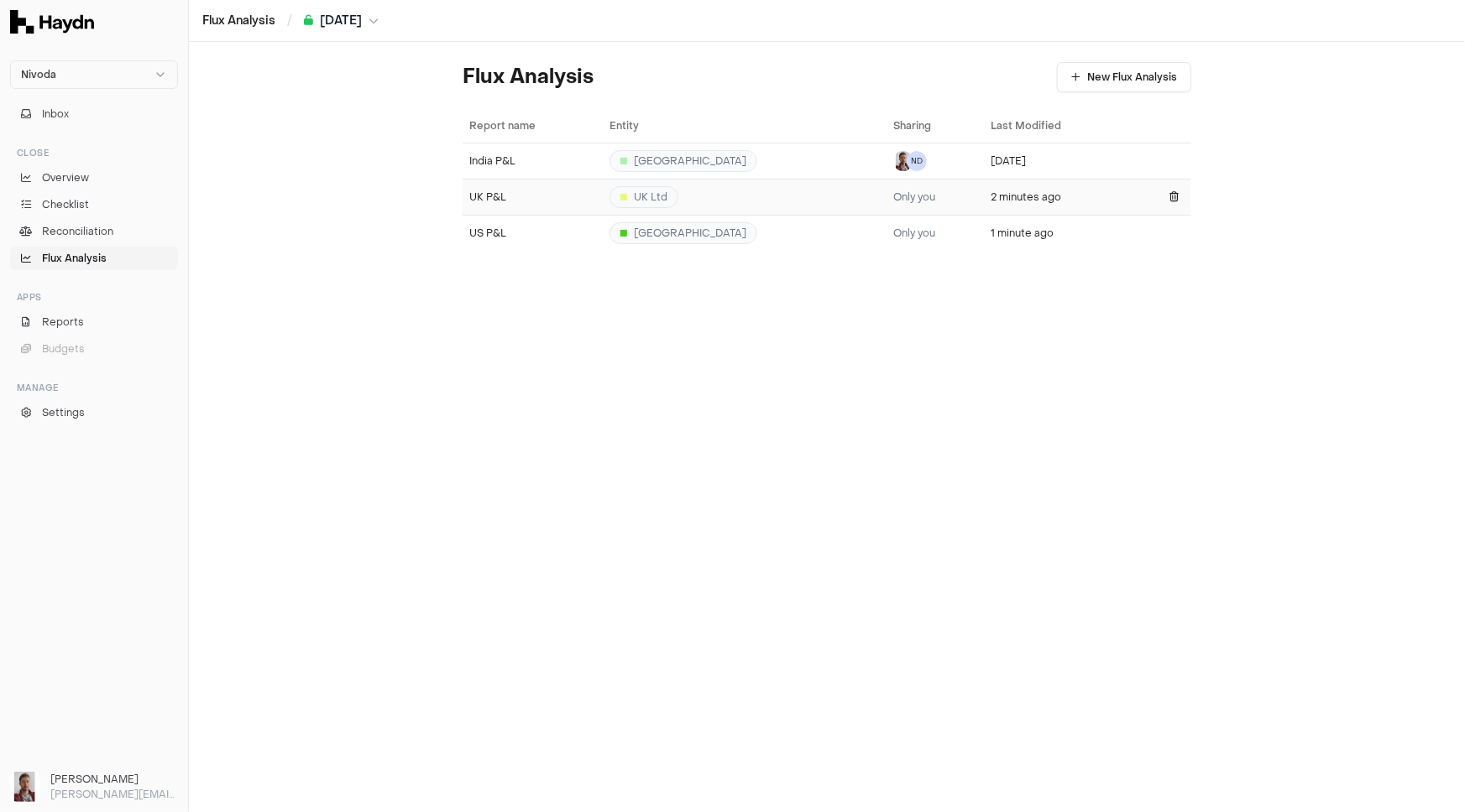
click at [510, 200] on div "UK P&L" at bounding box center [533, 198] width 127 height 14
